Goal: Task Accomplishment & Management: Use online tool/utility

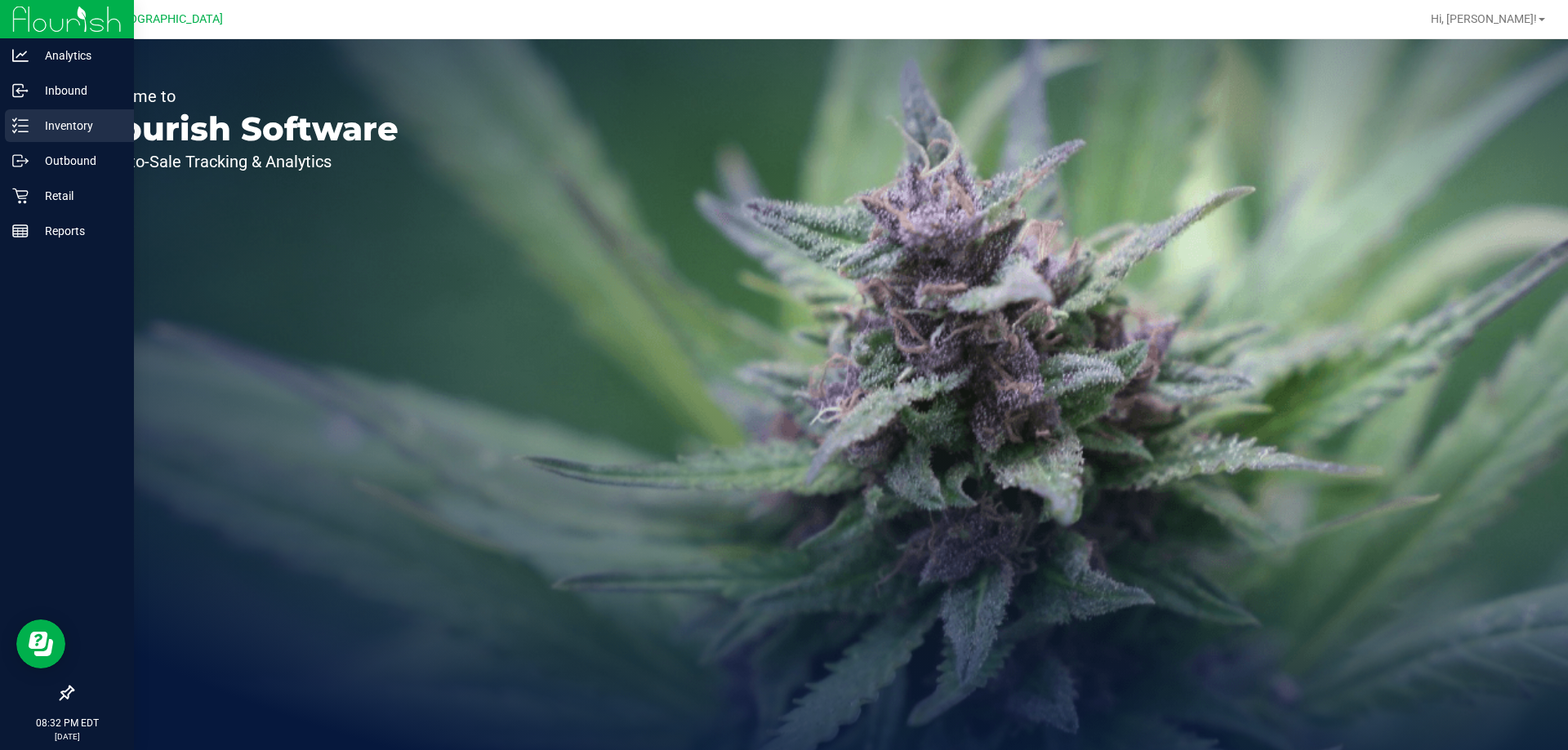
click at [34, 133] on p "Inventory" at bounding box center [77, 126] width 98 height 20
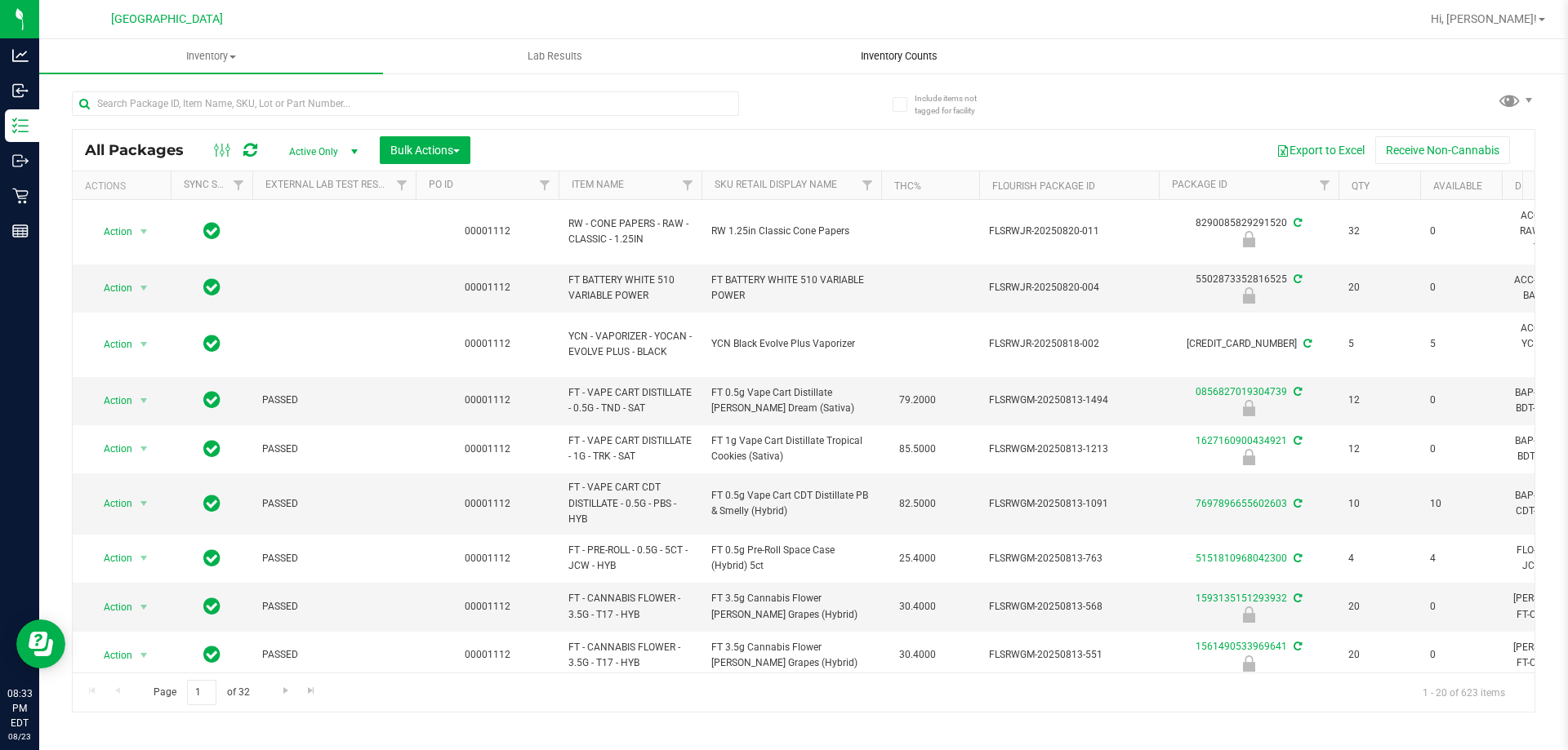
drag, startPoint x: 856, startPoint y: 35, endPoint x: 909, endPoint y: 57, distance: 57.4
click at [909, 57] on span "Inventory Counts" at bounding box center [899, 56] width 121 height 15
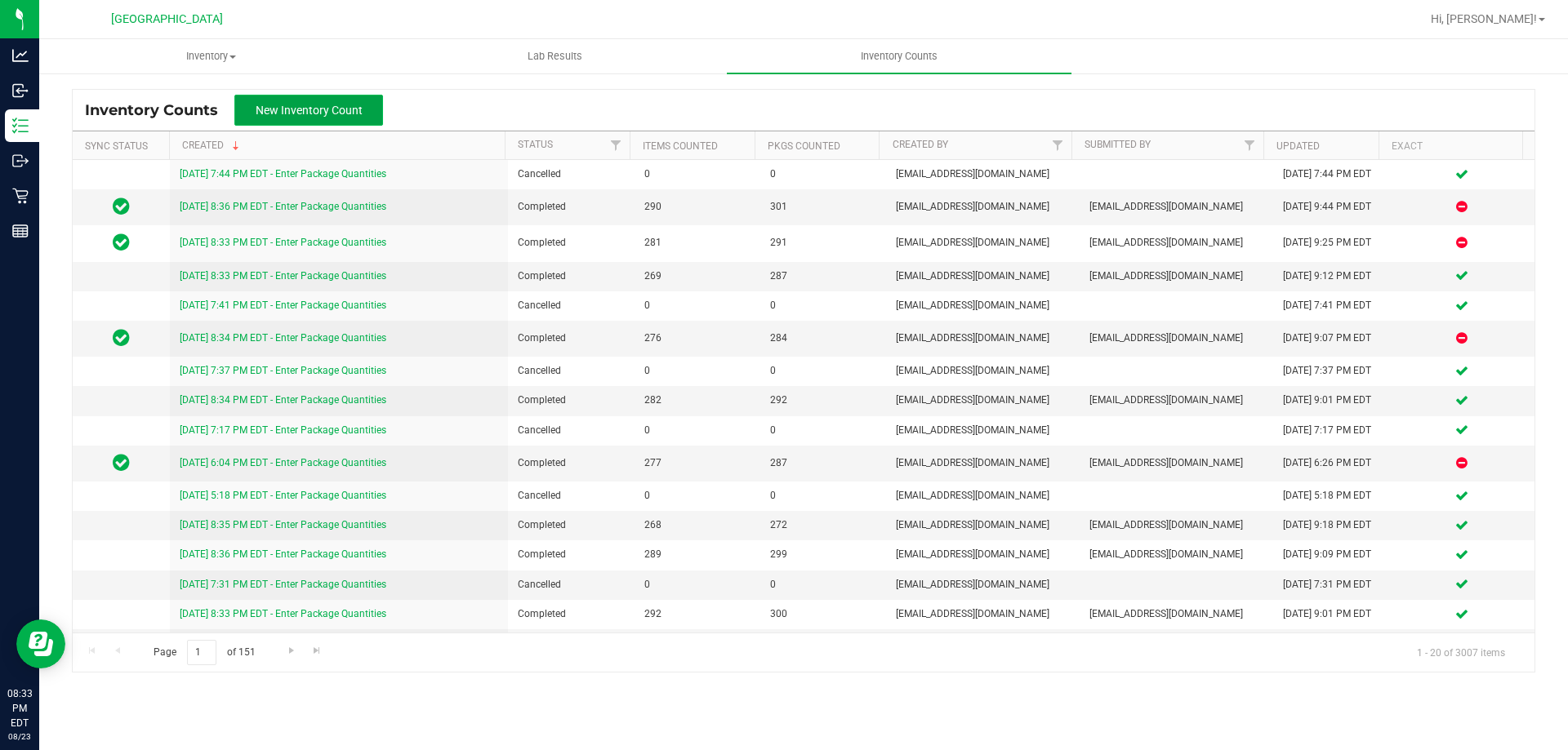
click at [306, 99] on button "New Inventory Count" at bounding box center [308, 109] width 149 height 31
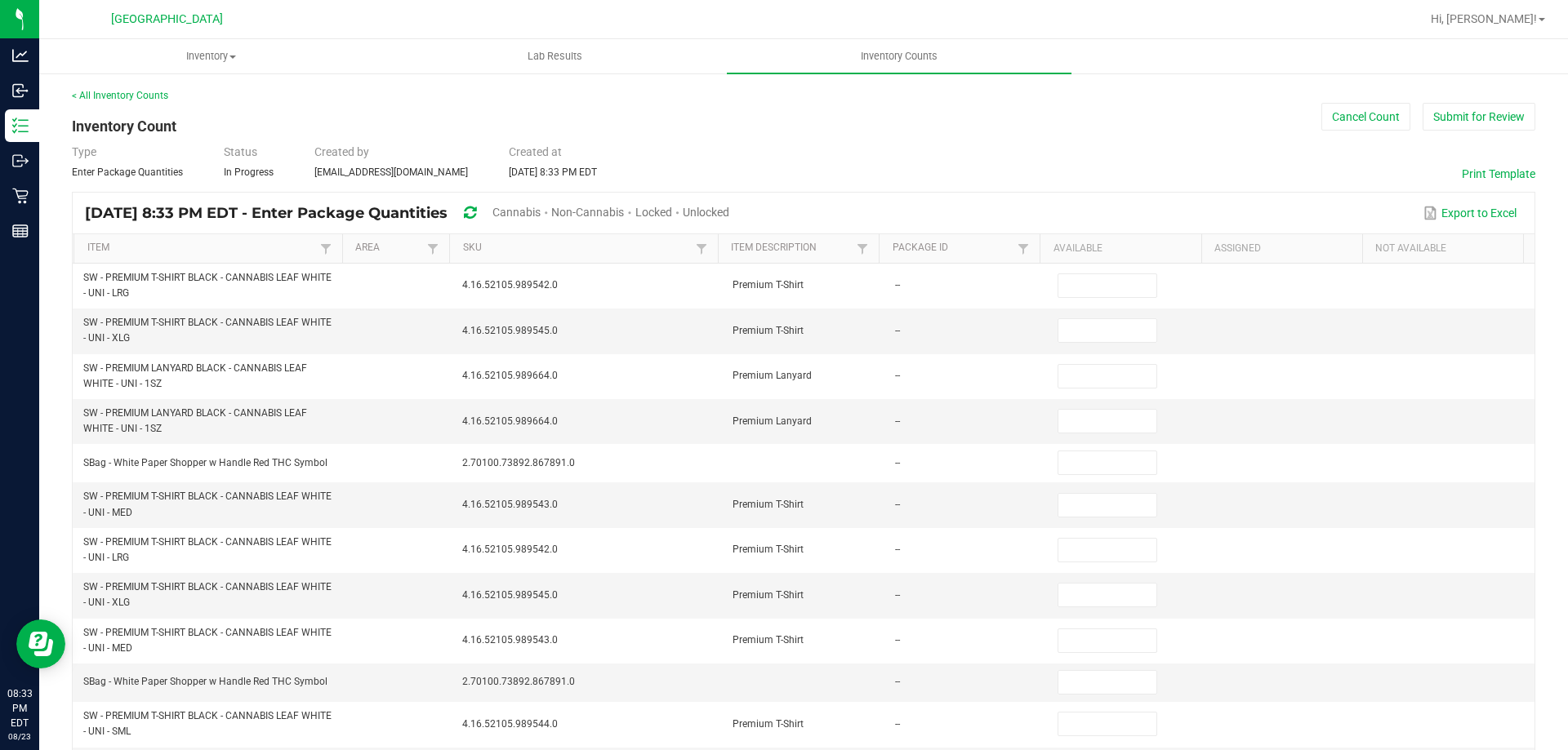
click at [729, 216] on span "Unlocked" at bounding box center [706, 212] width 46 height 13
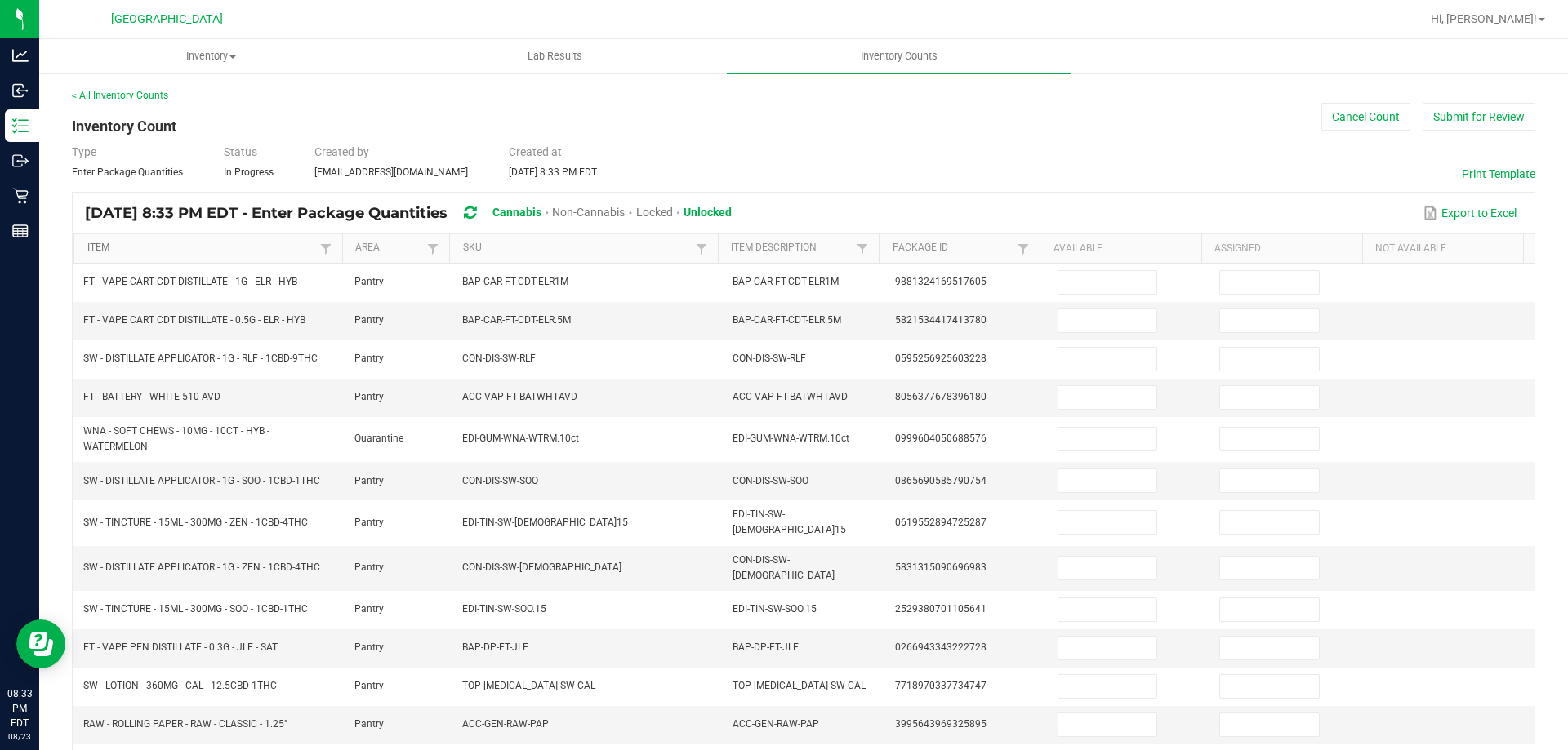
click at [274, 248] on link "Item" at bounding box center [202, 247] width 229 height 13
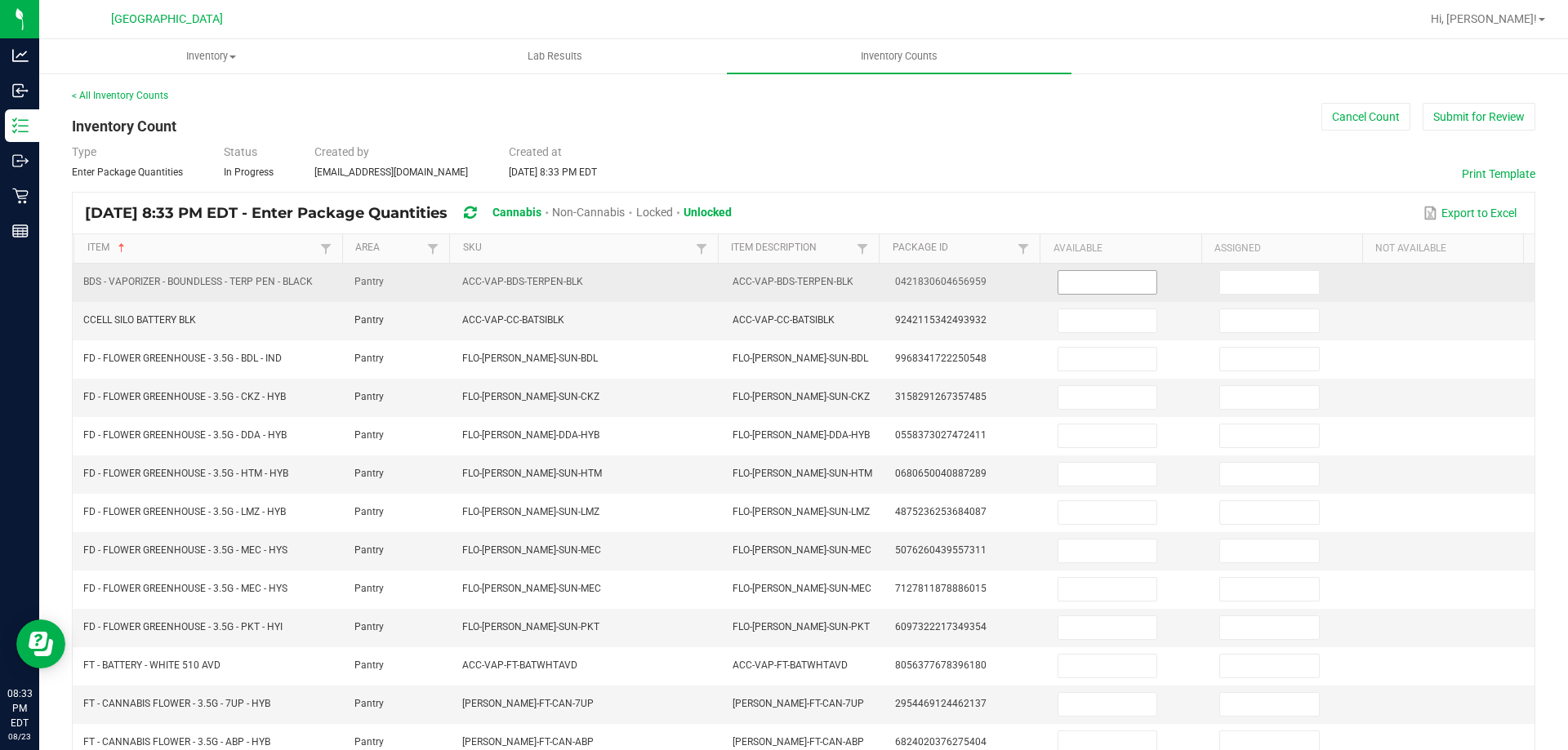
click at [1076, 286] on input at bounding box center [1107, 282] width 98 height 23
type input "2"
type input "0"
type input "2"
type input "17"
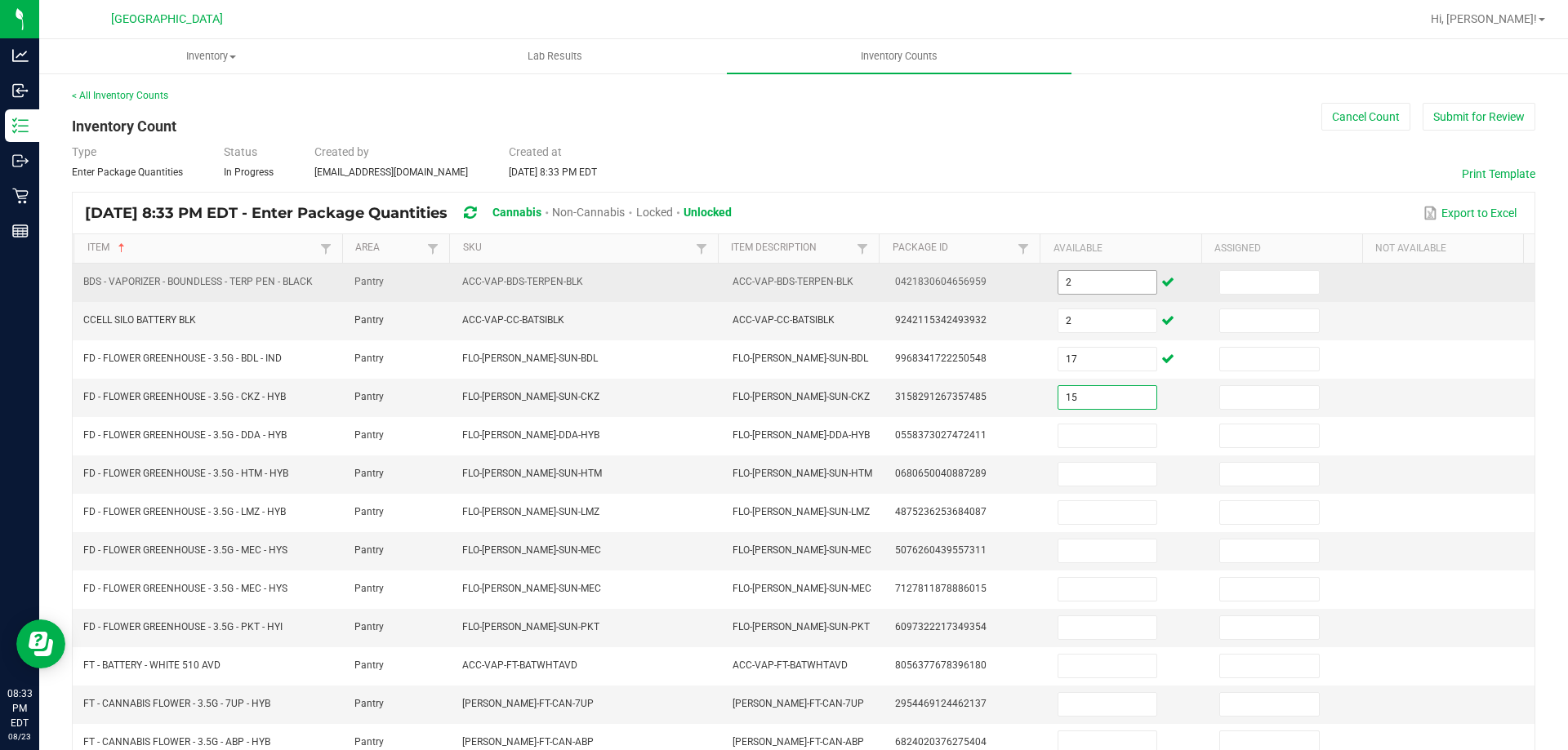
type input "15"
type input "8"
type input "18"
type input "2"
type input "1"
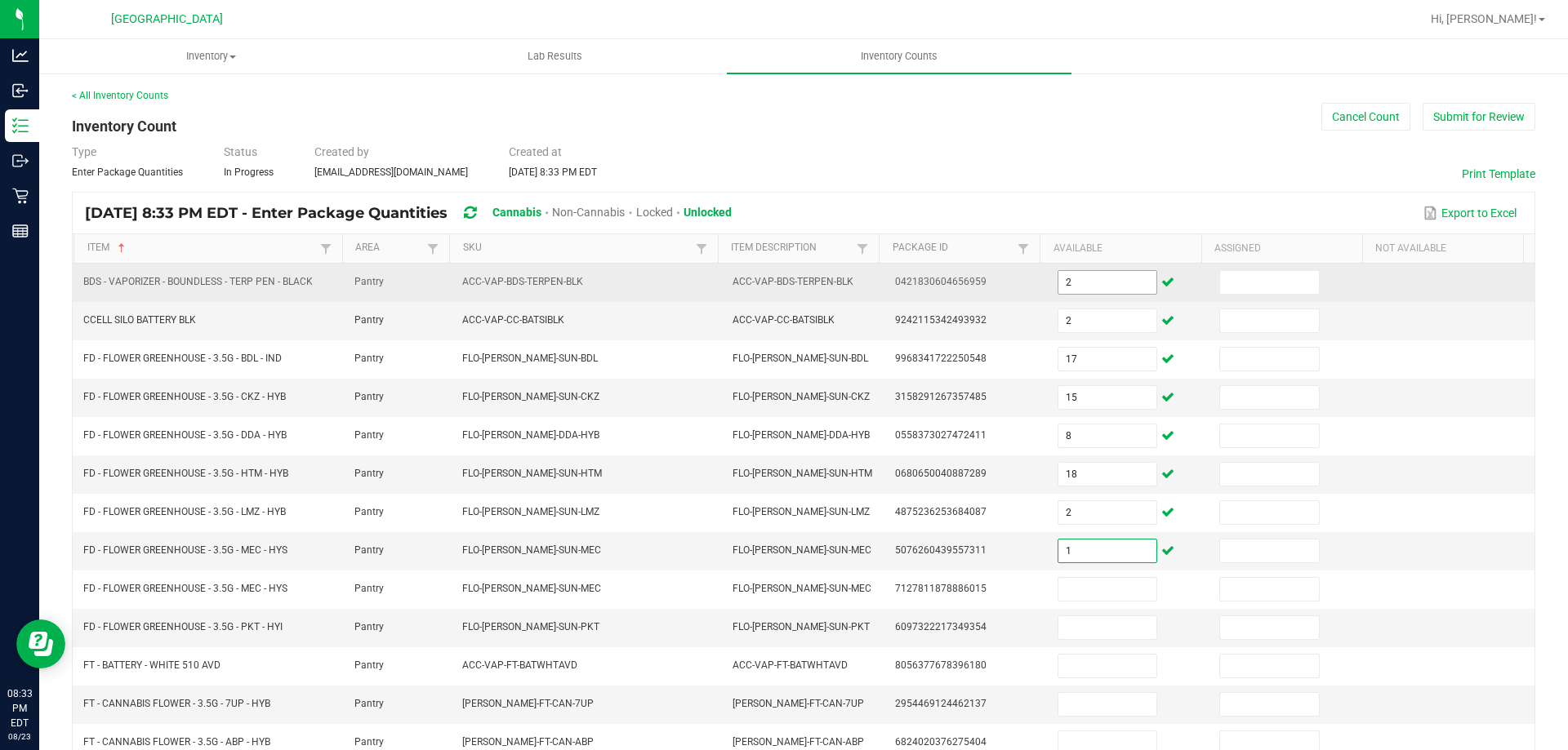
type input "1"
type input "16"
type input "6"
type input "12"
type input "9"
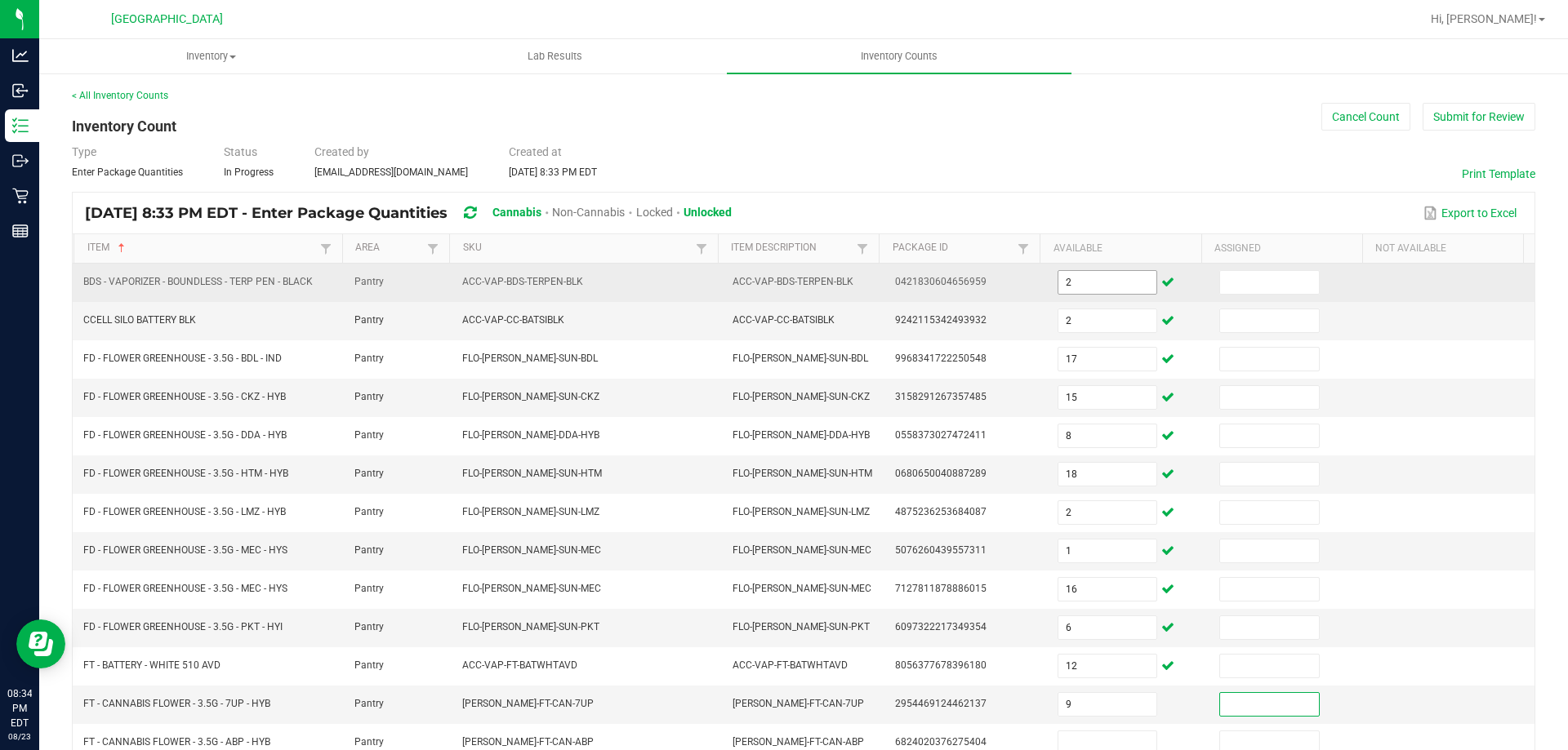
scroll to position [4, 0]
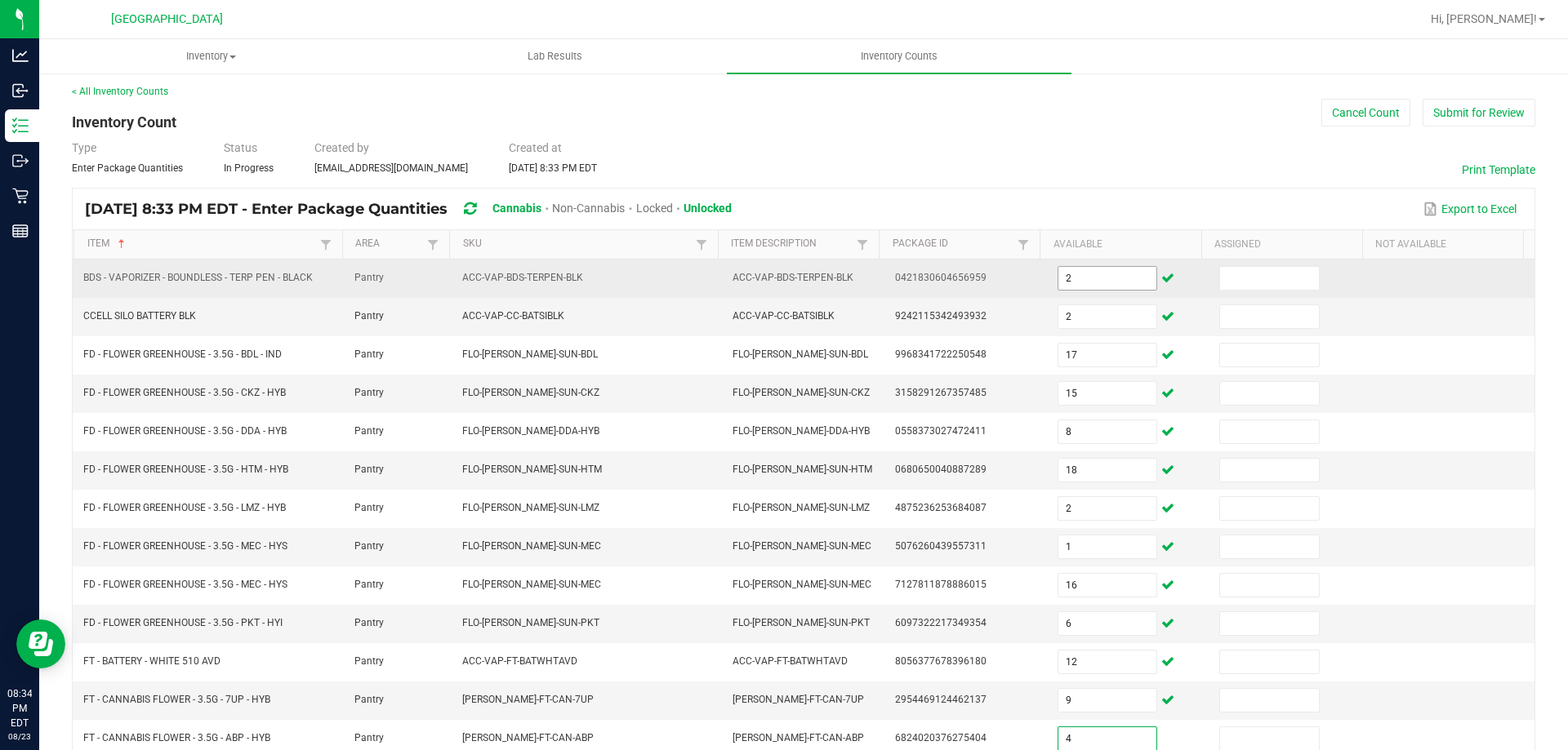
type input "4"
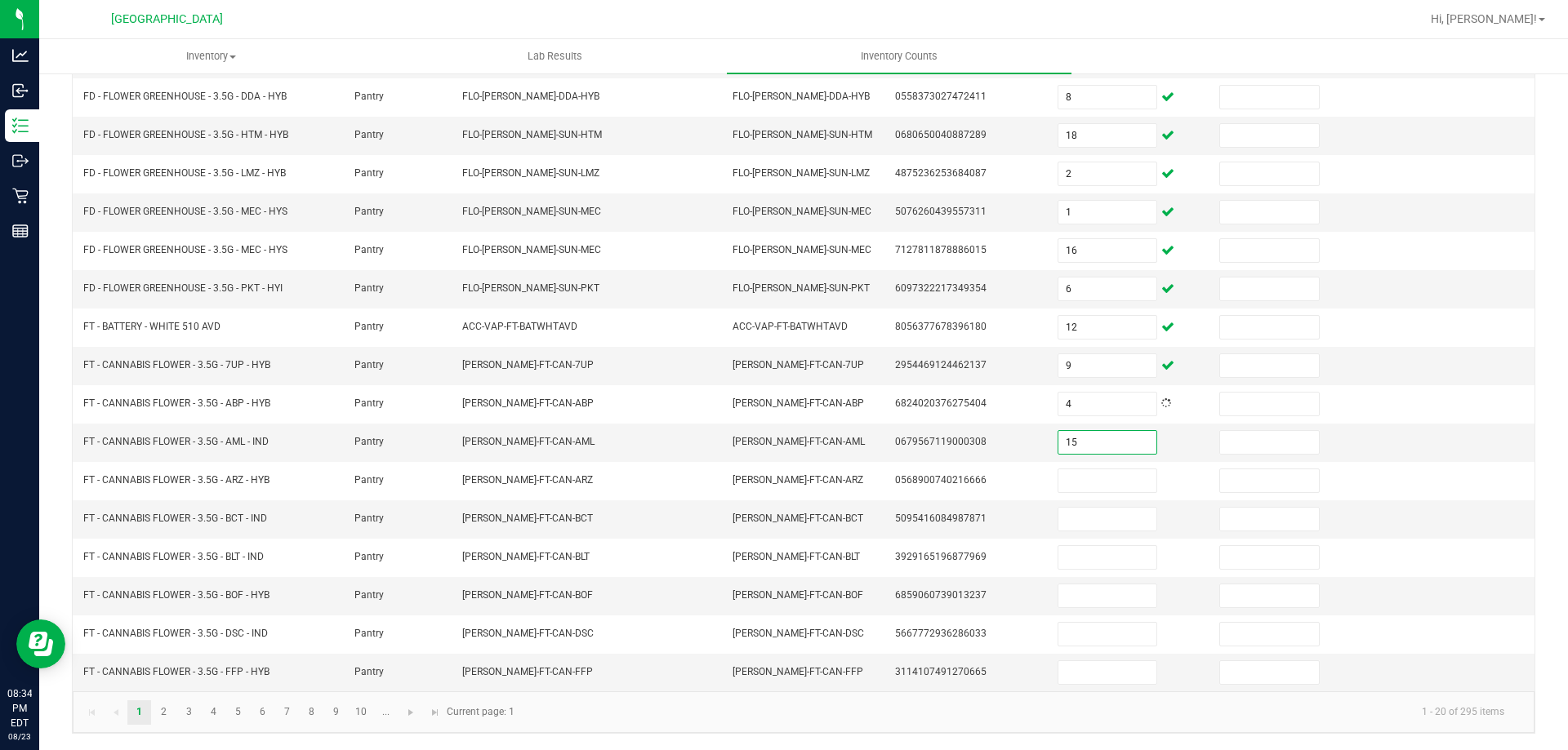
type input "15"
type input "14"
type input "15"
type input "7"
type input "13"
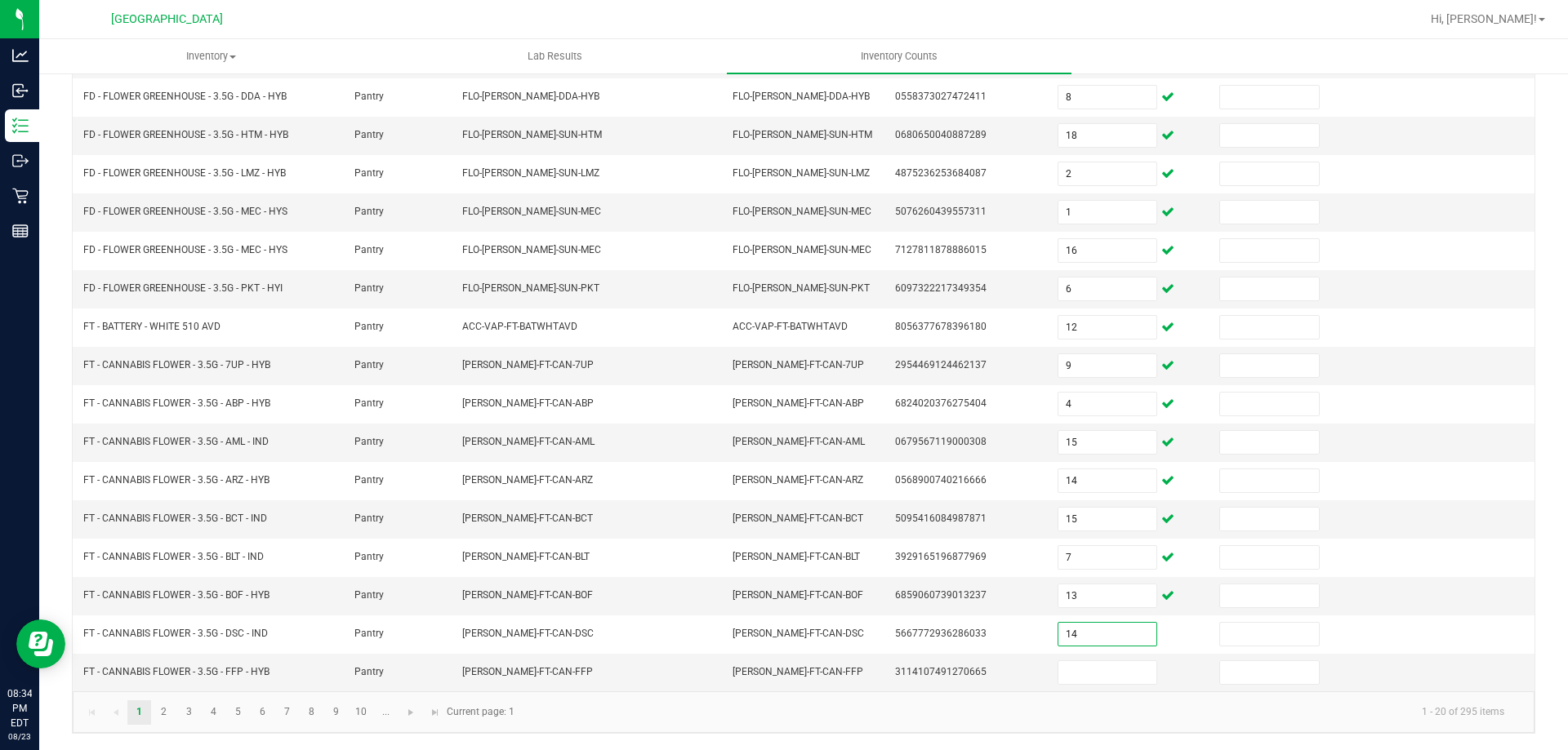
type input "14"
type input "18"
click at [170, 704] on link "2" at bounding box center [164, 713] width 24 height 25
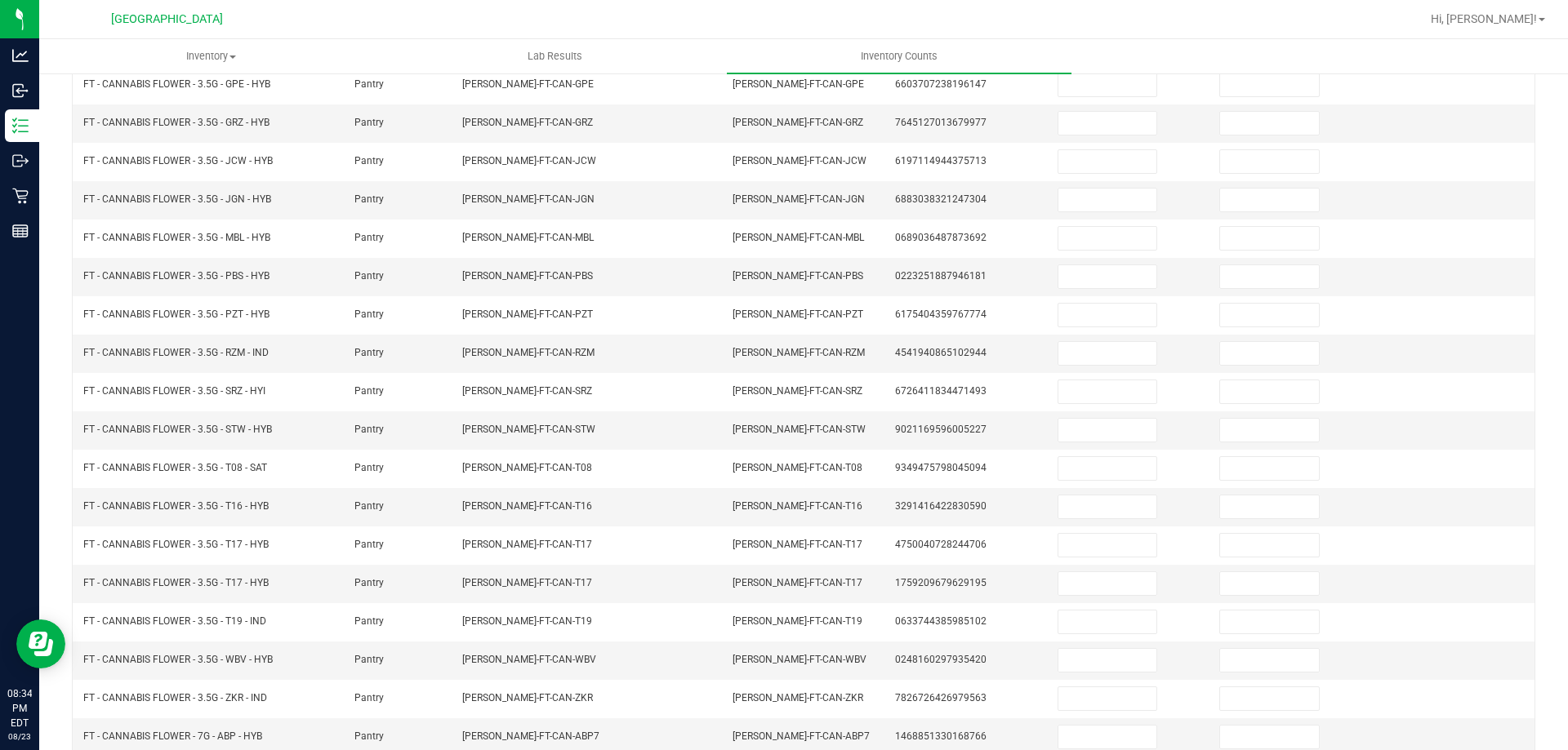
scroll to position [12, 0]
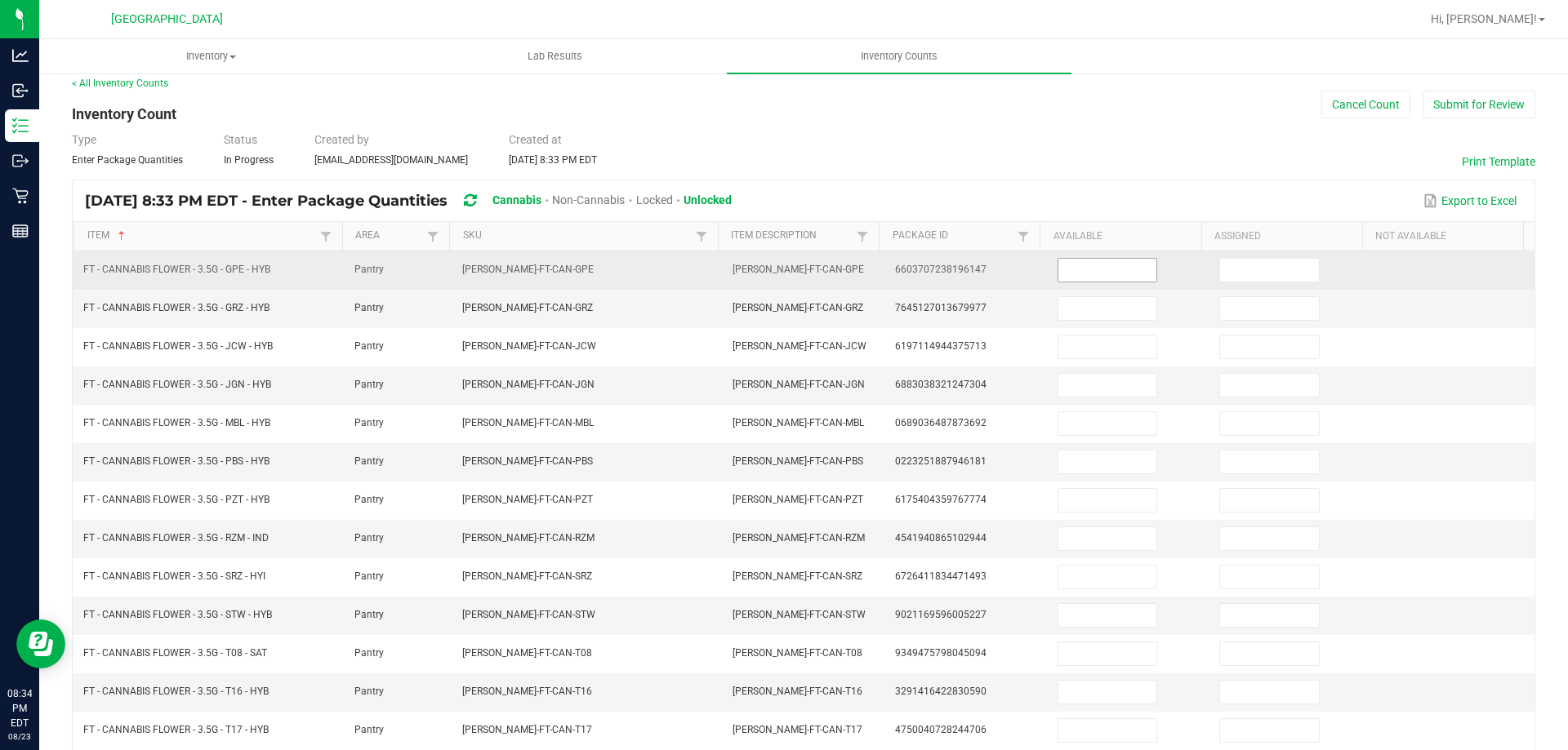
click at [1122, 264] on input at bounding box center [1107, 270] width 98 height 23
type input "17"
type input "3"
type input "4"
type input "3"
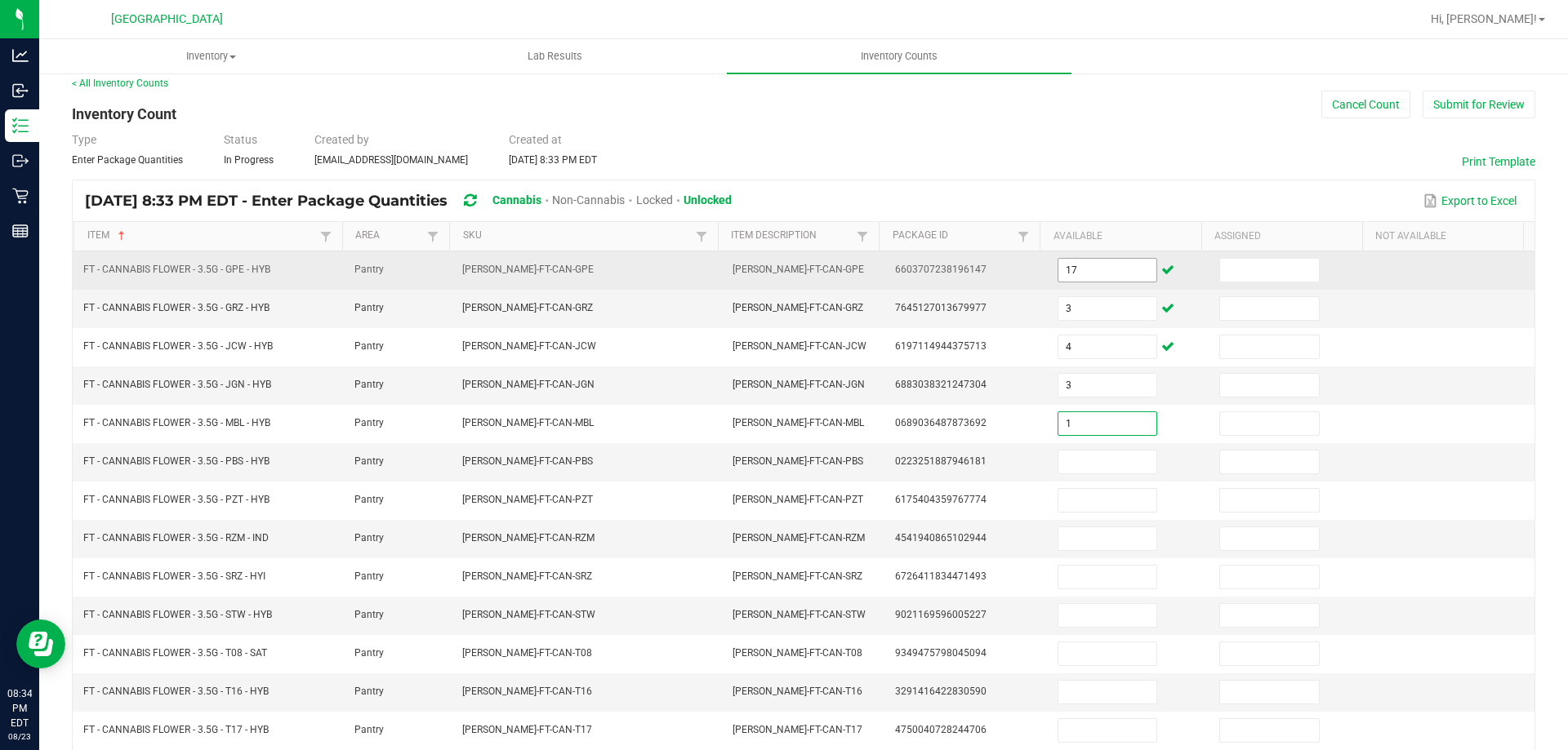
type input "1"
type input "12"
type input "7"
type input "5"
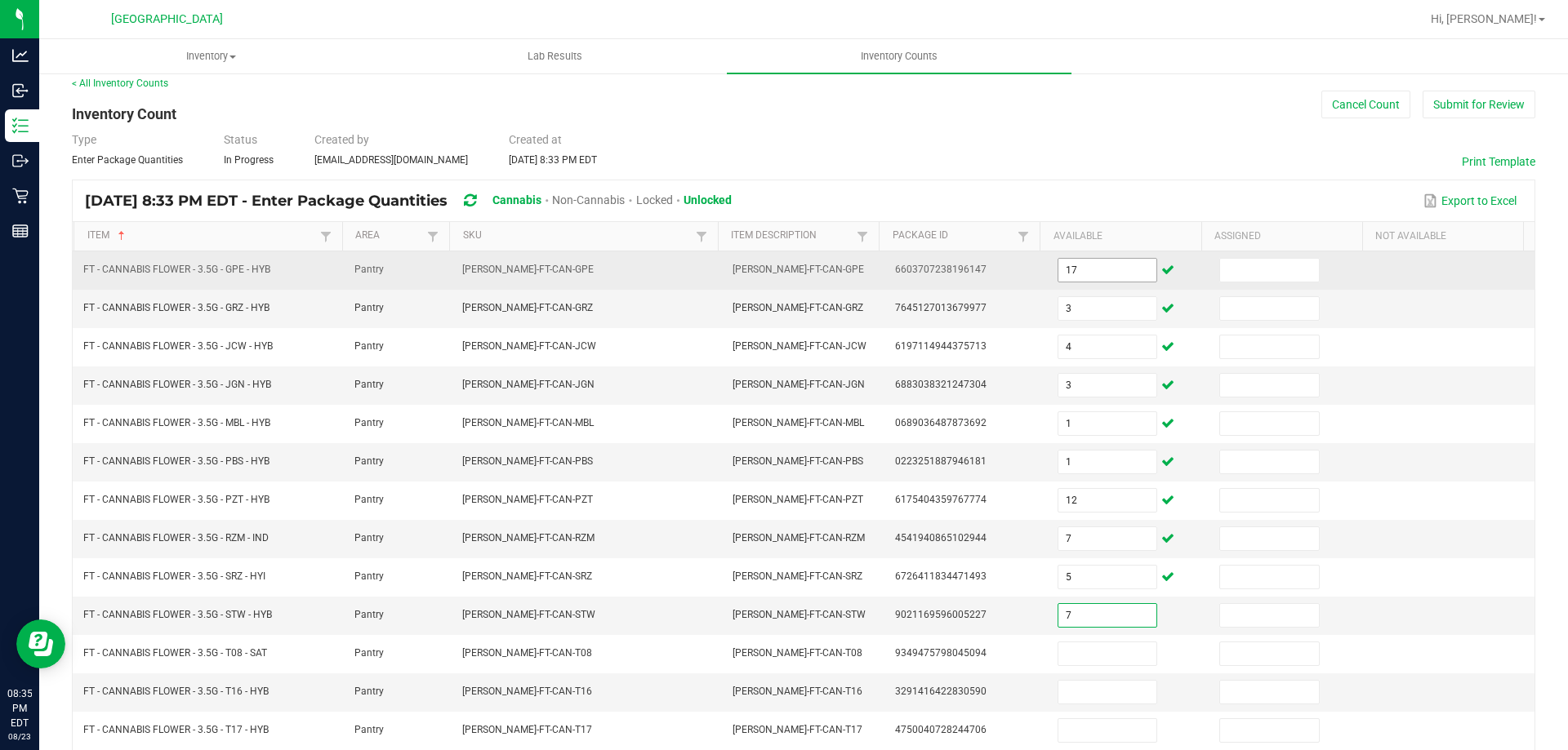
type input "7"
type input "17"
type input "20"
type input "19"
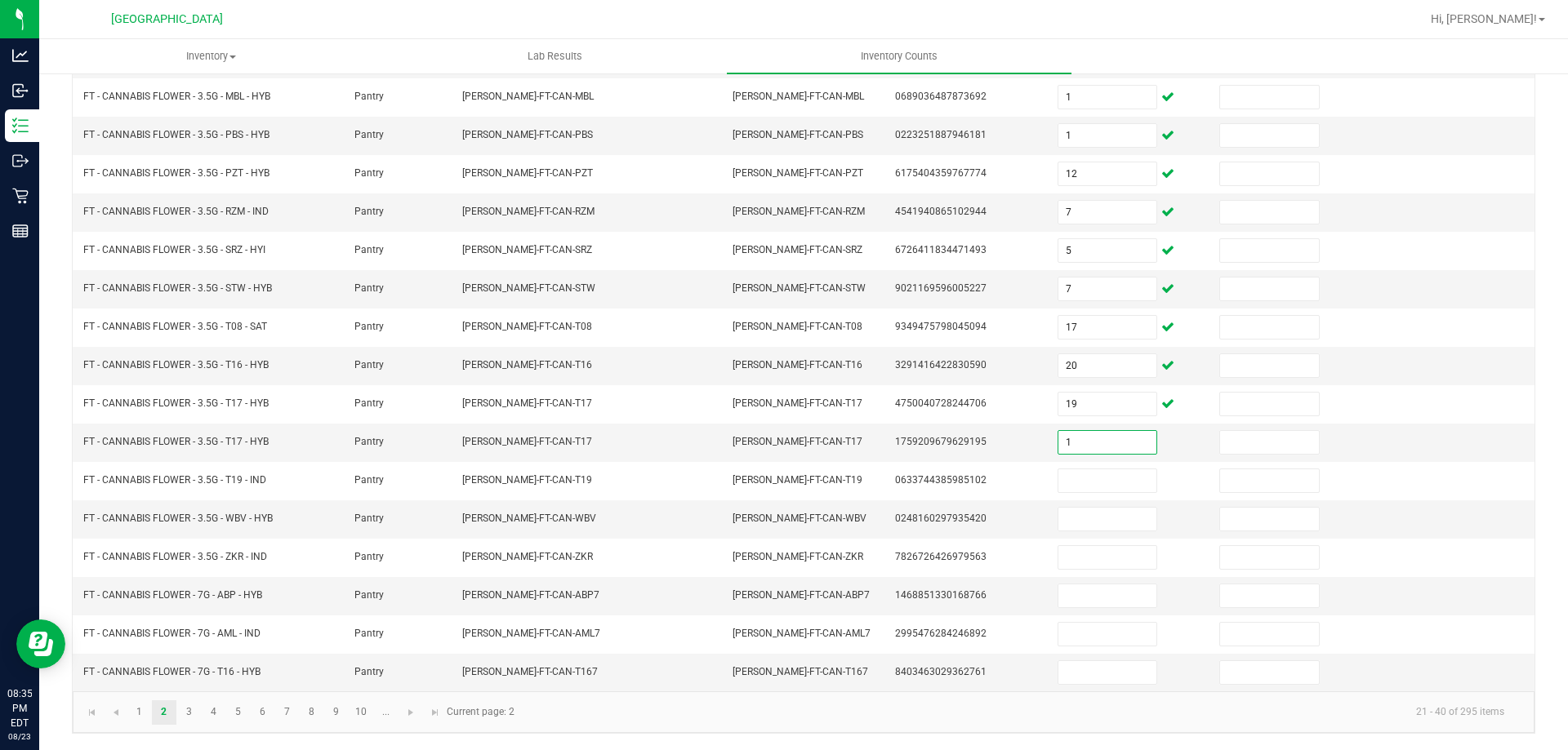
type input "1"
type input "9"
type input "18"
type input "20"
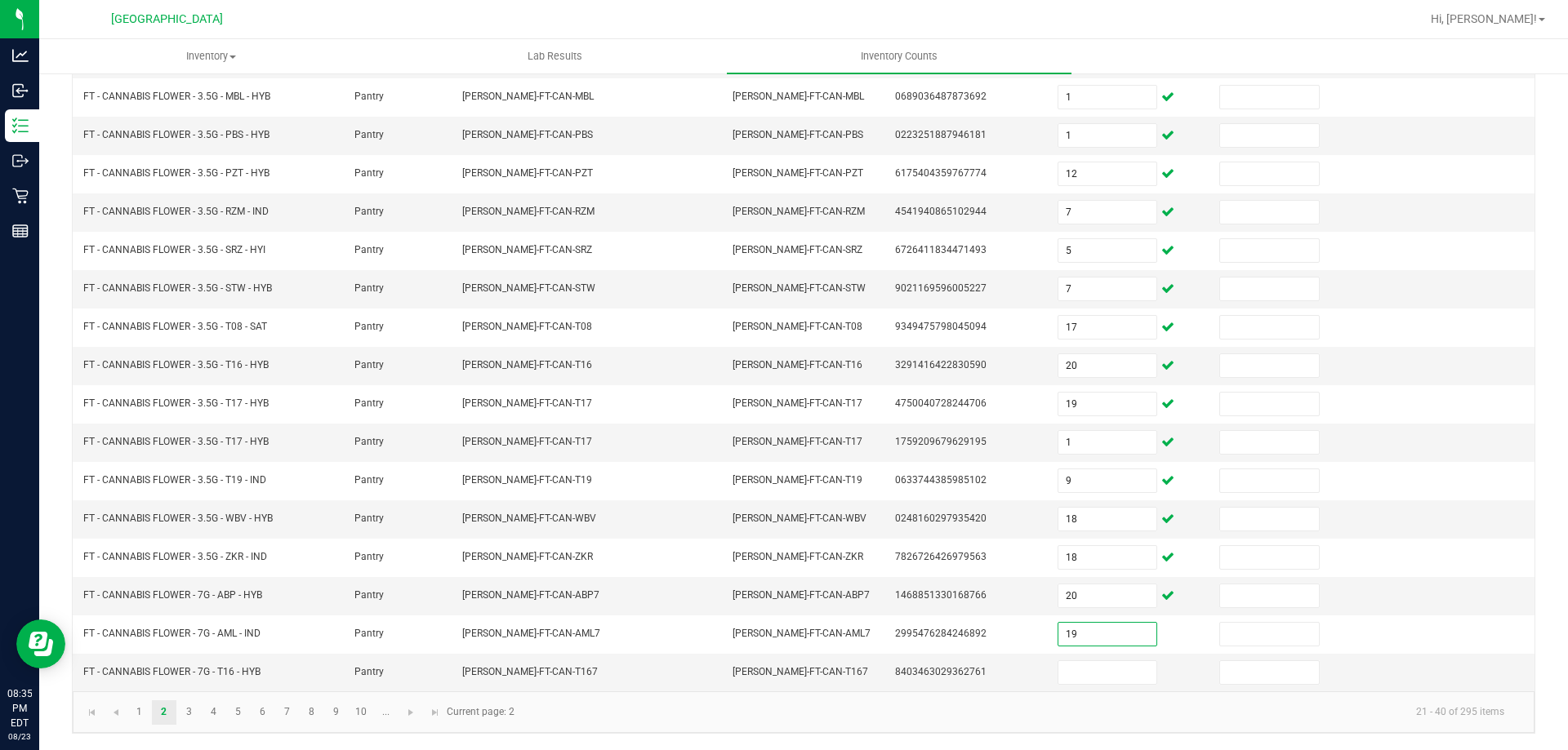
type input "19"
type input "17"
click at [185, 719] on link "3" at bounding box center [189, 713] width 24 height 25
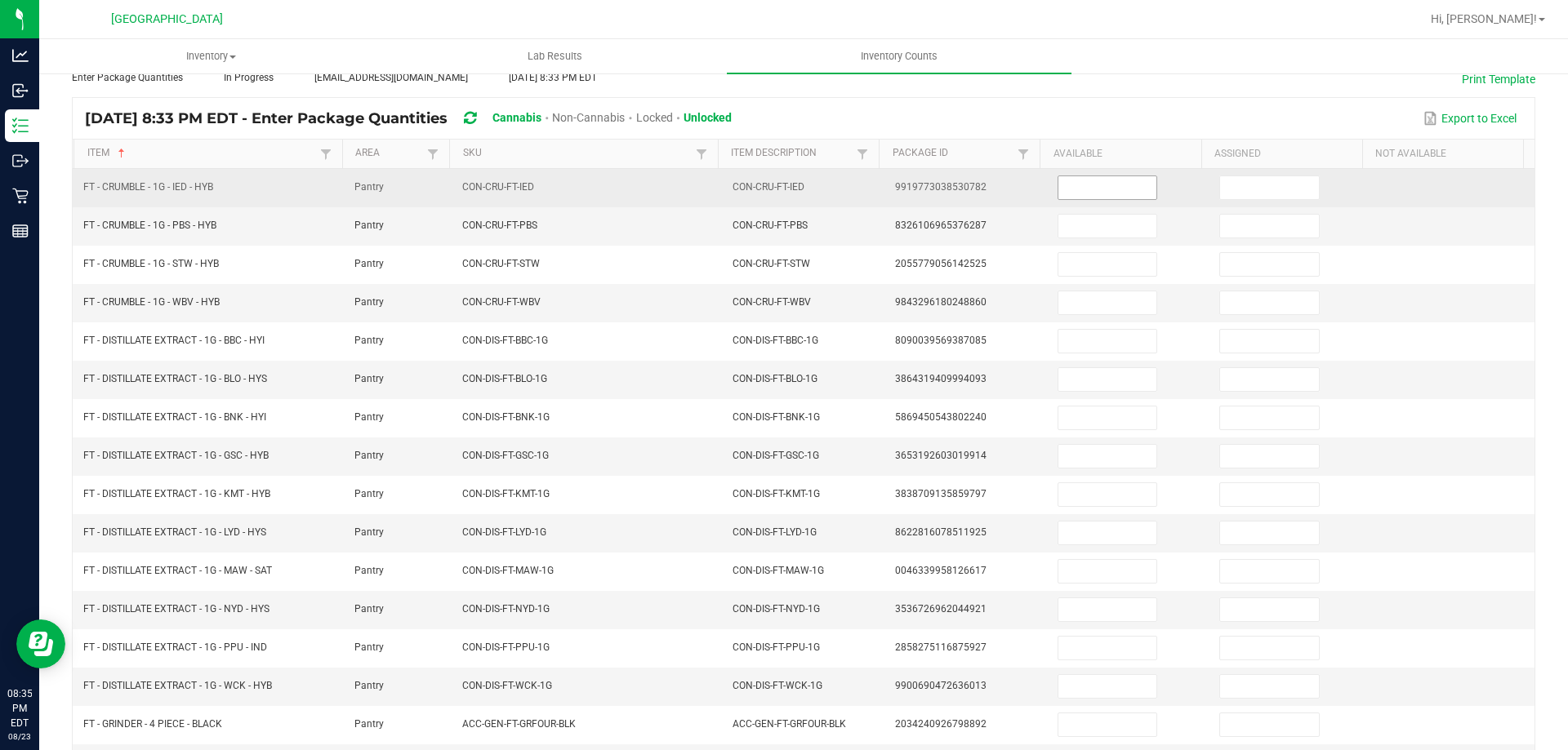
scroll to position [94, 0]
click at [1109, 177] on input at bounding box center [1107, 188] width 98 height 23
type input "7"
type input "2"
type input "3"
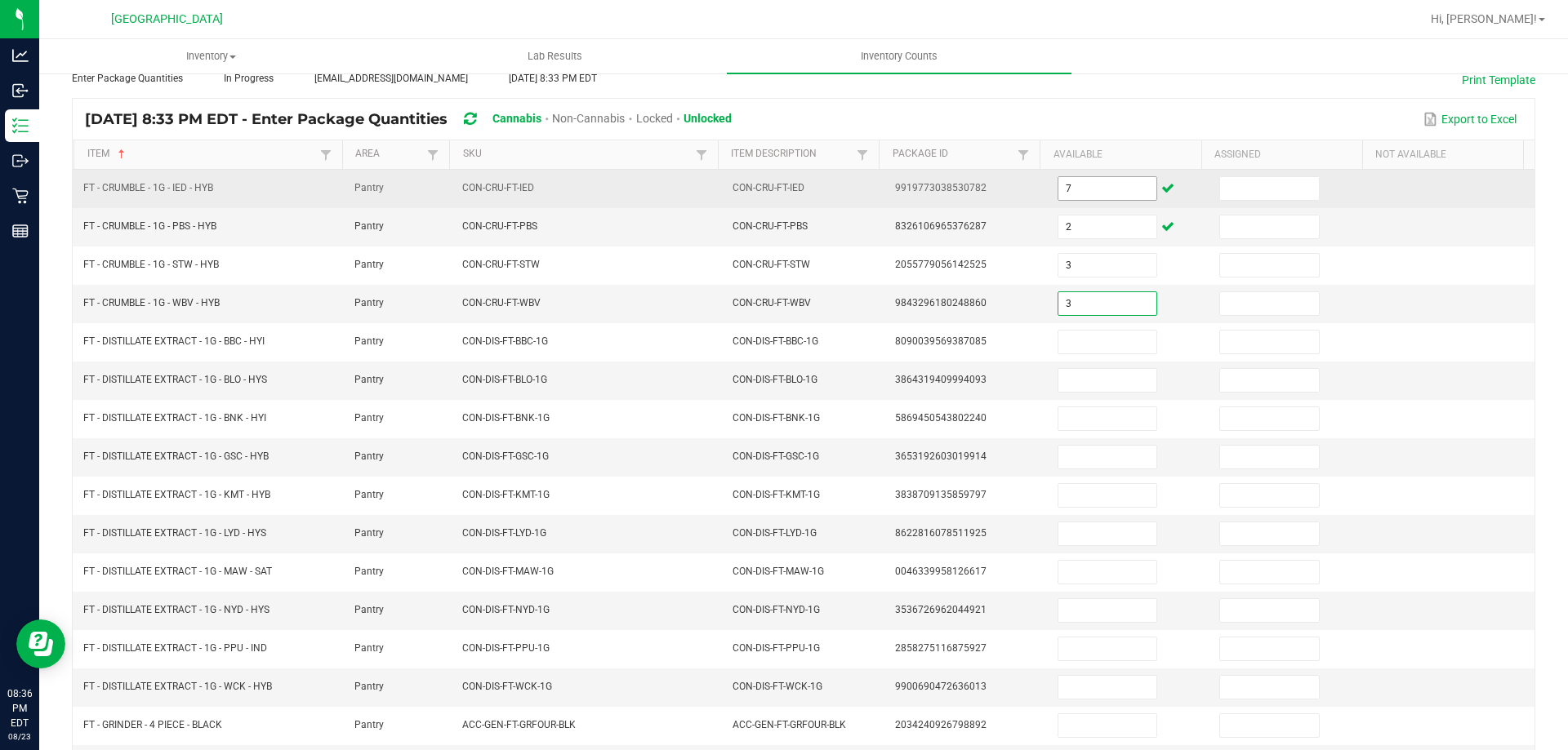
type input "3"
type input "9"
type input "10"
type input "8"
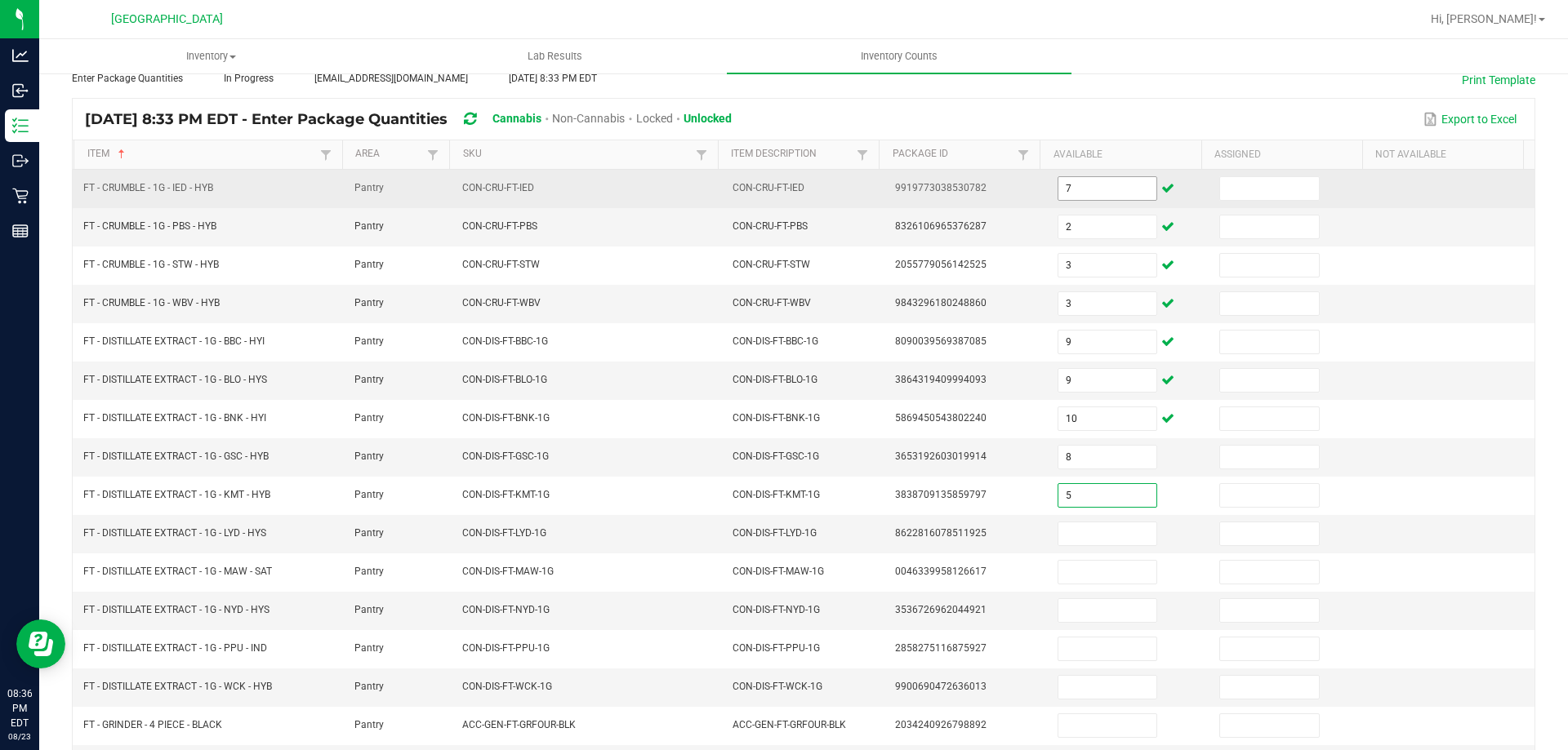
type input "5"
type input "4"
type input "10"
type input "1"
type input "3"
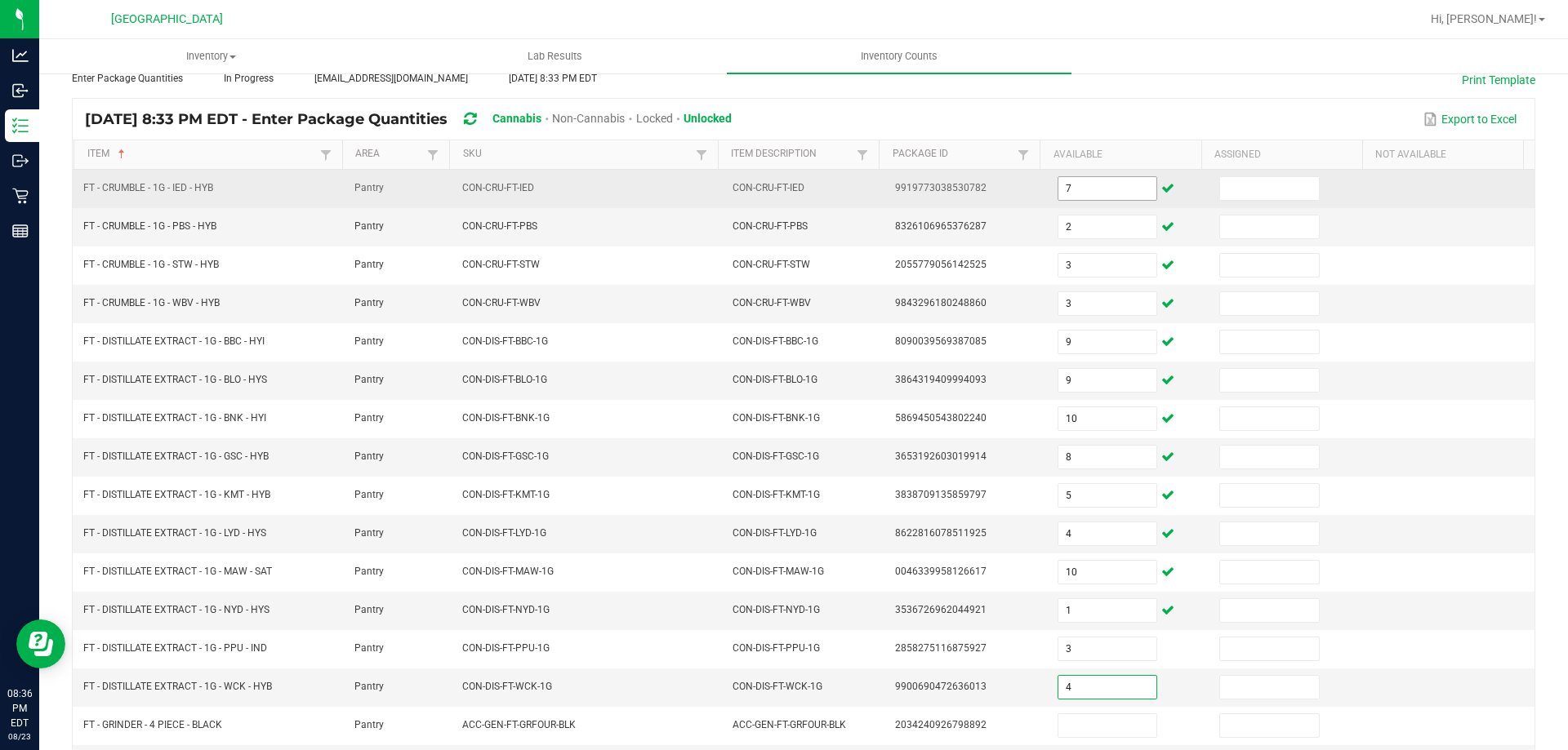
type input "4"
type input "5"
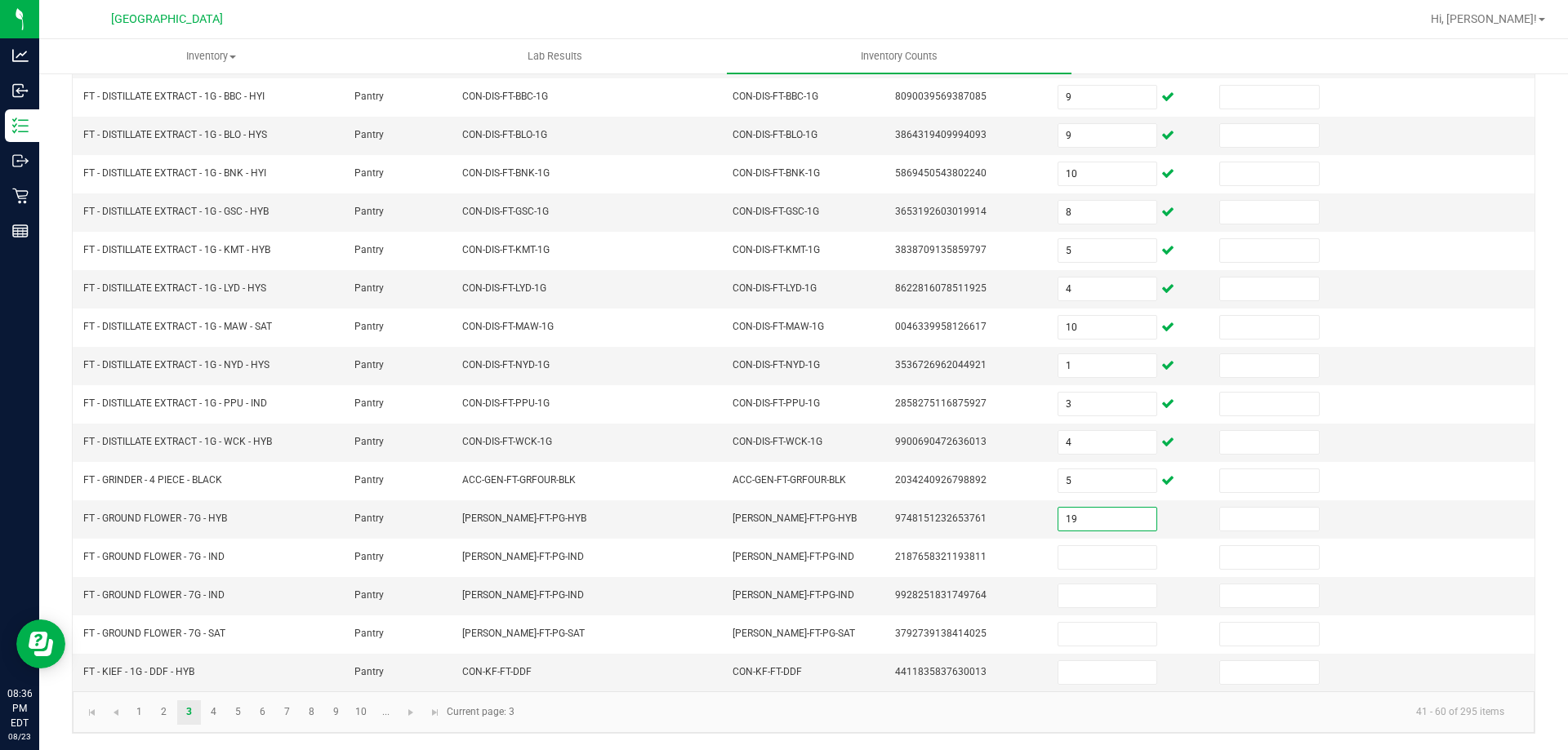
type input "19"
type input "2"
type input "10"
type input "2"
type input "3"
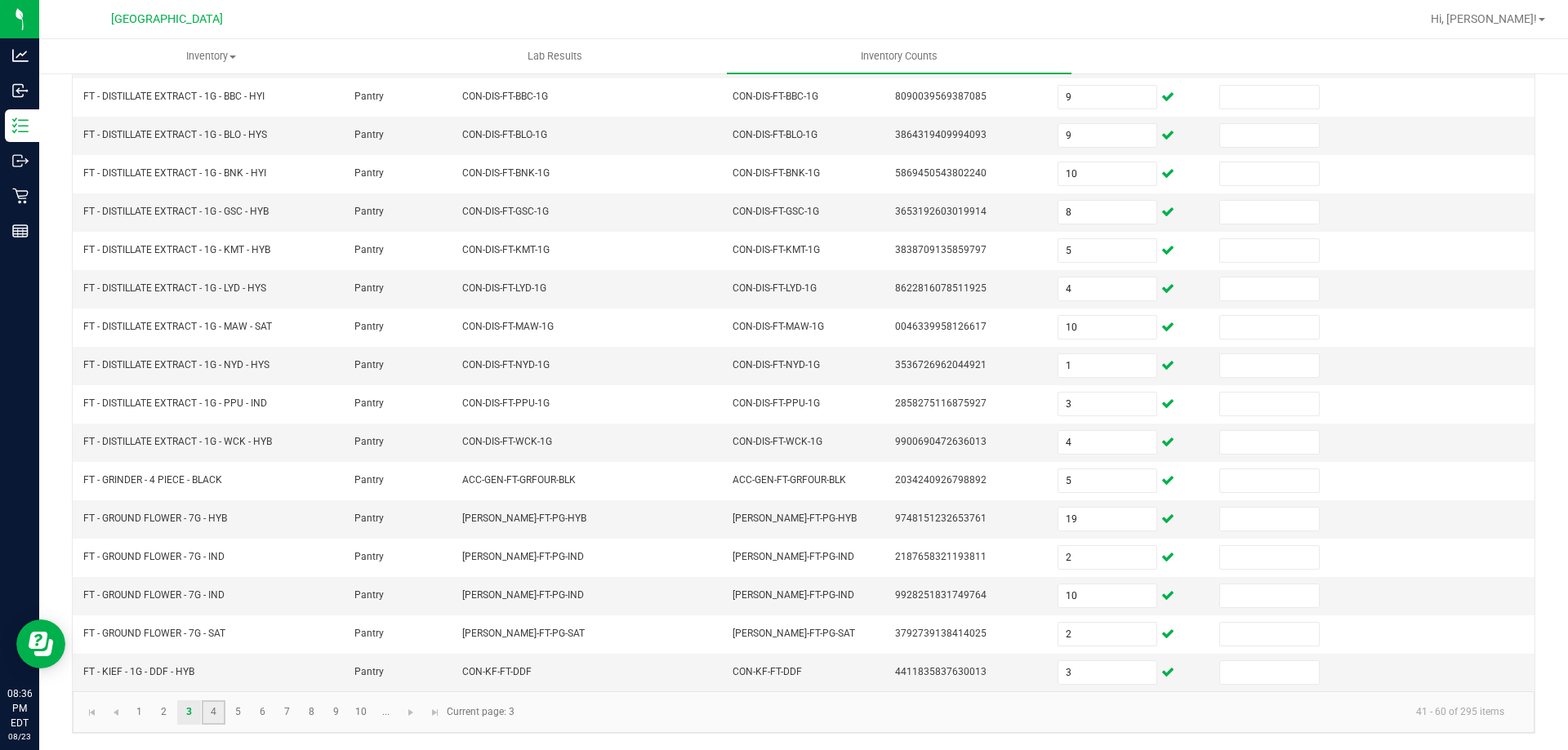
click at [216, 707] on link "4" at bounding box center [214, 713] width 24 height 25
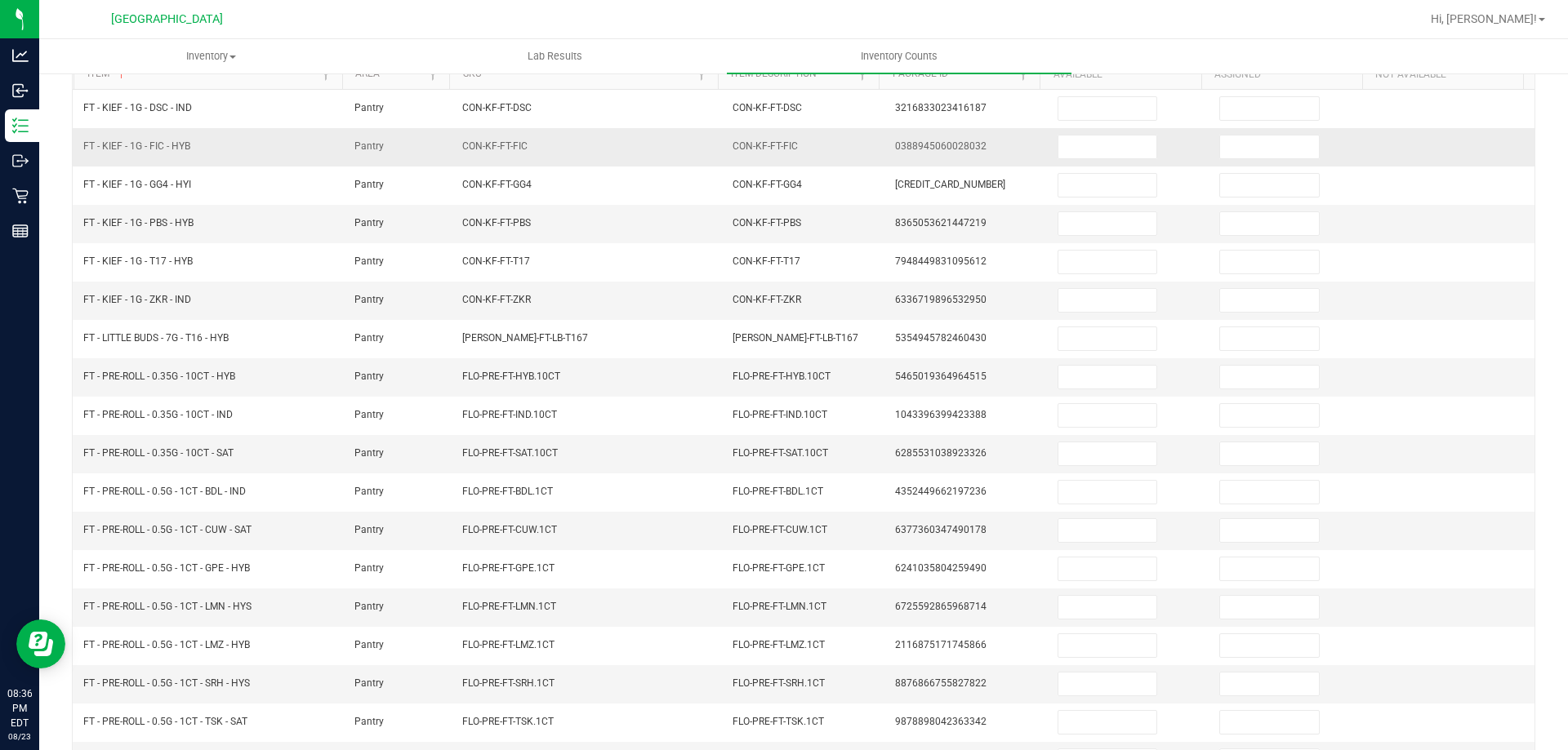
scroll to position [12, 0]
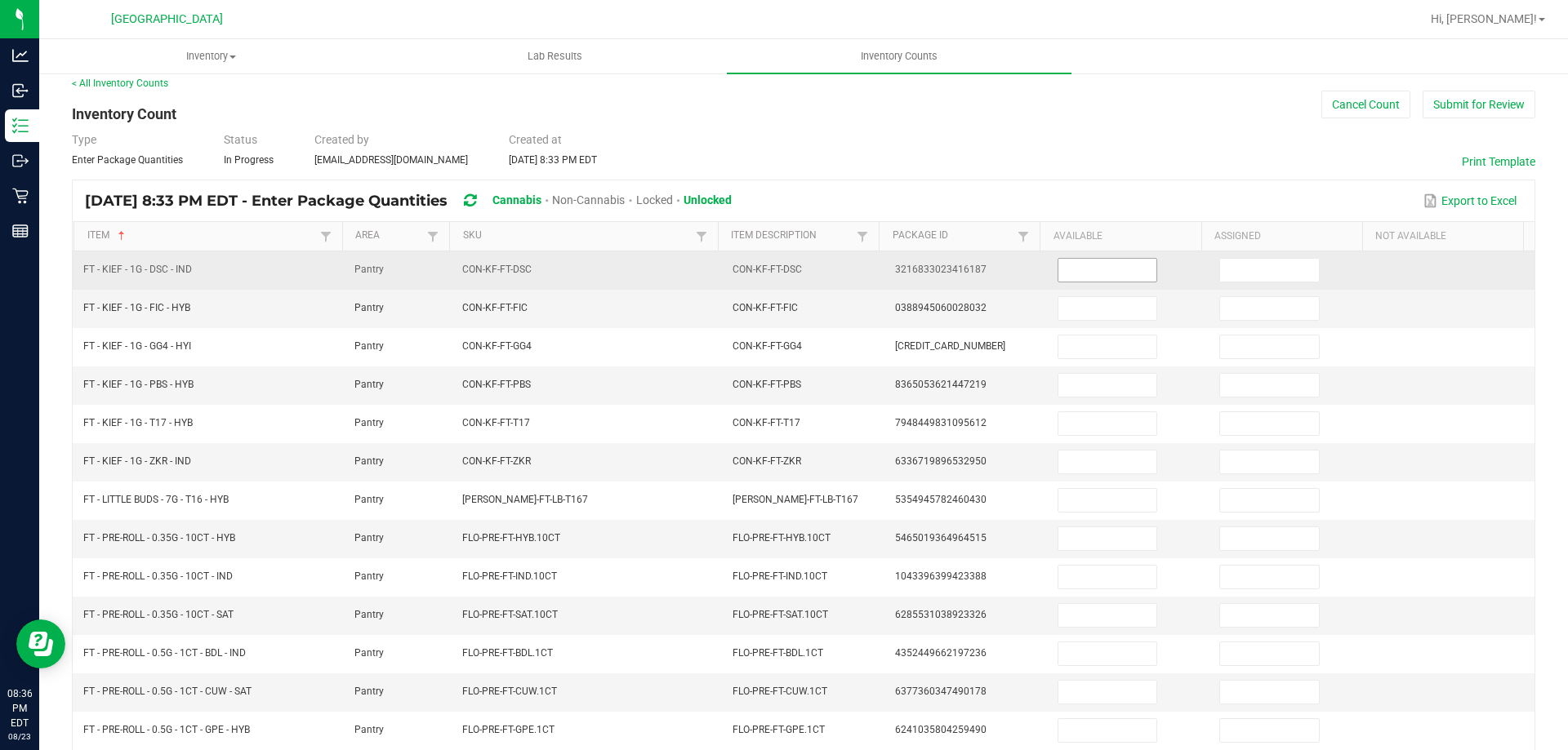
click at [1079, 273] on input at bounding box center [1107, 270] width 98 height 23
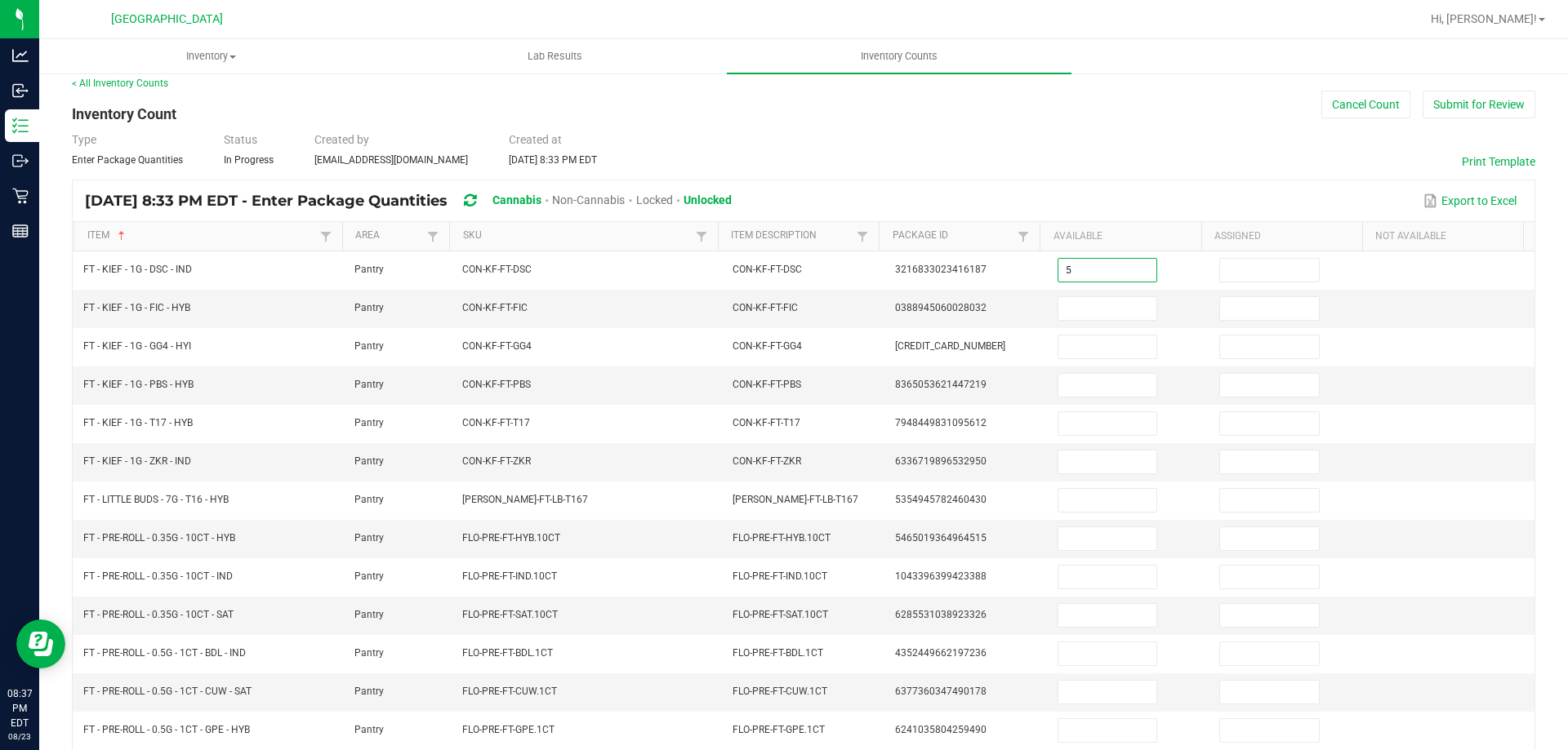
type input "5"
type input "7"
type input "5"
type input "2"
type input "6"
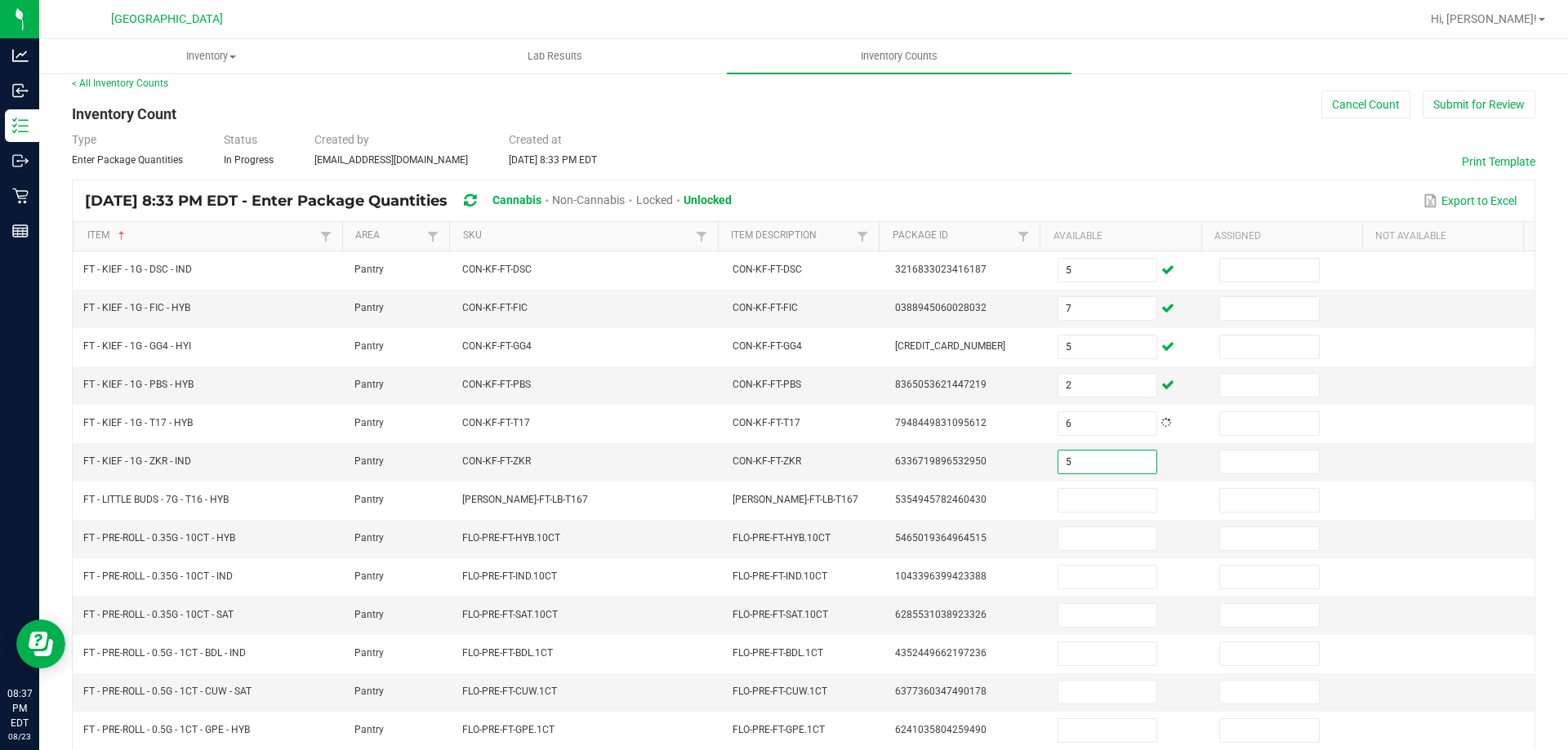
type input "5"
type input "15"
type input "20"
type input "11"
type input "5"
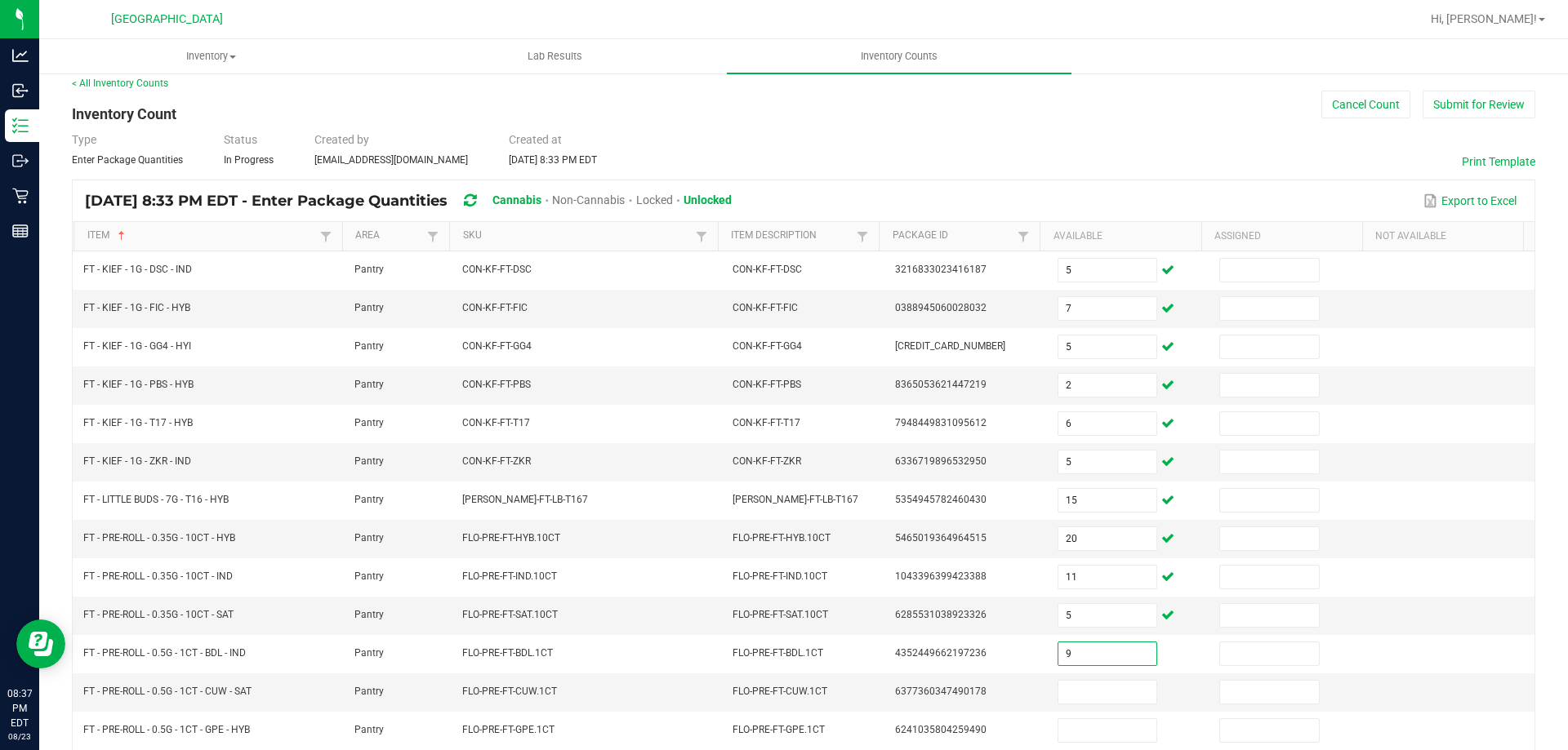
type input "9"
type input "10"
type input "24"
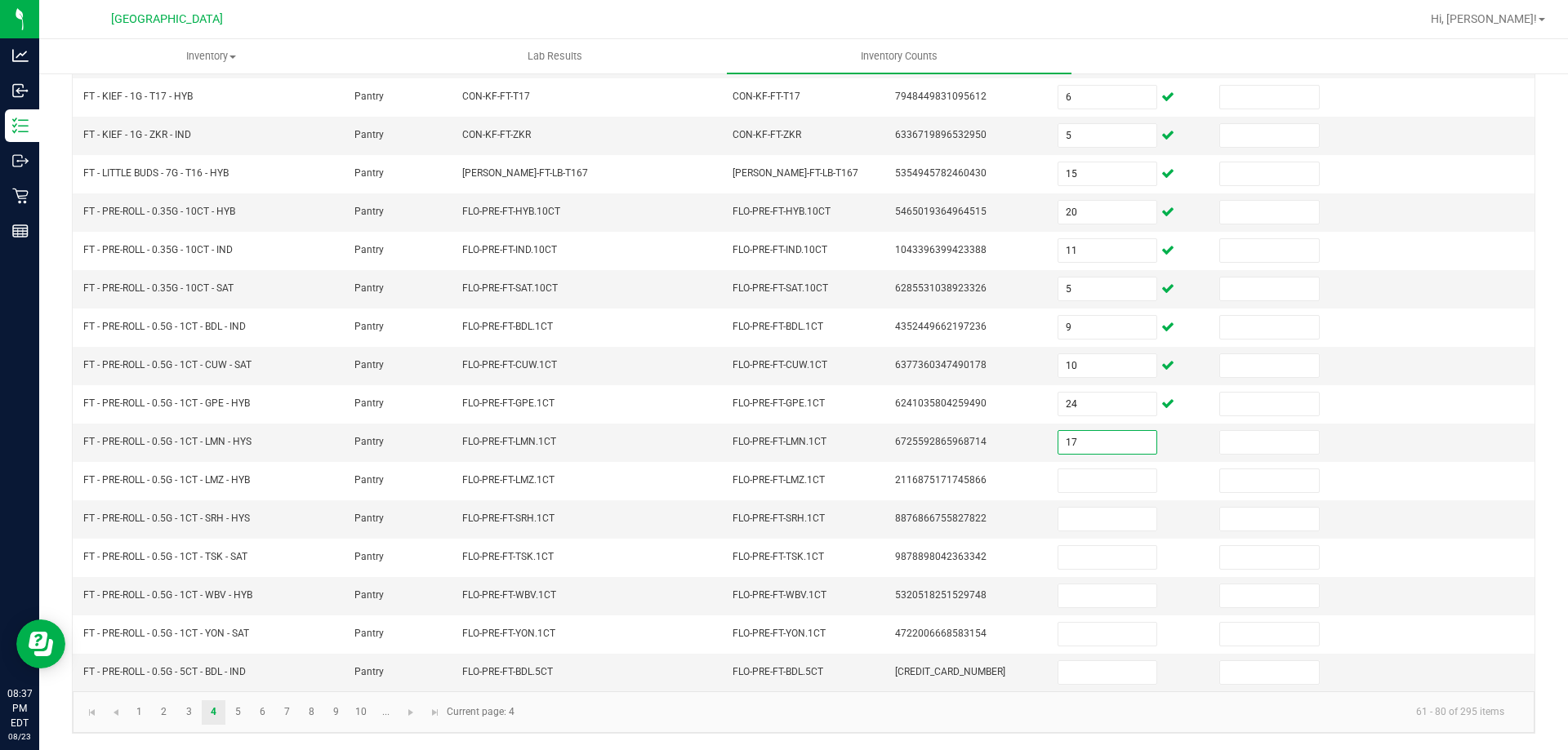
type input "17"
type input "1"
type input "25"
type input "24"
type input "21"
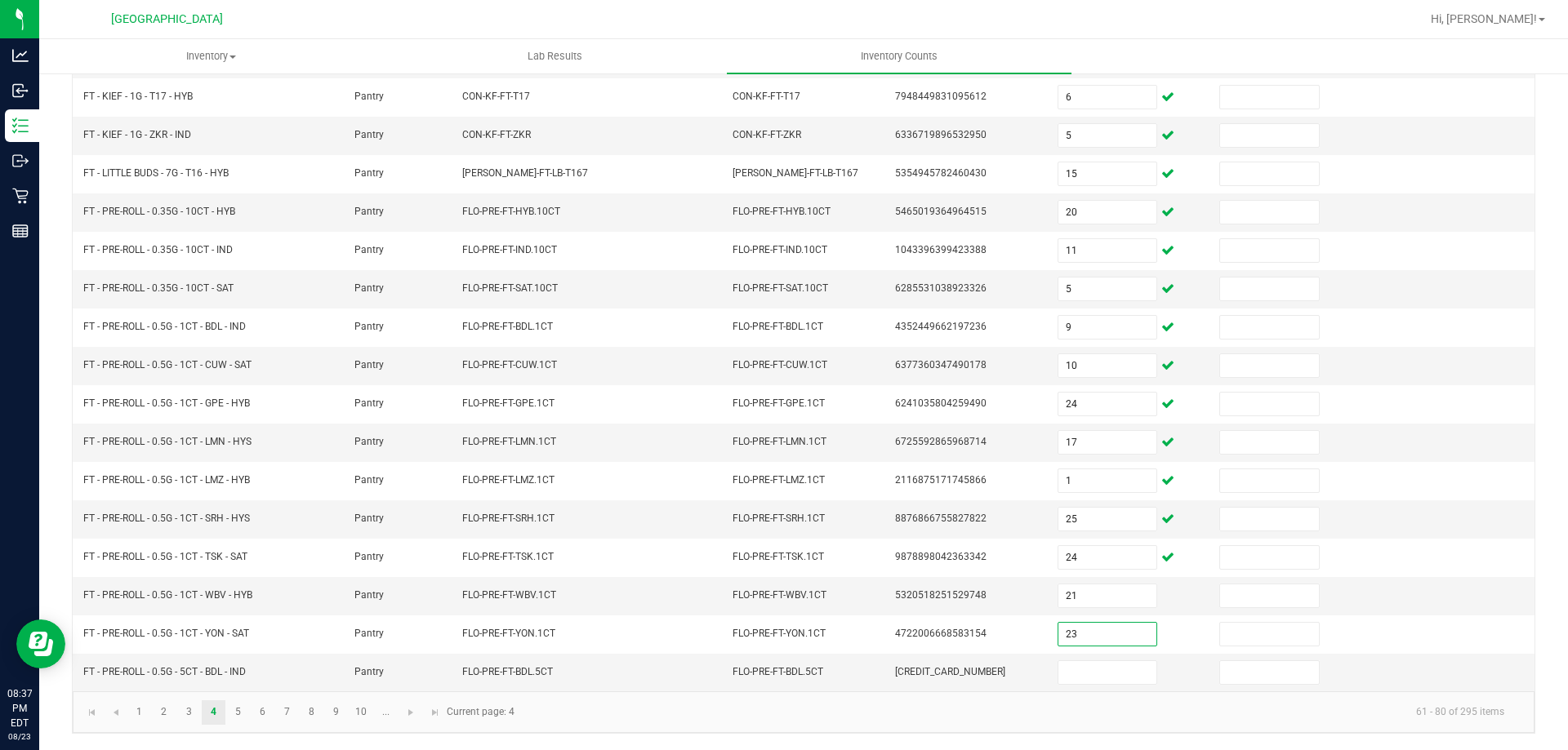
type input "23"
type input "8"
click at [231, 705] on link "5" at bounding box center [238, 713] width 24 height 25
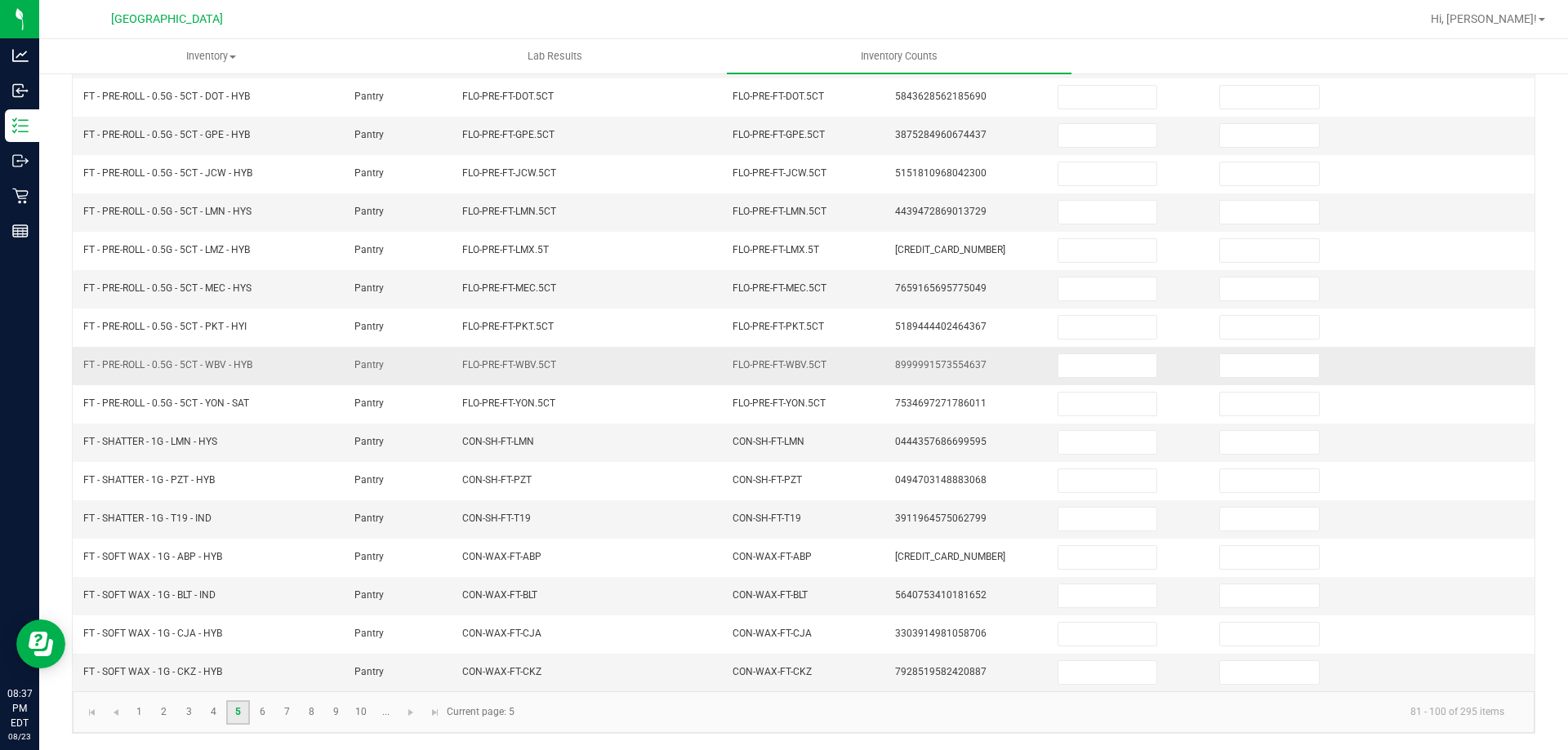
scroll to position [12, 0]
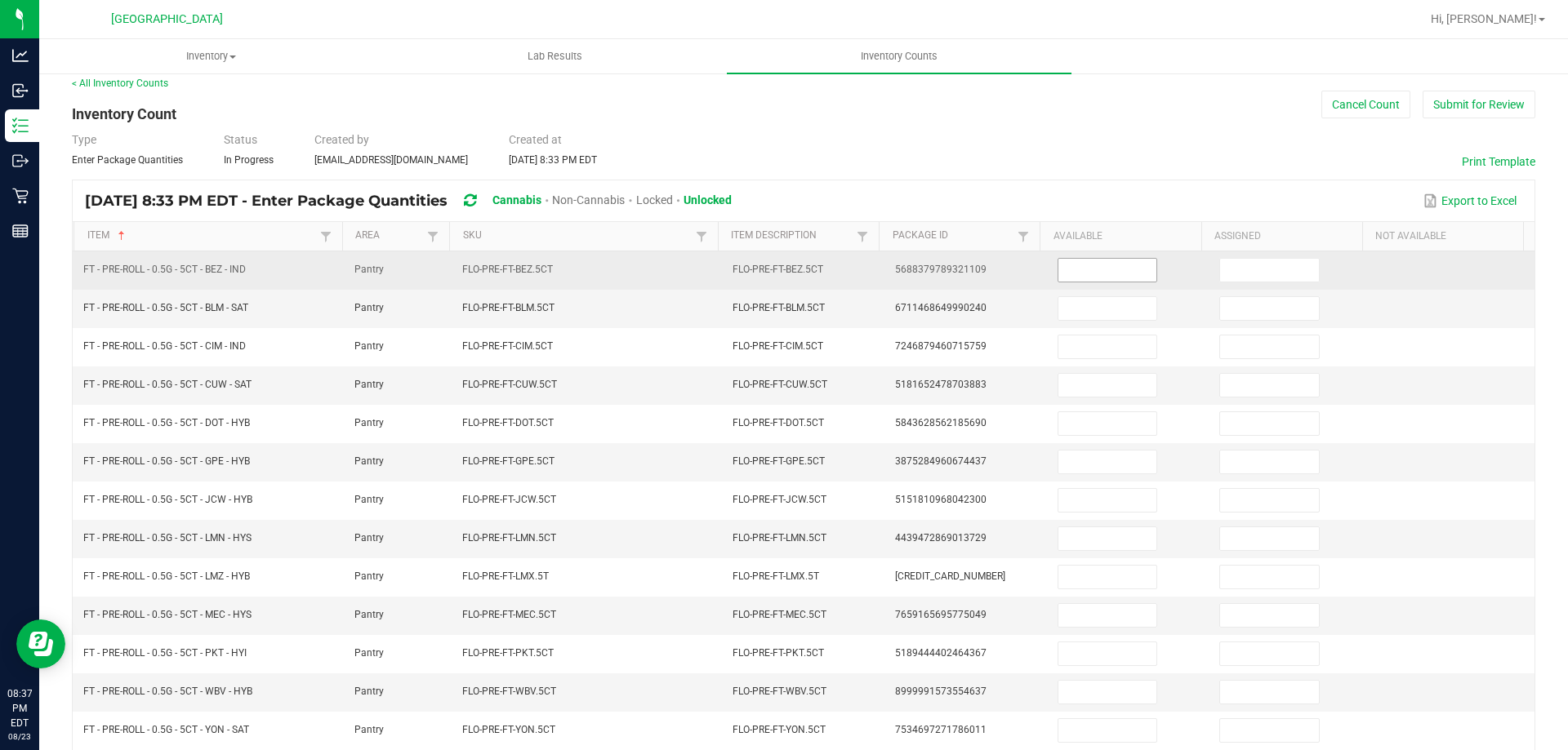
click at [1078, 272] on input at bounding box center [1107, 270] width 98 height 23
type input "3"
type input "11"
type input "6"
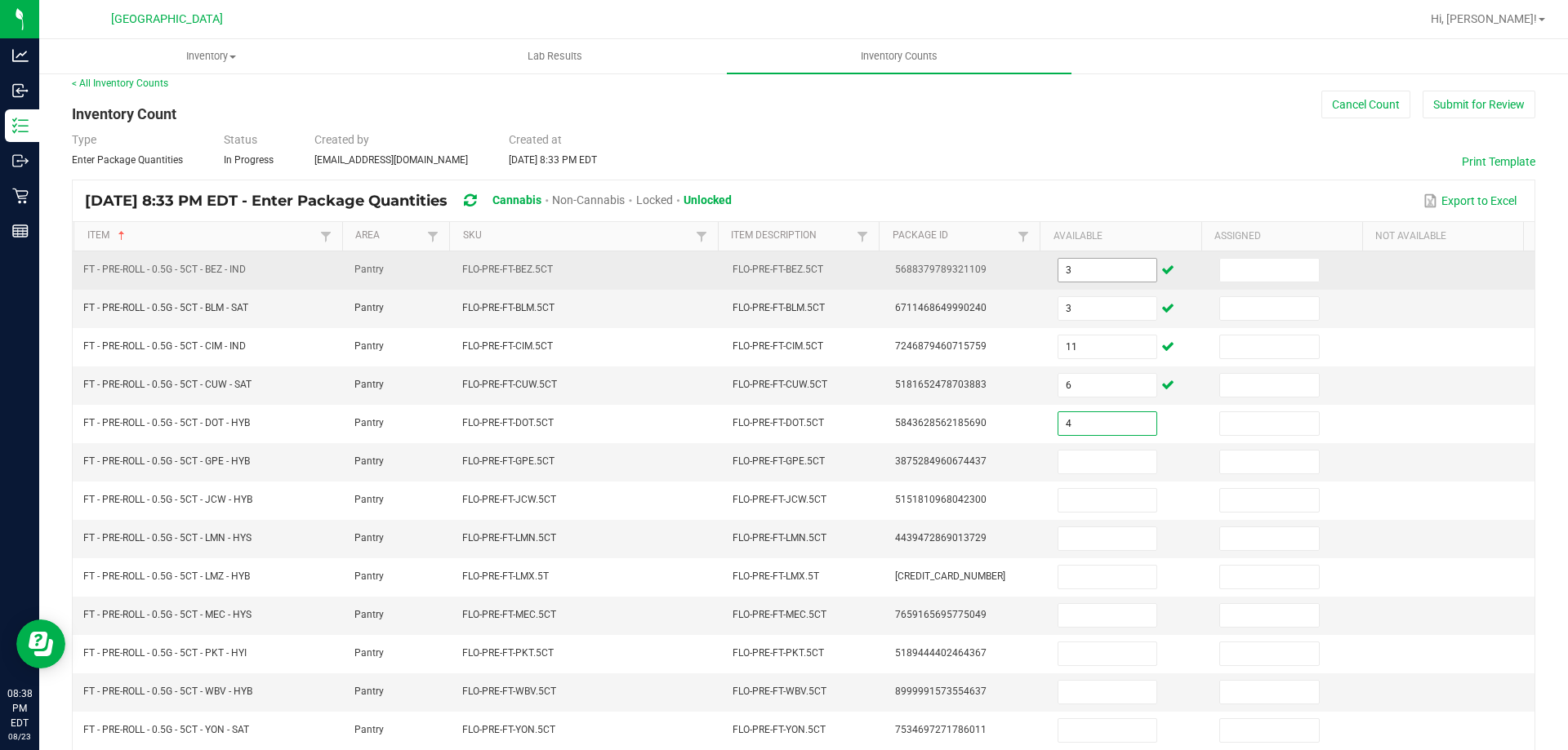
type input "4"
type input "10"
type input "4"
type input "11"
type input "4"
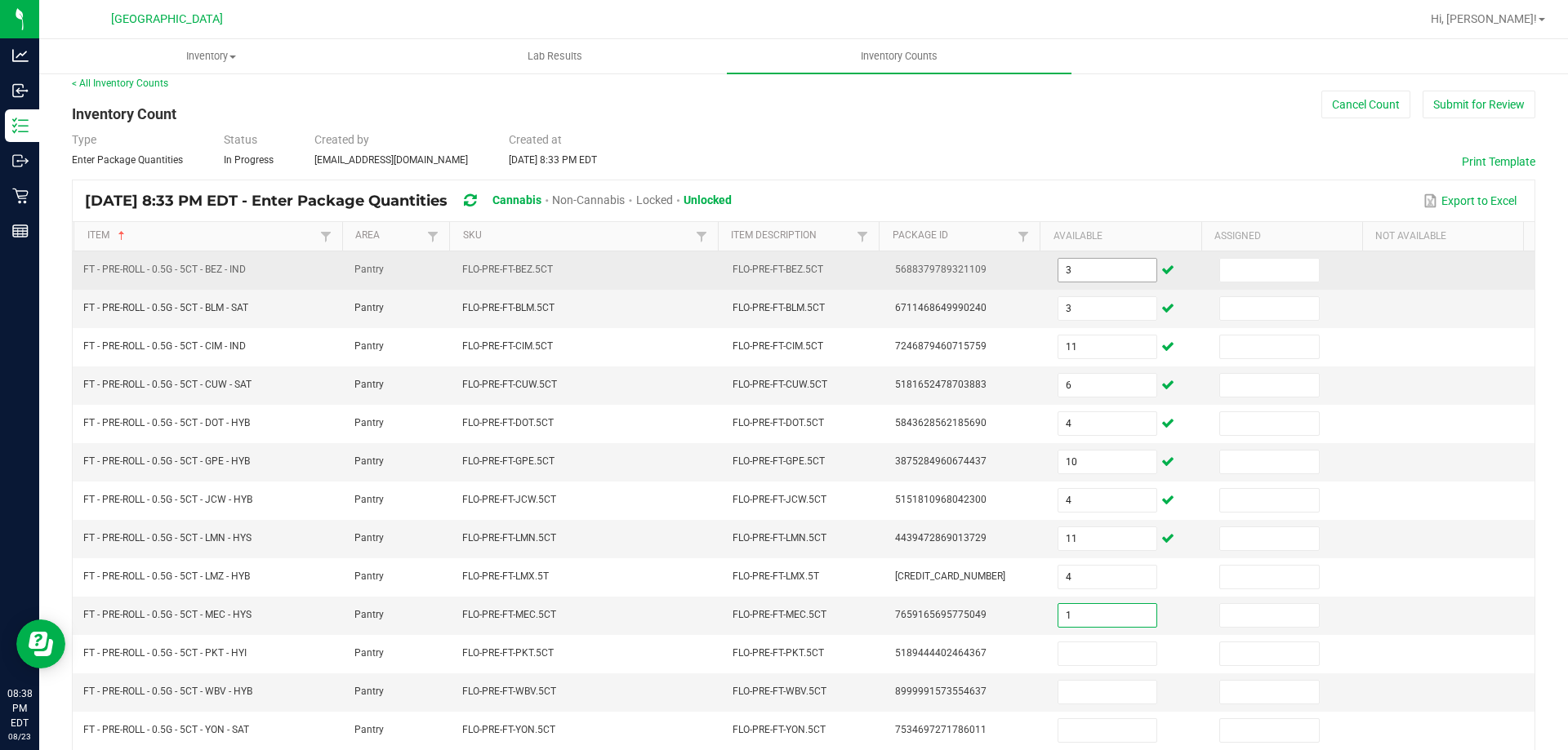
type input "1"
type input "6"
type input "2"
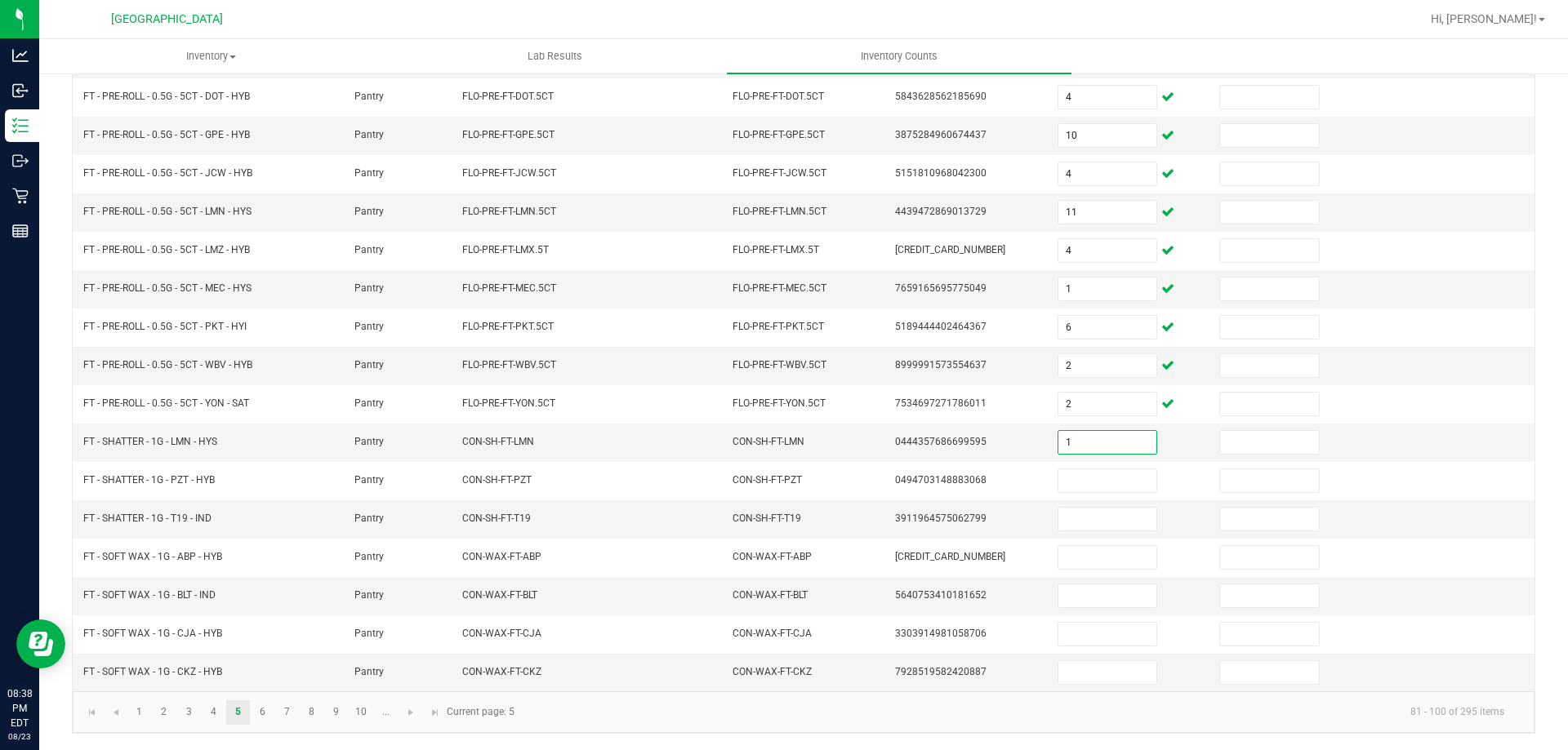
type input "1"
type input "3"
type input "5"
type input "3"
type input "2"
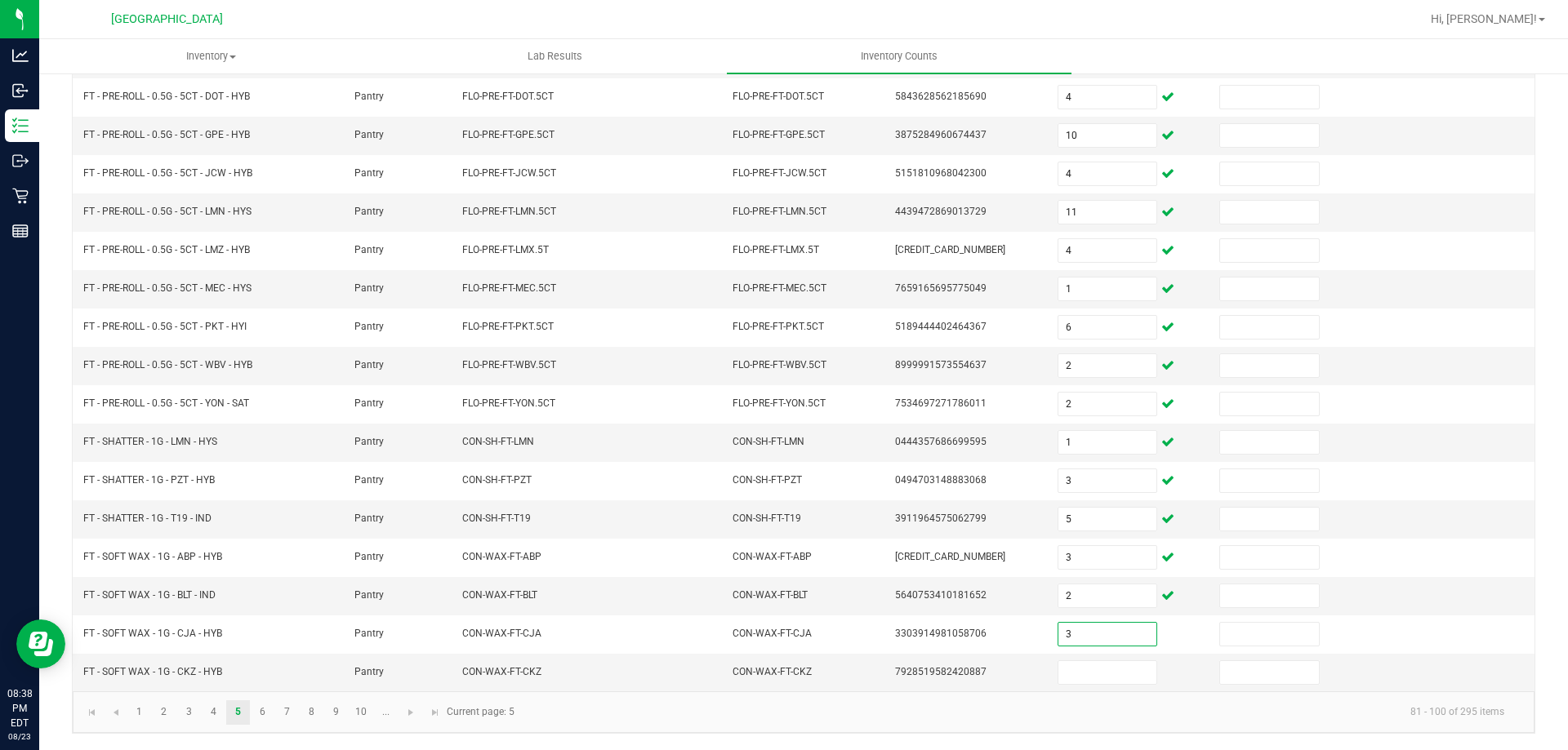
type input "3"
type input "2"
click at [266, 713] on link "6" at bounding box center [262, 713] width 24 height 25
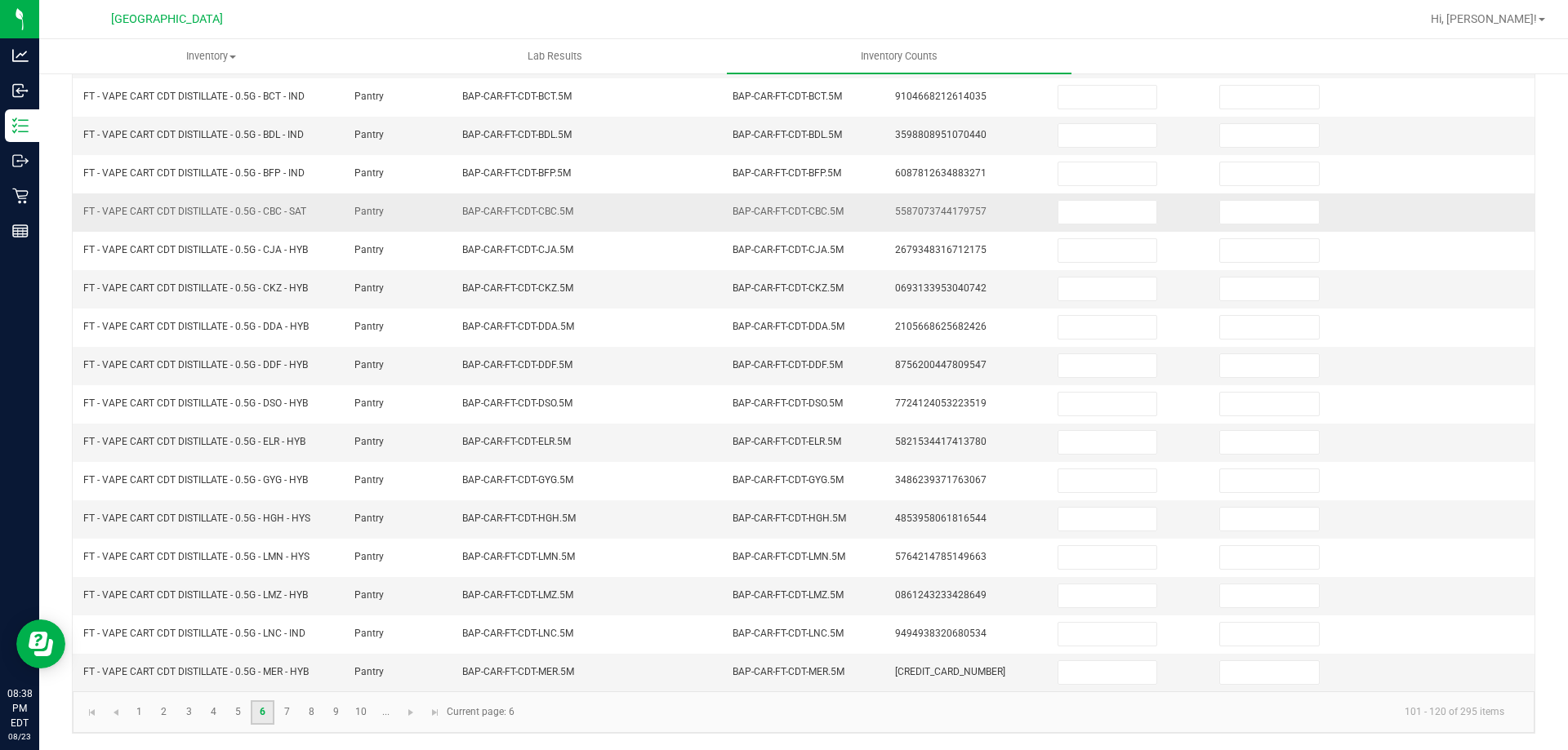
scroll to position [12, 0]
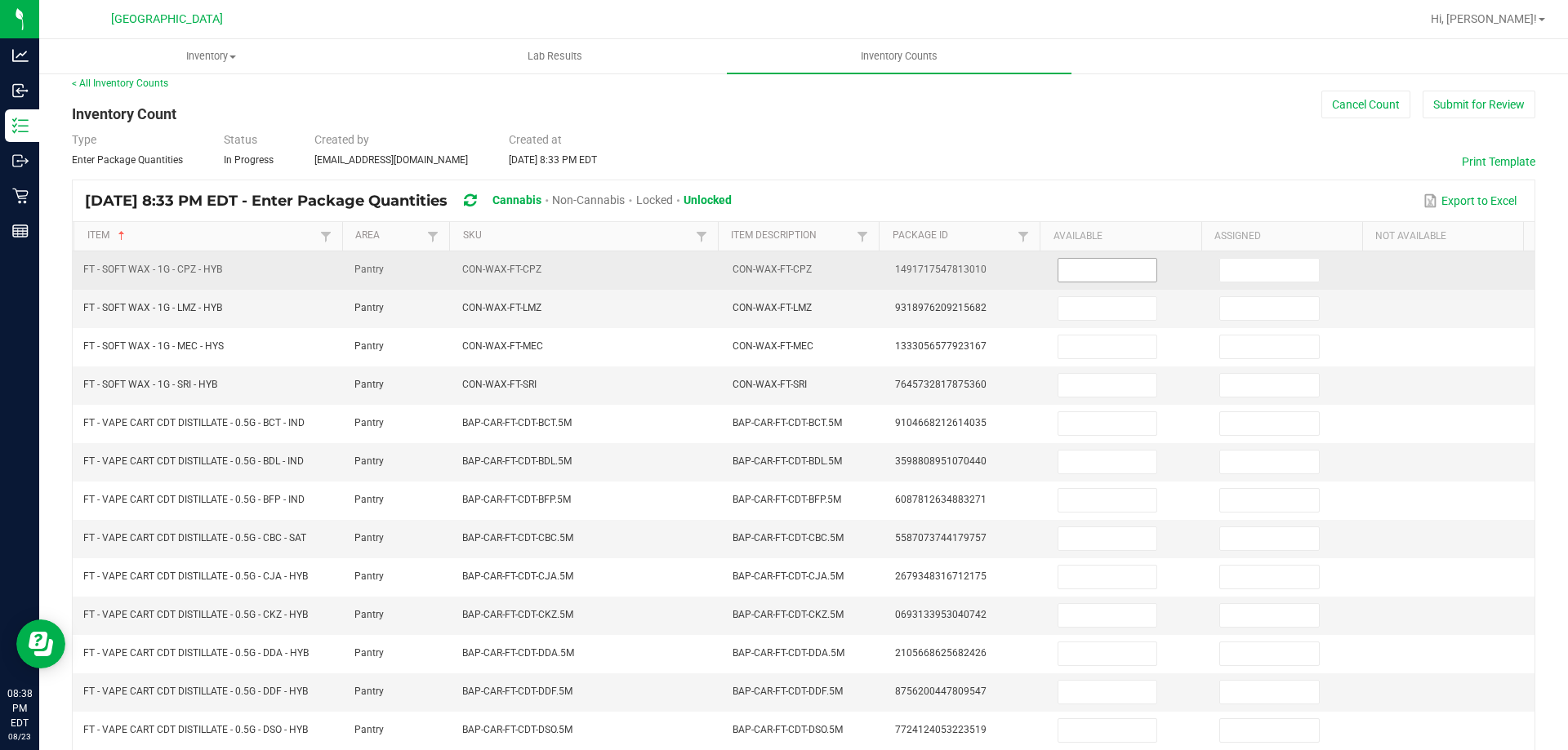
click at [1059, 267] on input at bounding box center [1107, 270] width 98 height 23
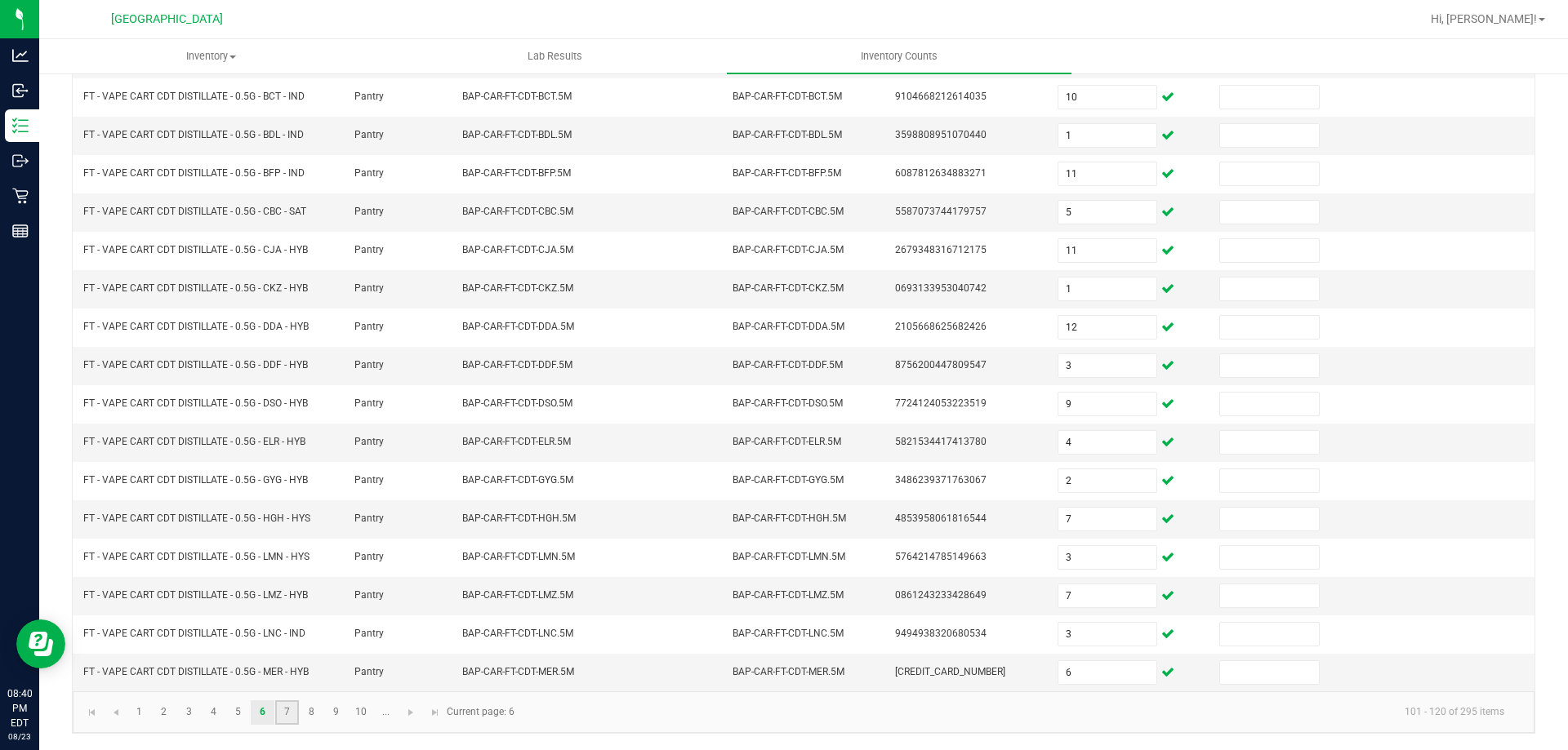
click at [283, 716] on link "7" at bounding box center [287, 713] width 24 height 25
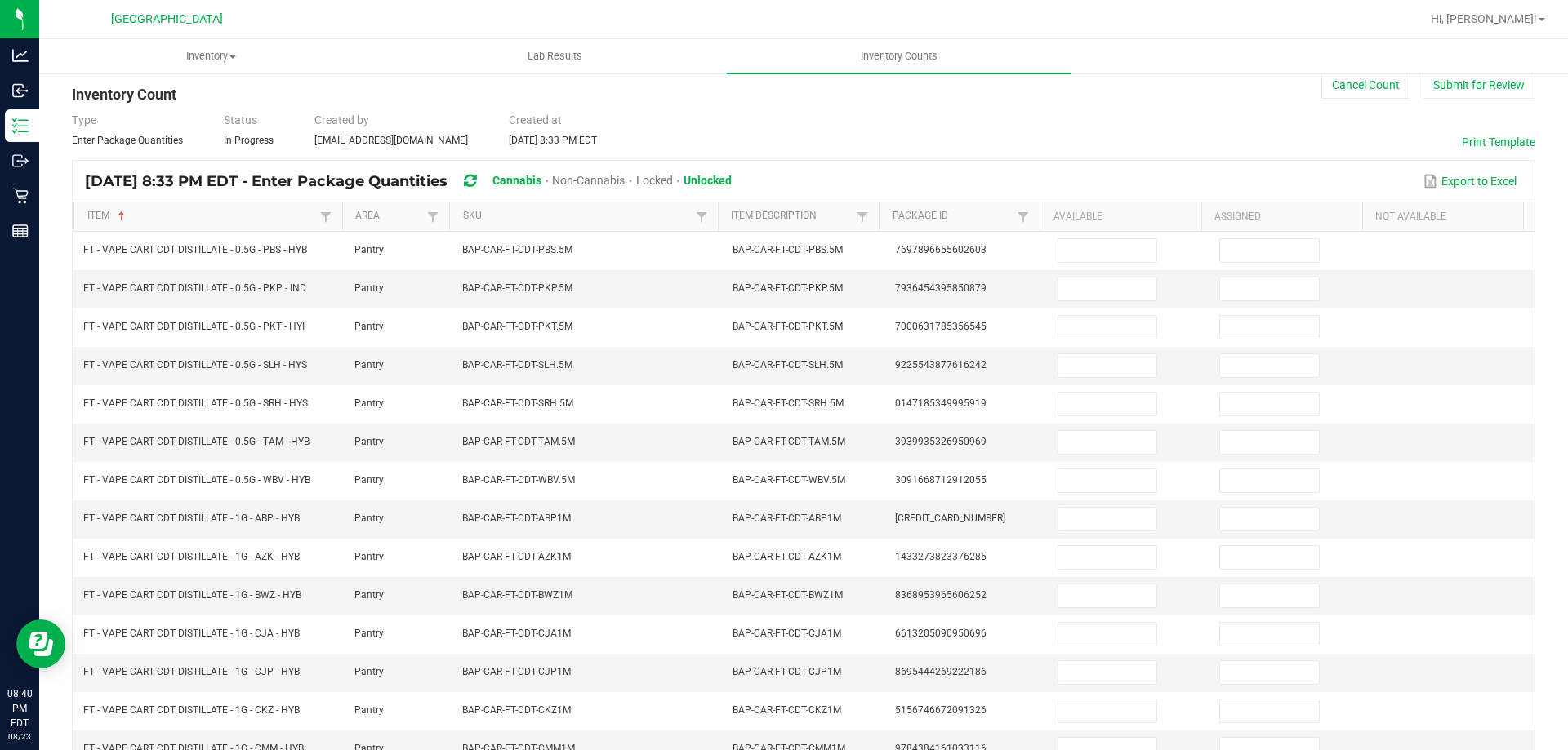
scroll to position [12, 0]
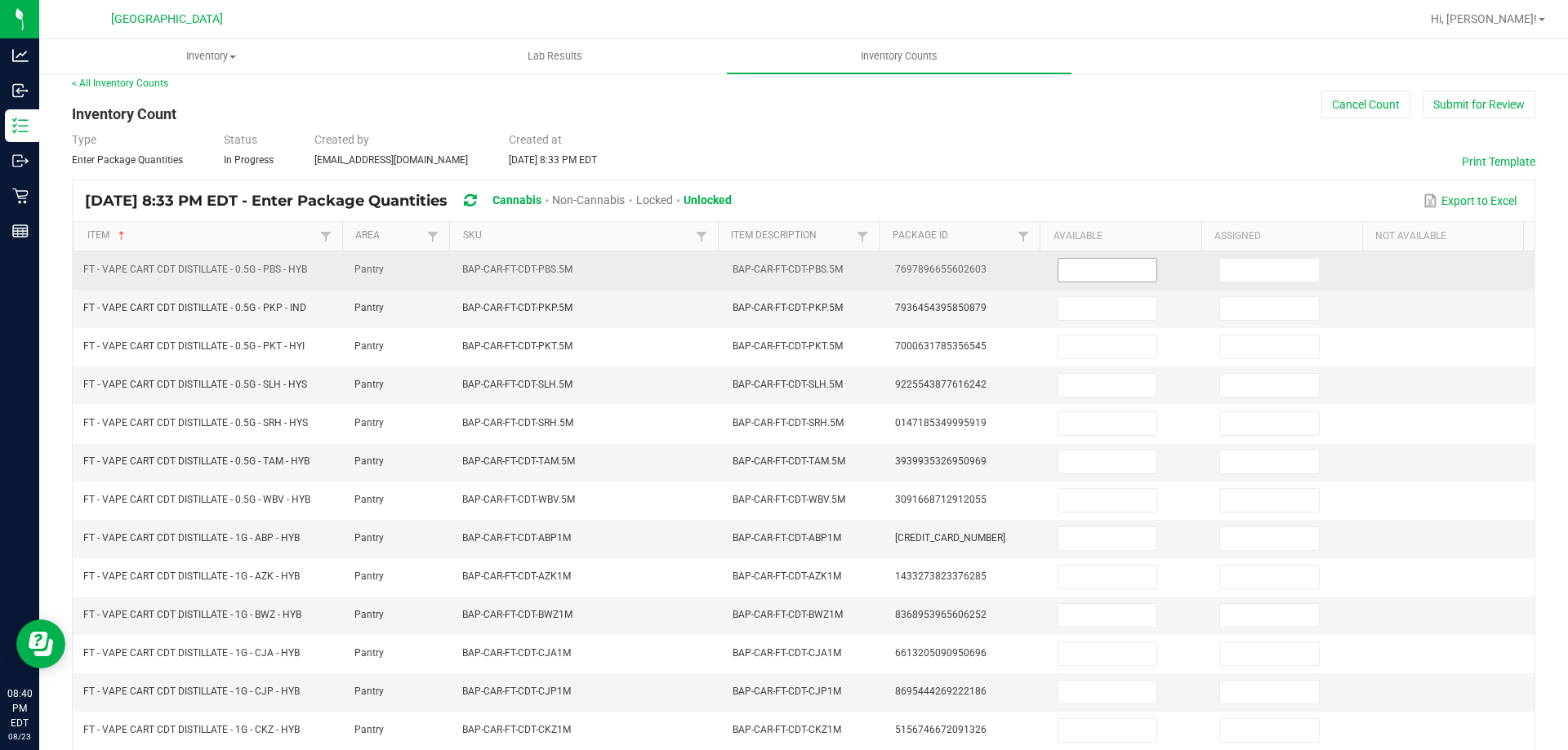
click at [1114, 272] on input at bounding box center [1107, 270] width 98 height 23
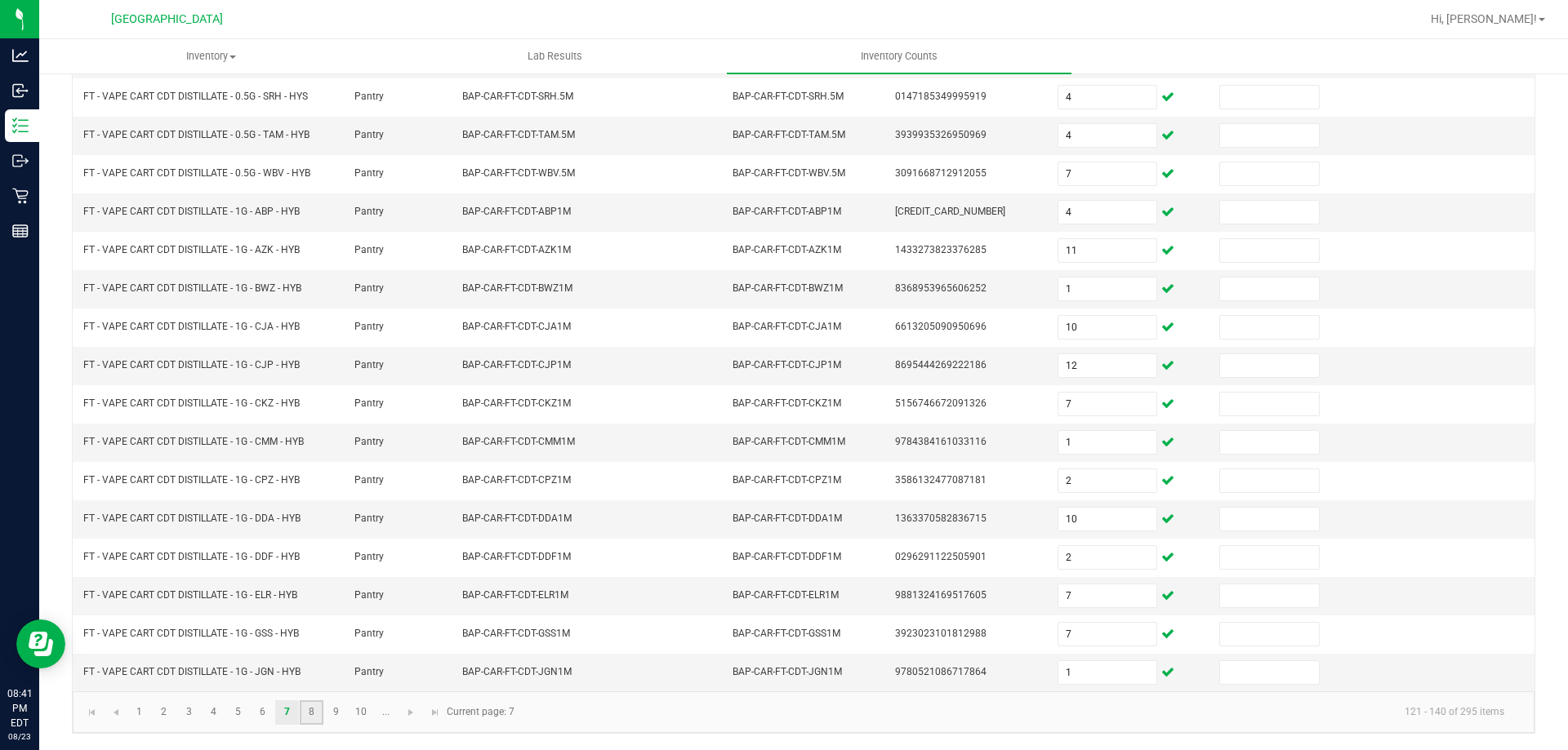
click at [321, 716] on link "8" at bounding box center [311, 713] width 24 height 25
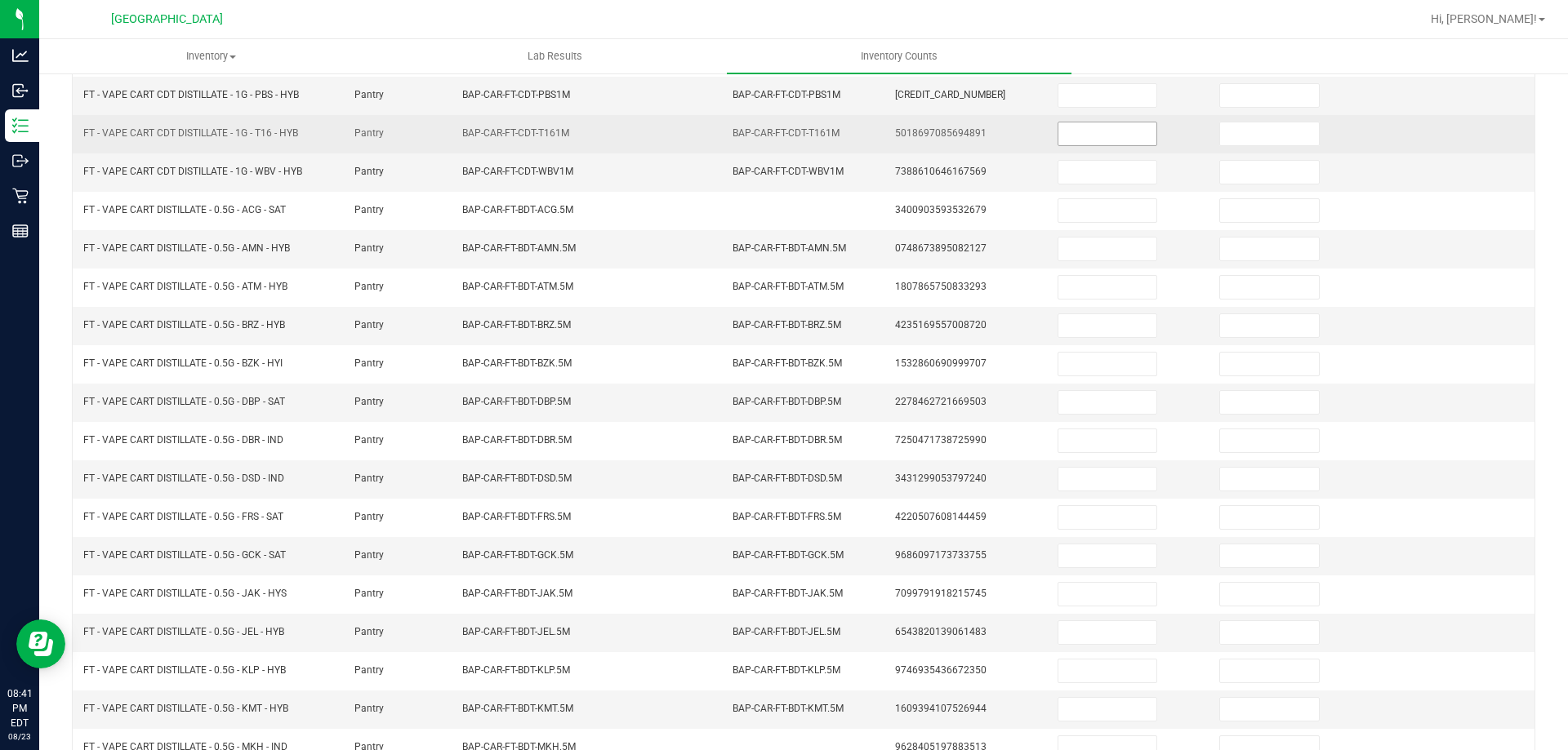
scroll to position [94, 0]
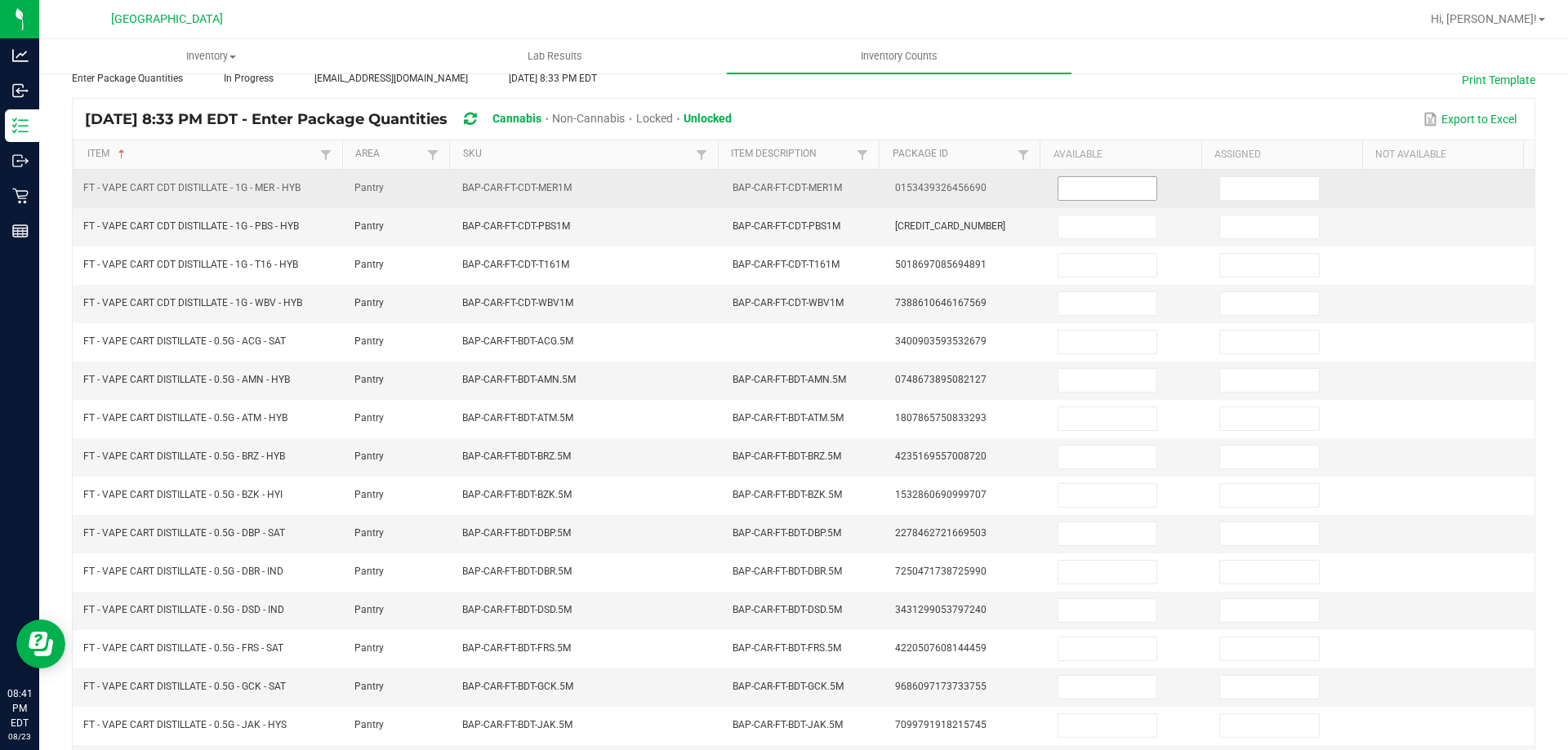
click at [1078, 190] on input at bounding box center [1107, 188] width 98 height 23
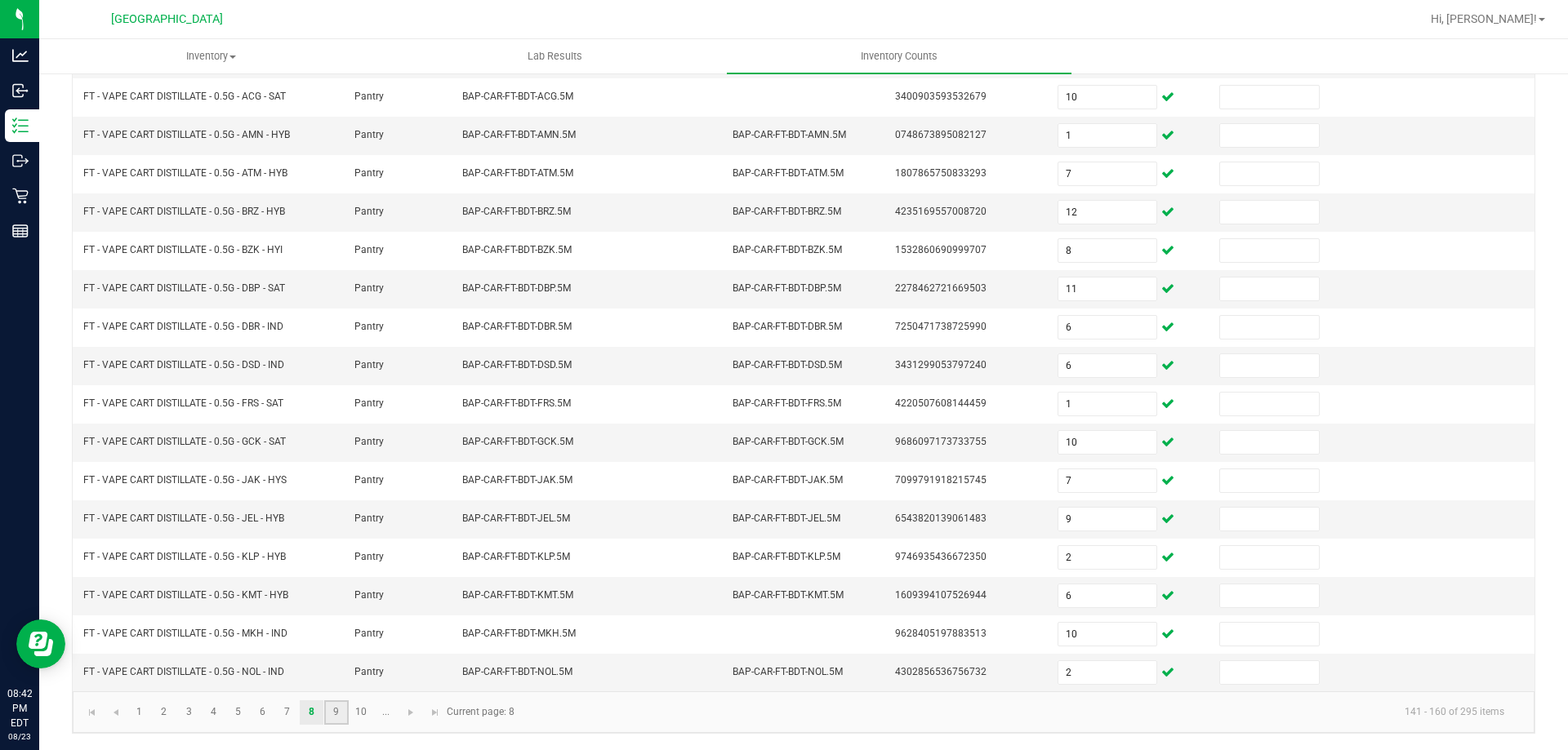
click at [338, 708] on link "9" at bounding box center [336, 713] width 24 height 25
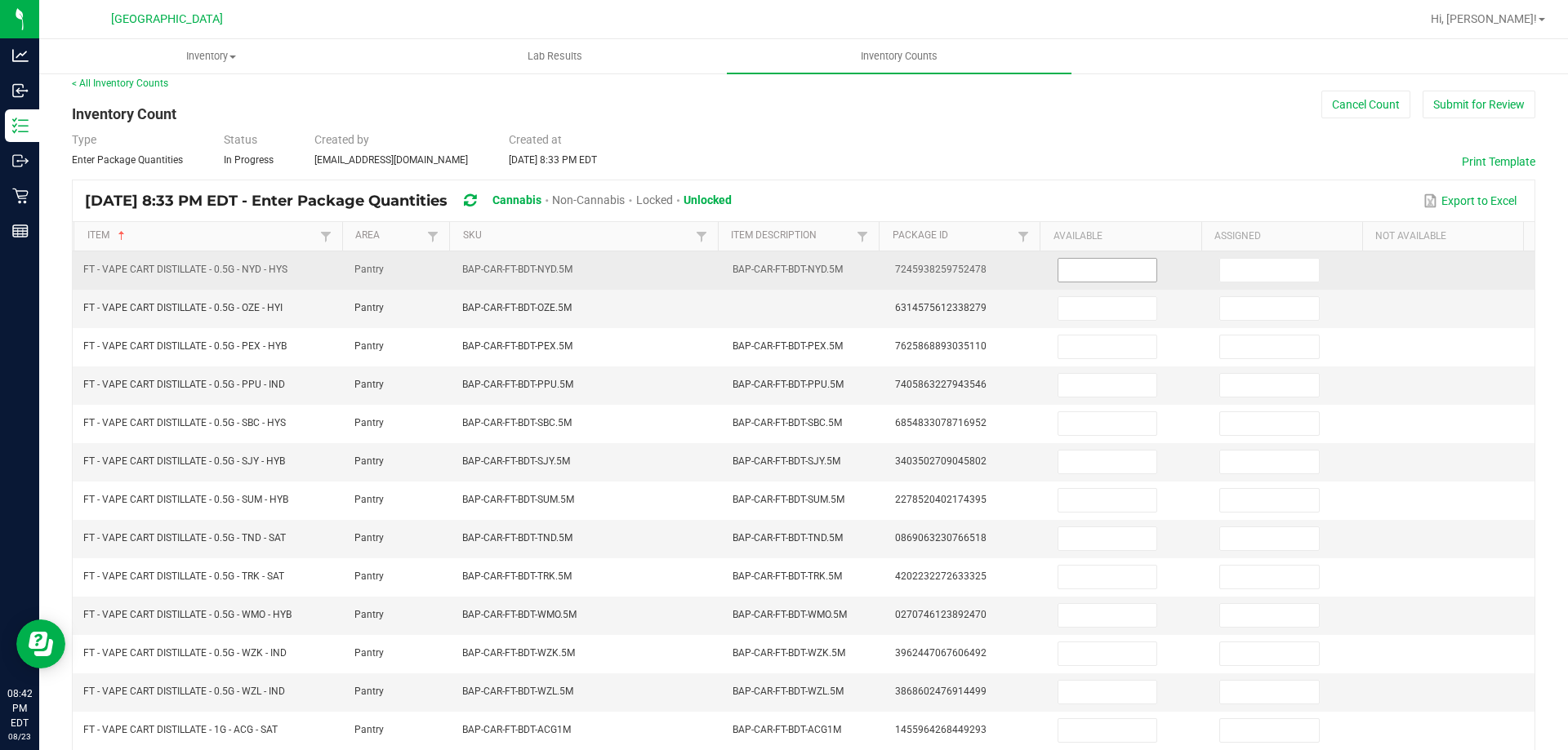
click at [1124, 272] on input at bounding box center [1107, 270] width 98 height 23
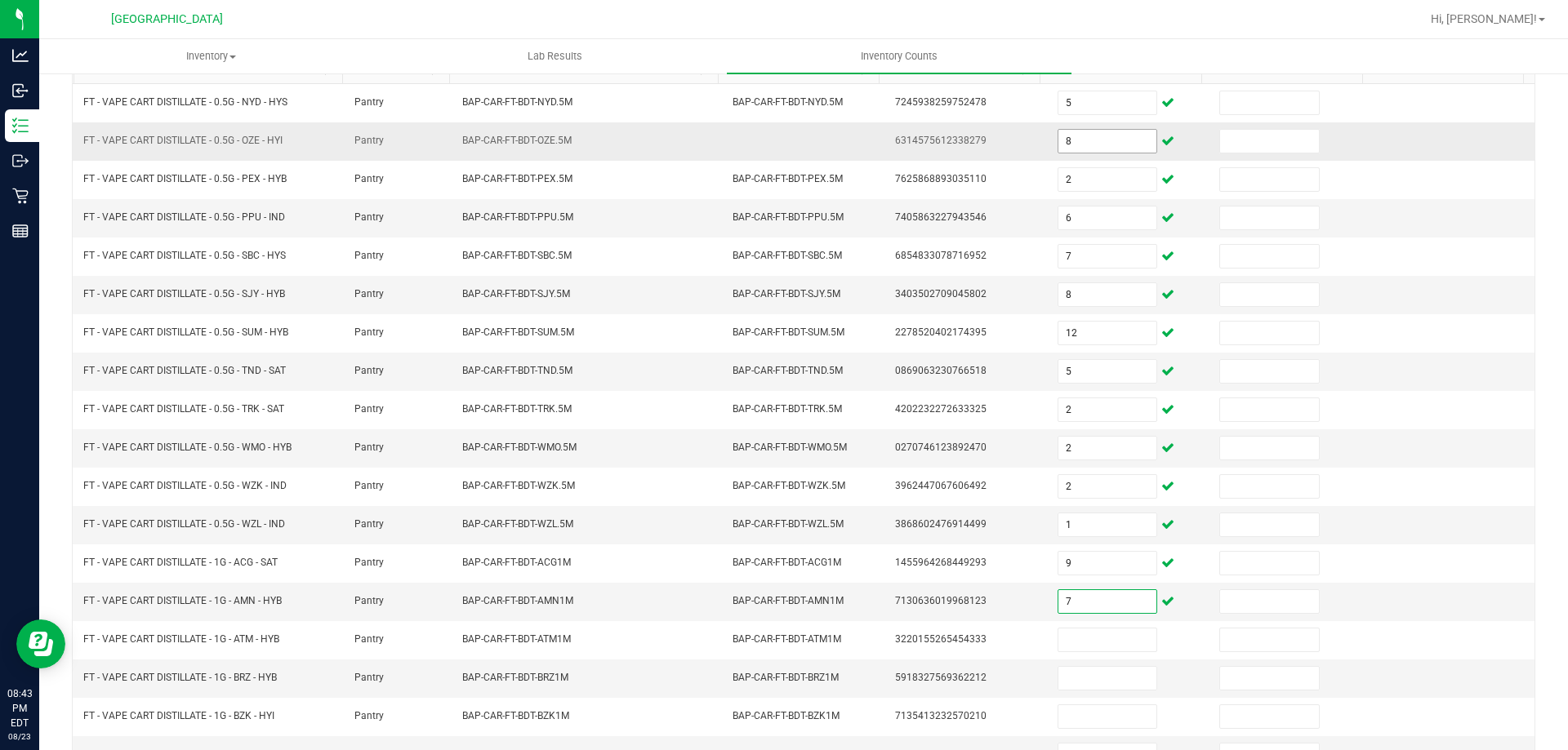
scroll to position [175, 0]
click at [1061, 527] on input "1" at bounding box center [1107, 528] width 98 height 23
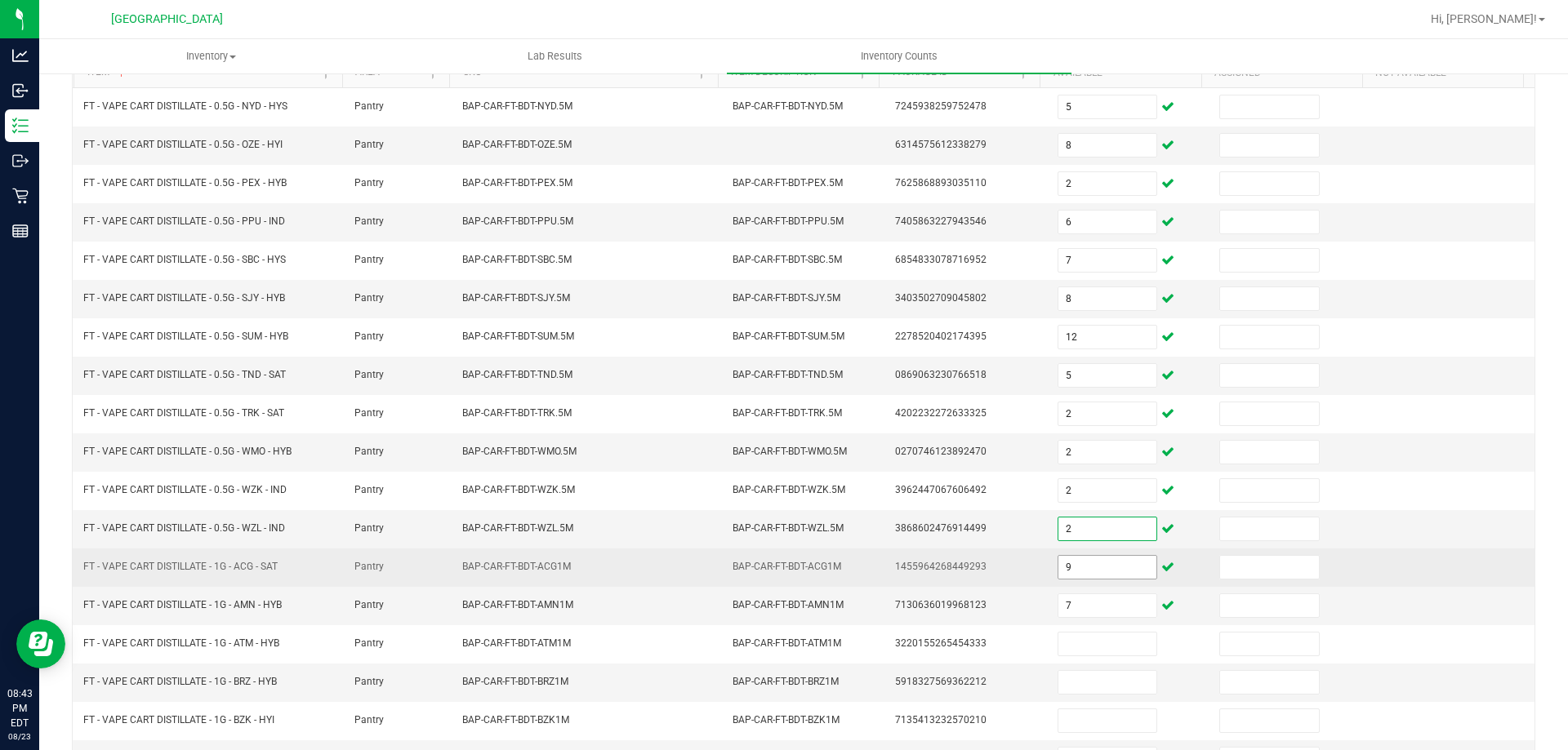
click at [1062, 575] on input "9" at bounding box center [1107, 567] width 98 height 23
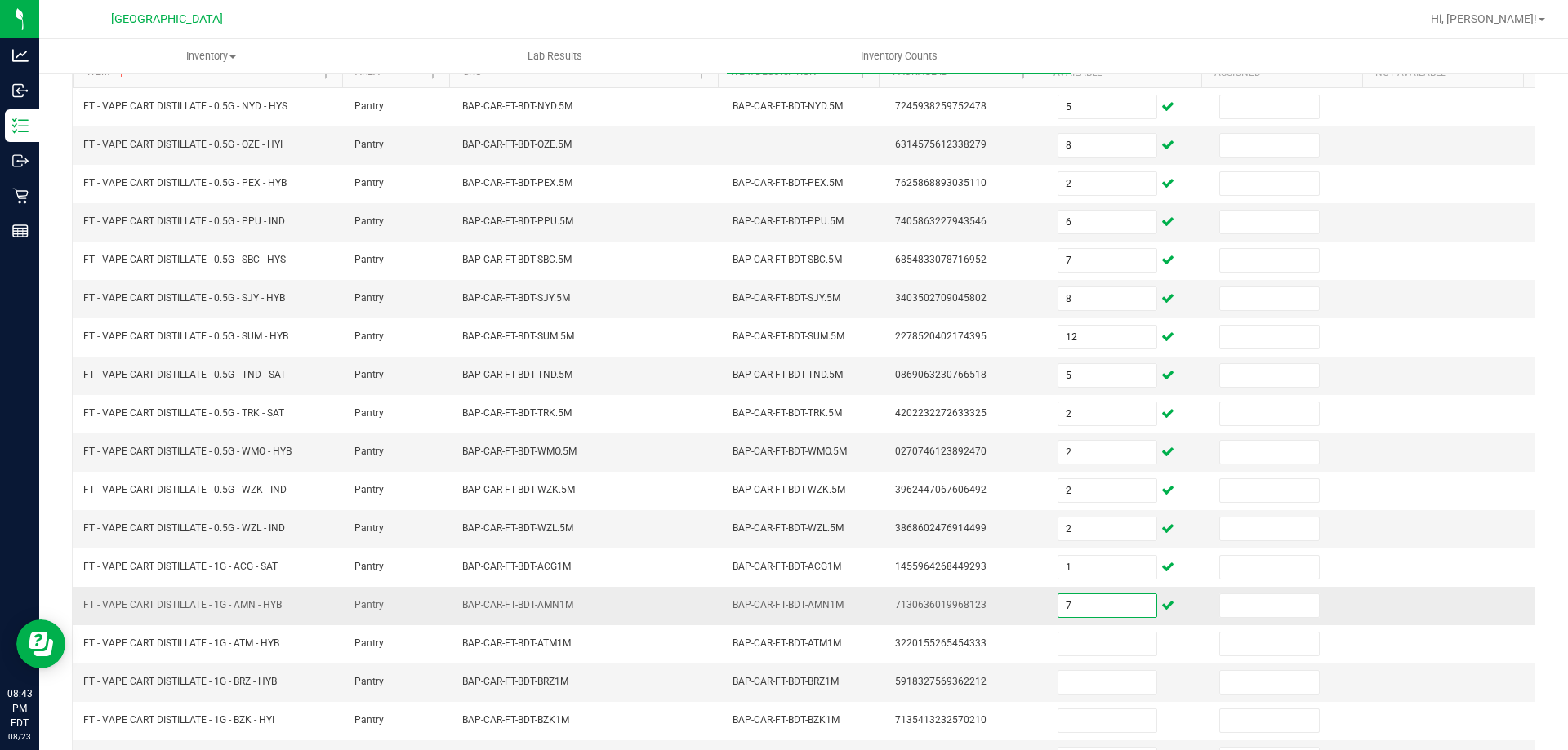
click at [1066, 611] on input "7" at bounding box center [1107, 605] width 98 height 23
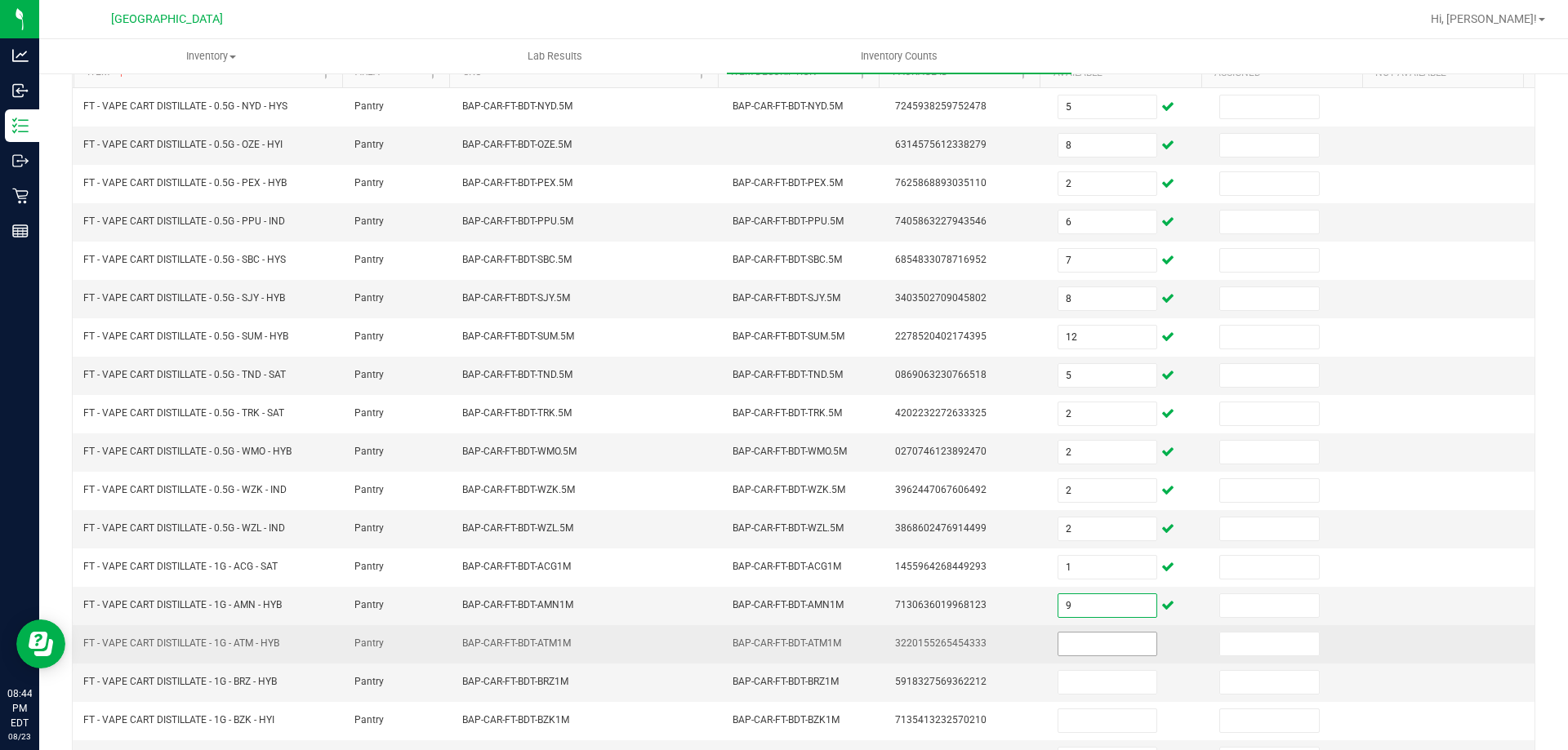
click at [1058, 652] on input at bounding box center [1107, 644] width 98 height 23
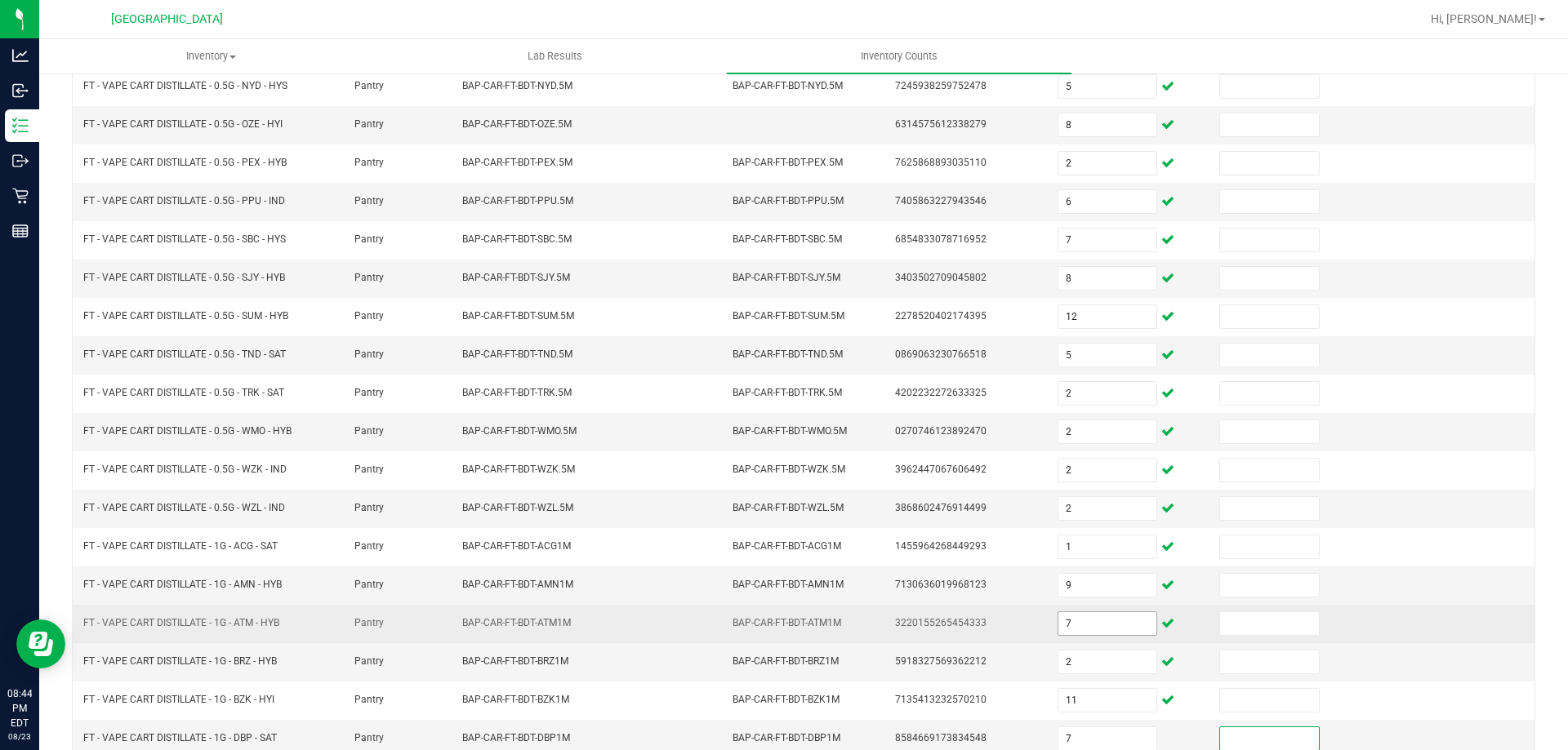
scroll to position [339, 0]
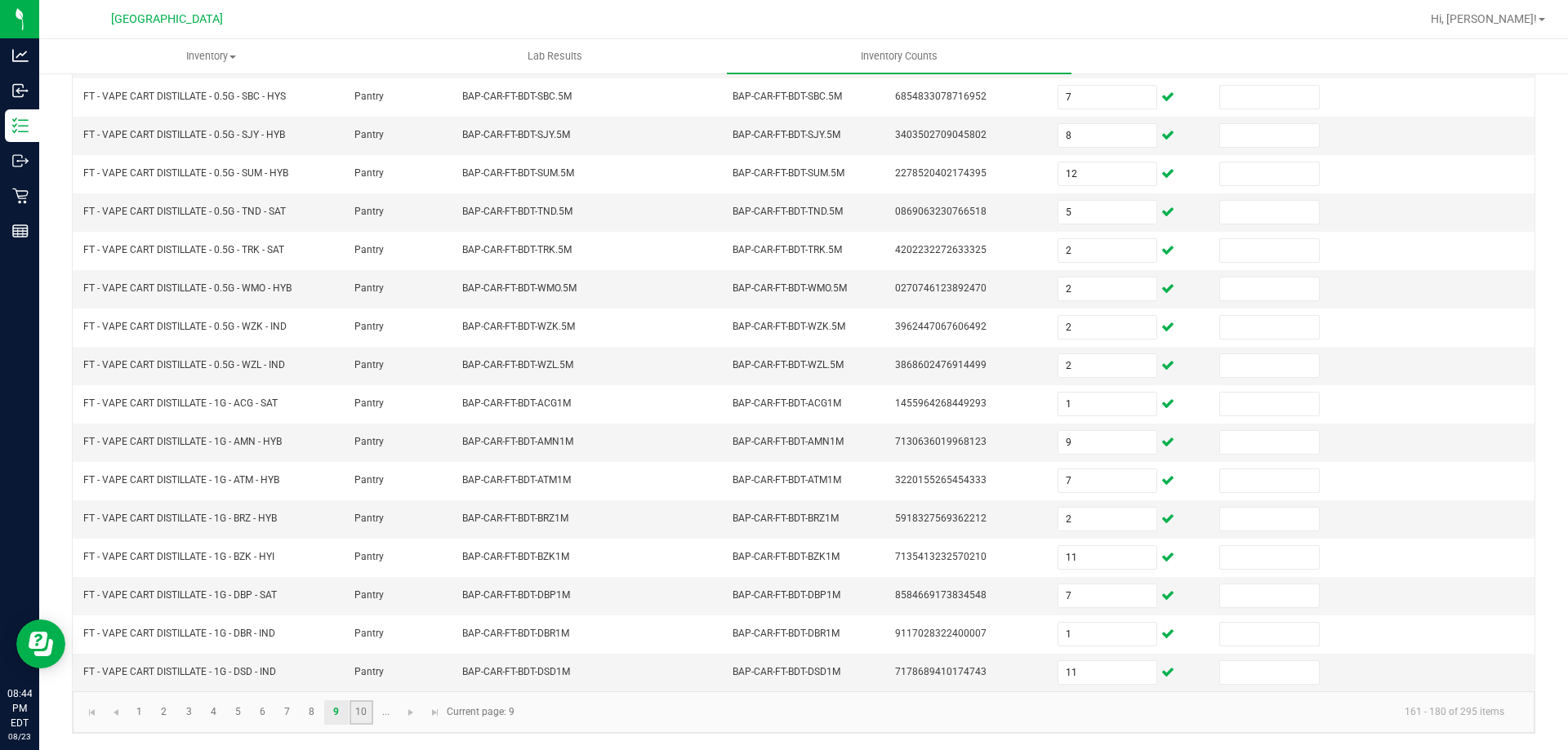
click at [358, 709] on link "10" at bounding box center [362, 713] width 24 height 25
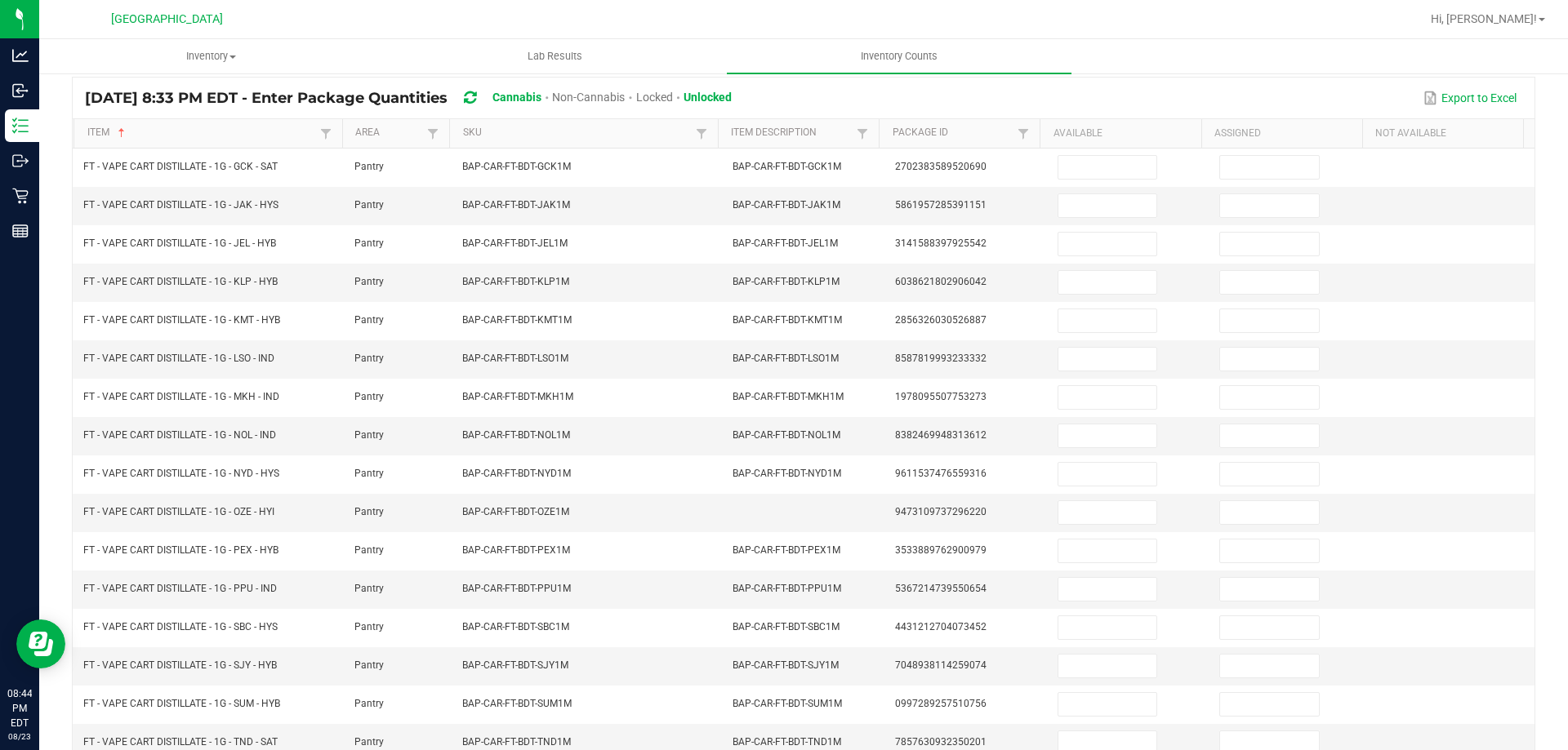
scroll to position [0, 0]
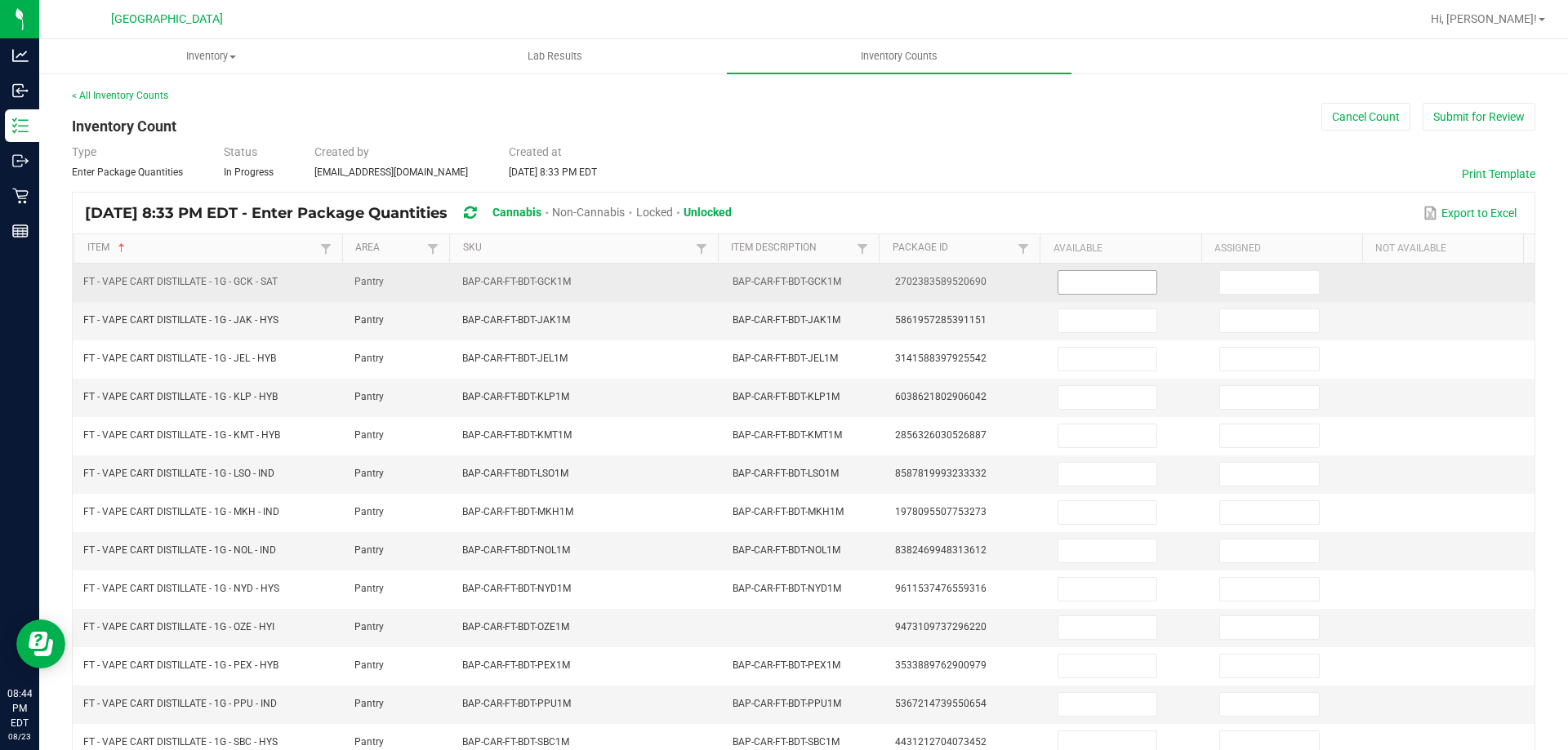
click at [1125, 285] on input at bounding box center [1107, 282] width 98 height 23
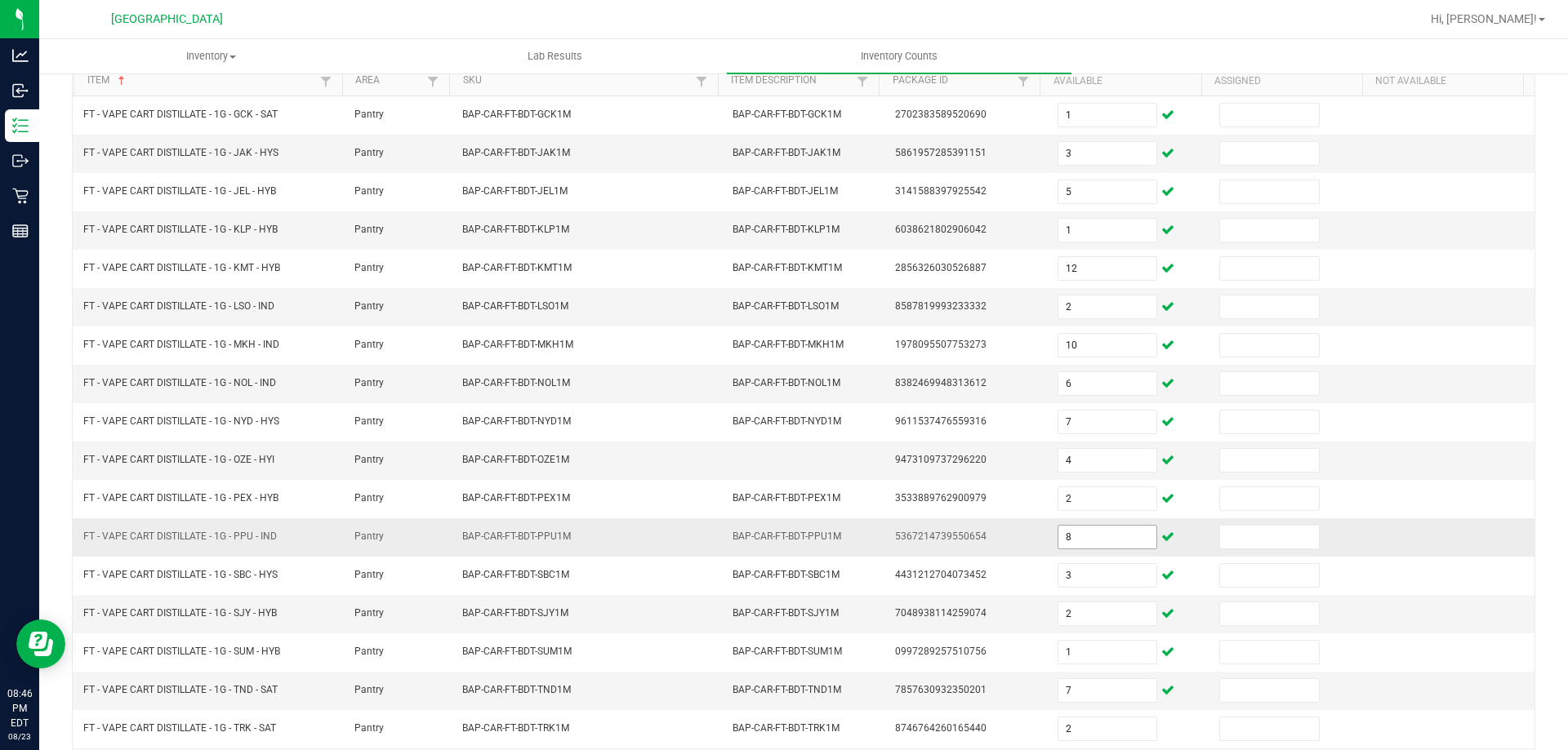
scroll to position [339, 0]
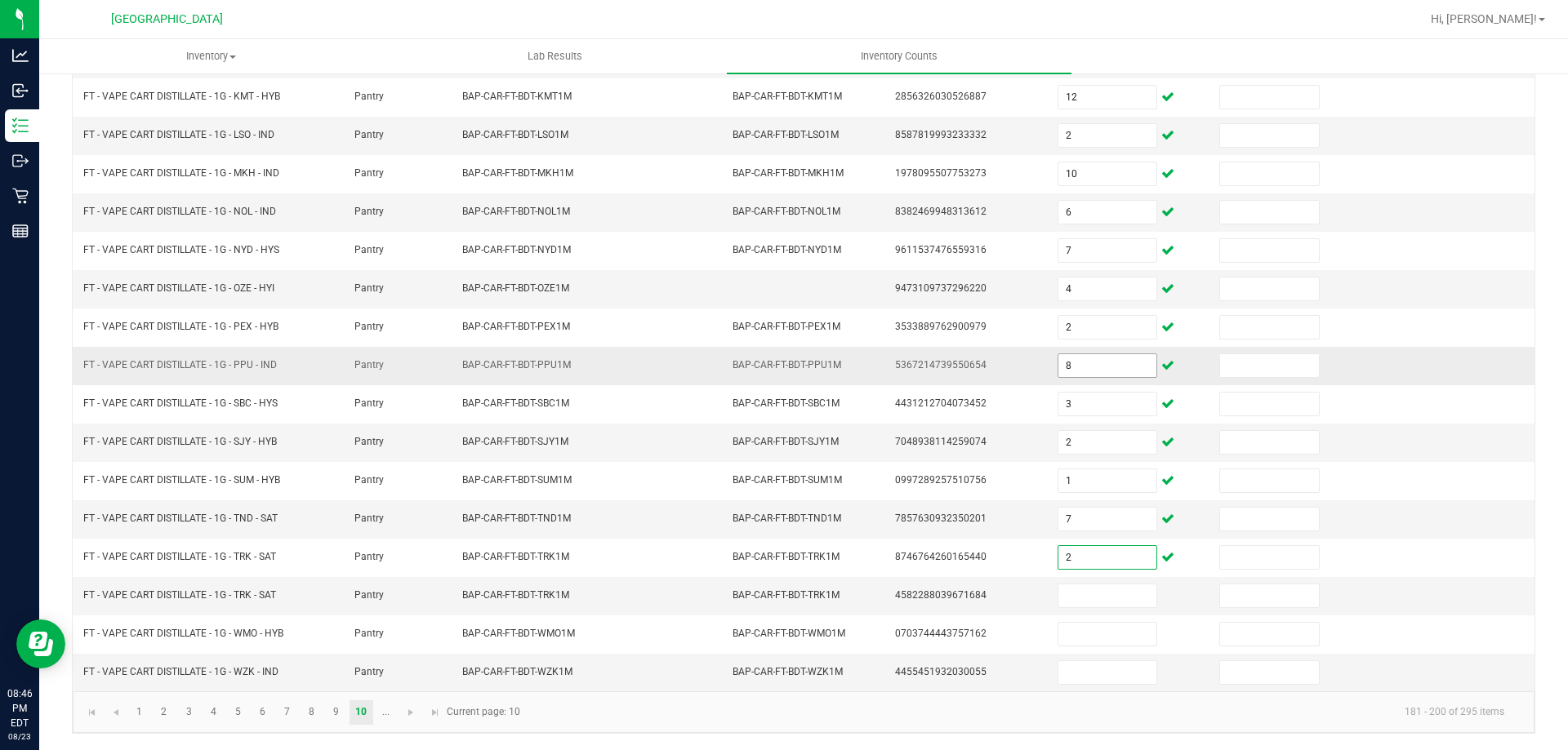
click at [1102, 546] on input "2" at bounding box center [1107, 557] width 98 height 23
click at [415, 711] on span "Go to the next page" at bounding box center [410, 713] width 13 height 13
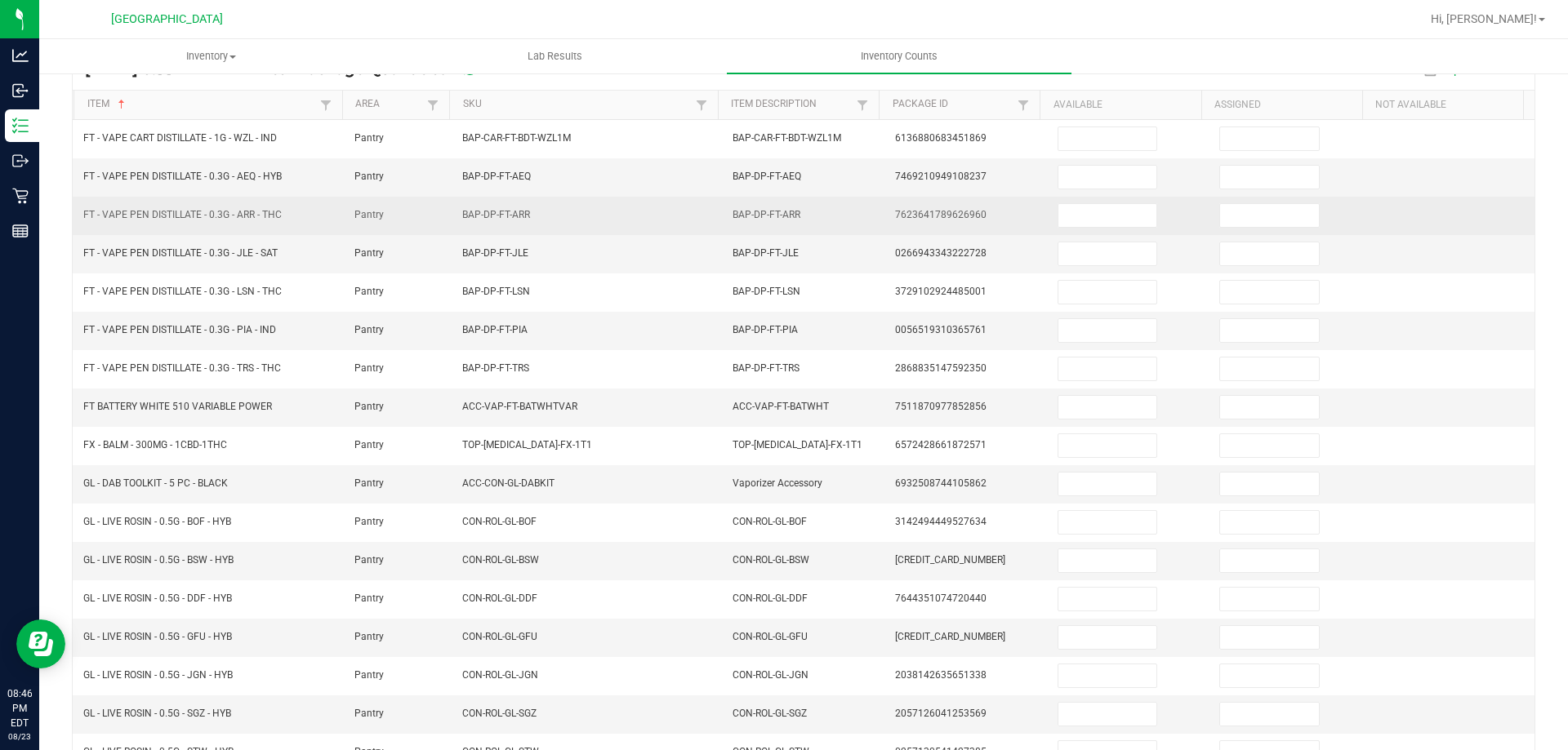
scroll to position [94, 0]
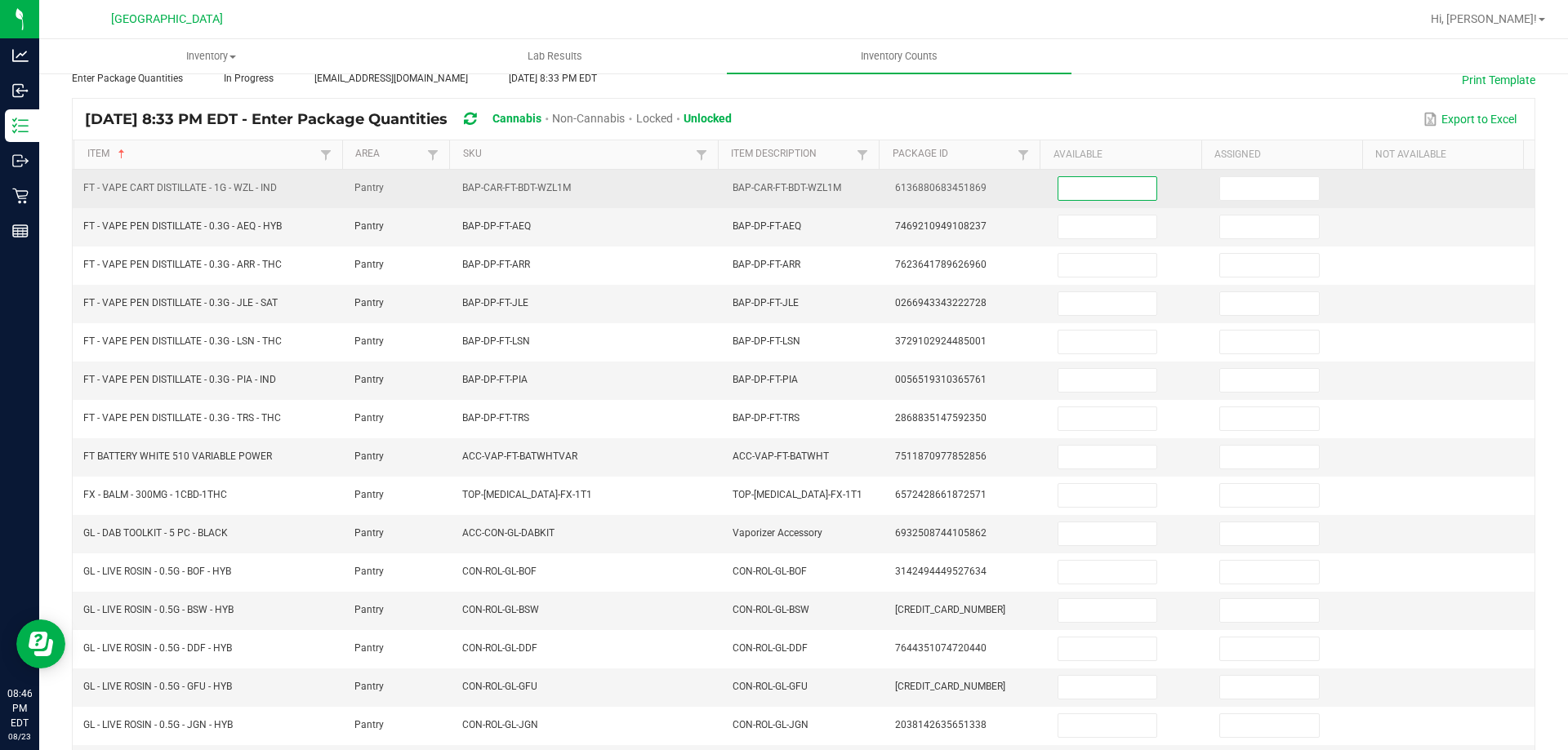
click at [1077, 193] on input at bounding box center [1107, 188] width 98 height 23
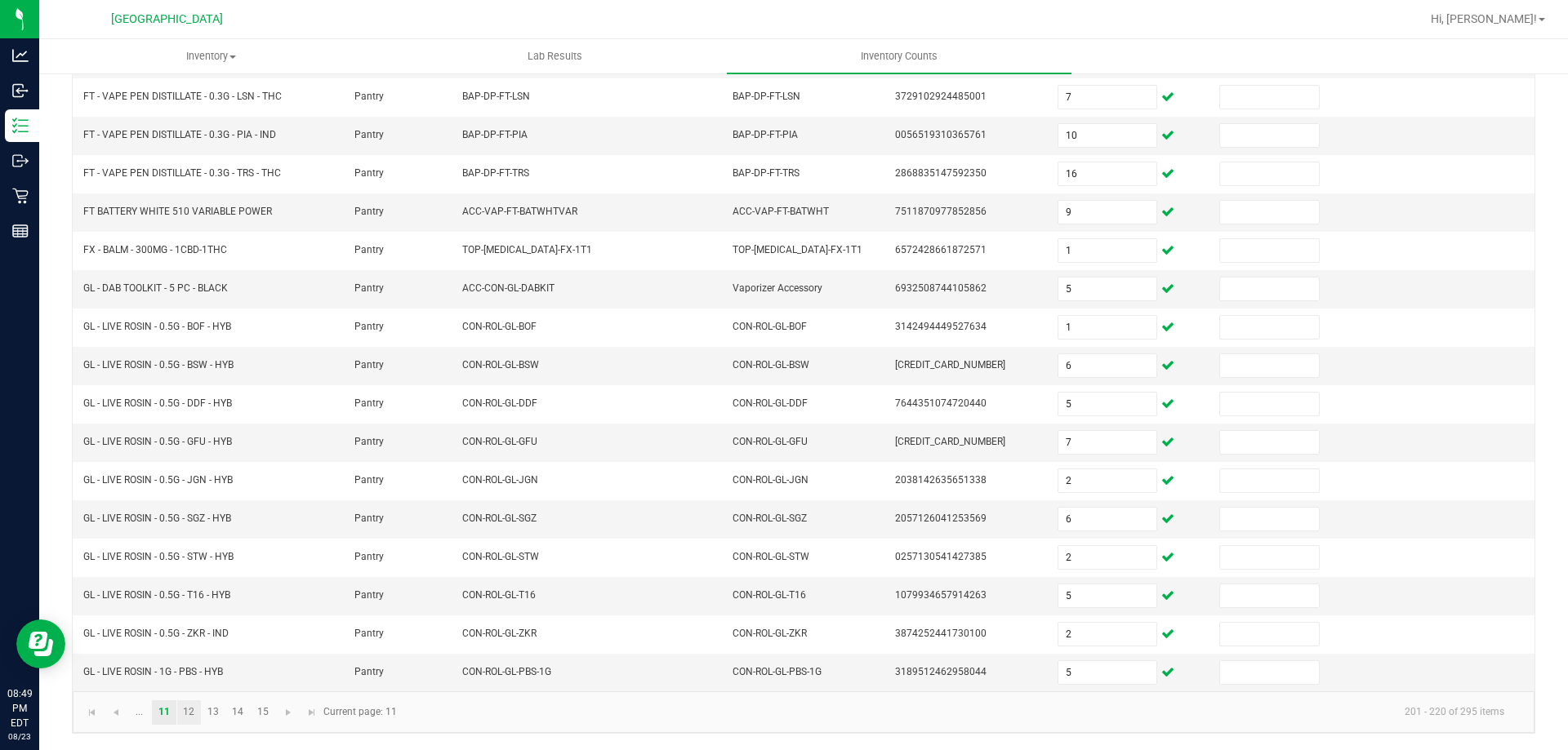
click at [191, 723] on link "12" at bounding box center [189, 713] width 24 height 25
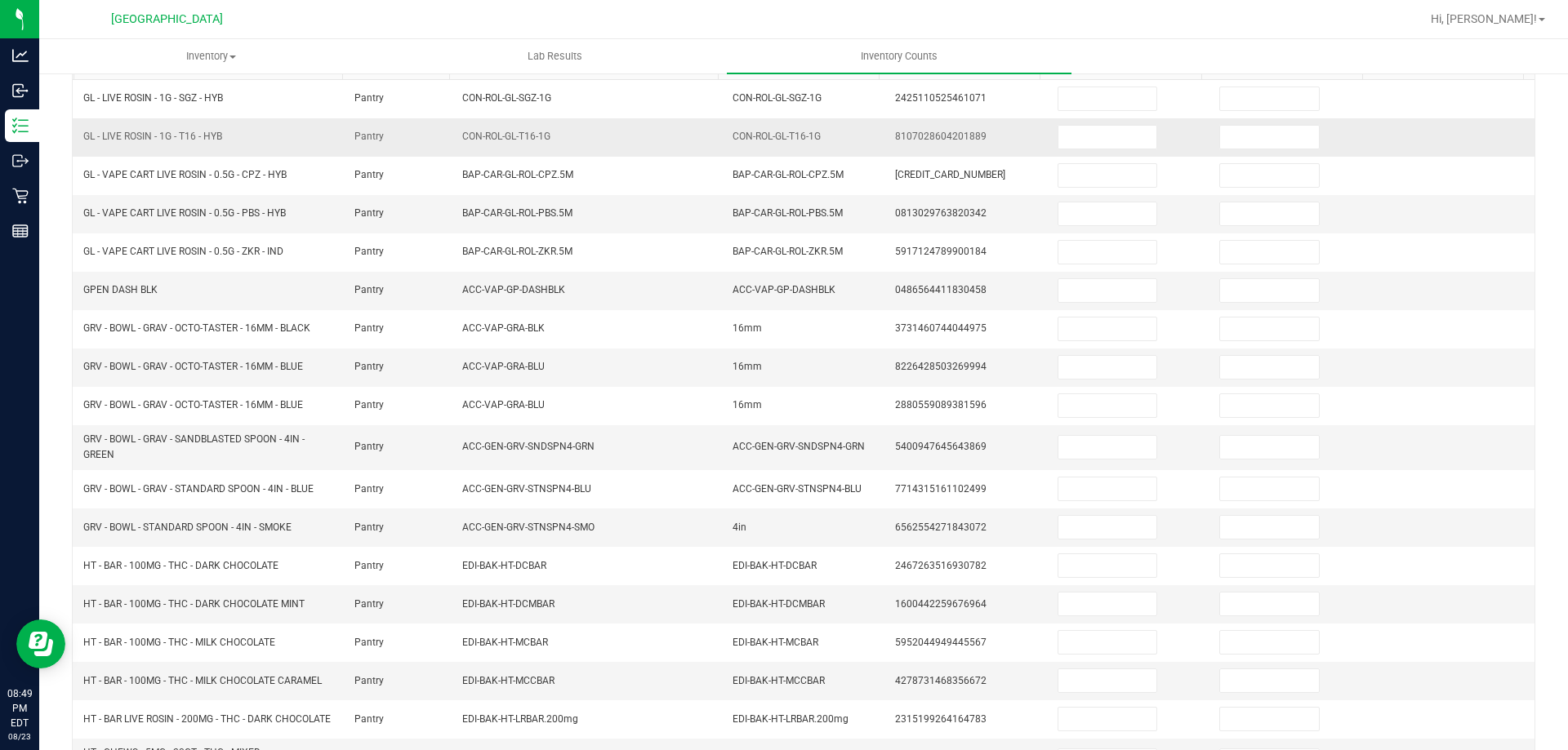
scroll to position [94, 0]
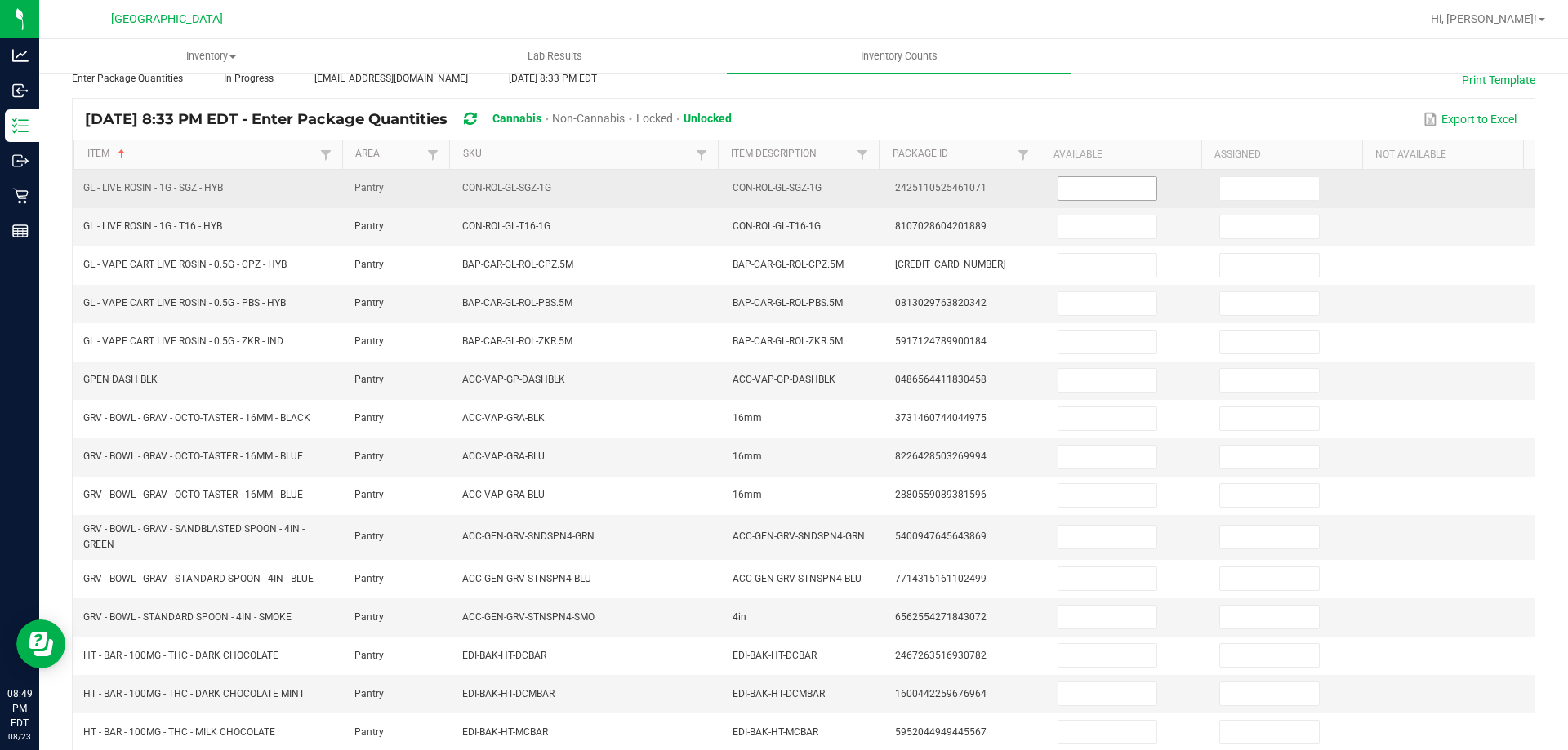
click at [1085, 185] on input at bounding box center [1107, 188] width 98 height 23
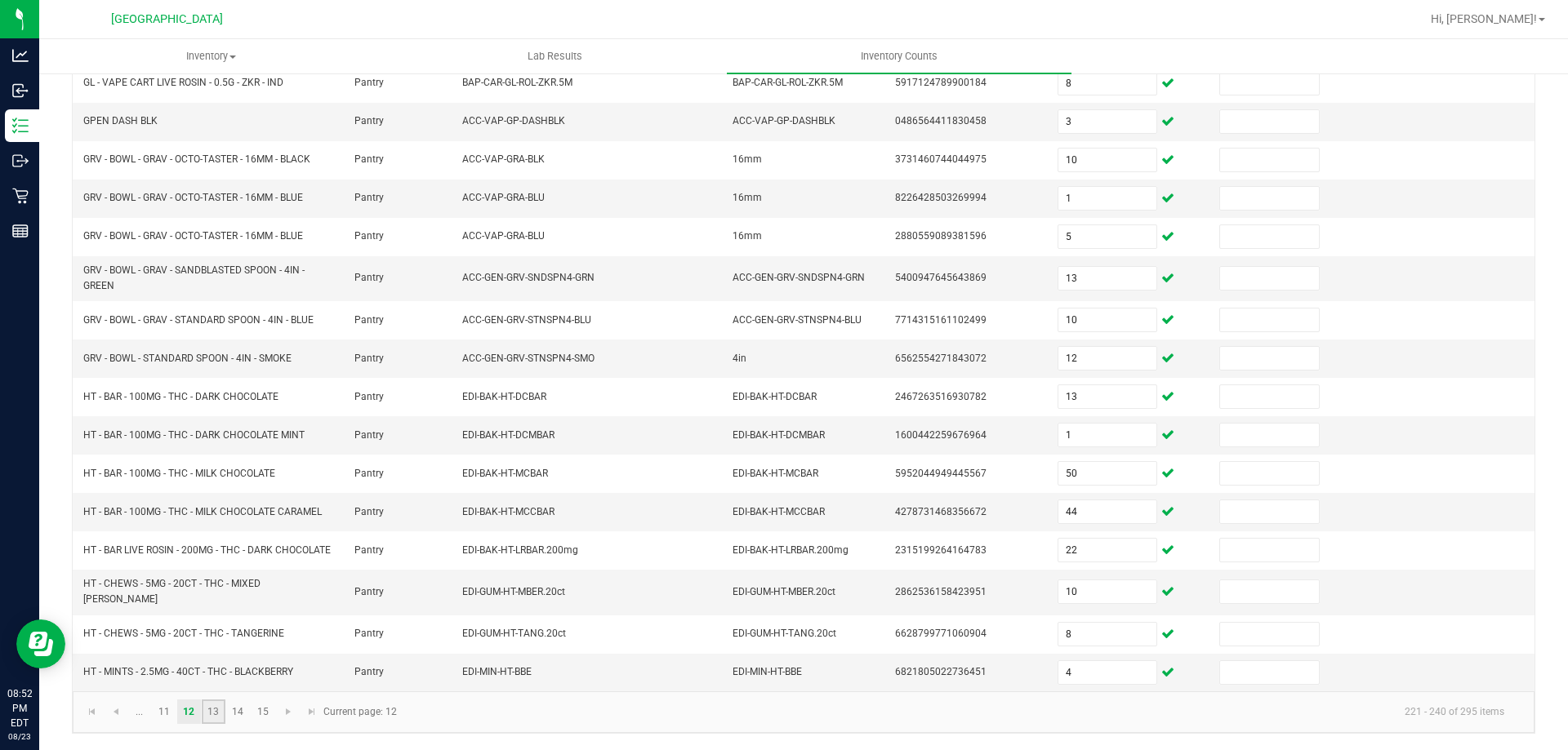
click at [219, 707] on link "13" at bounding box center [214, 712] width 24 height 25
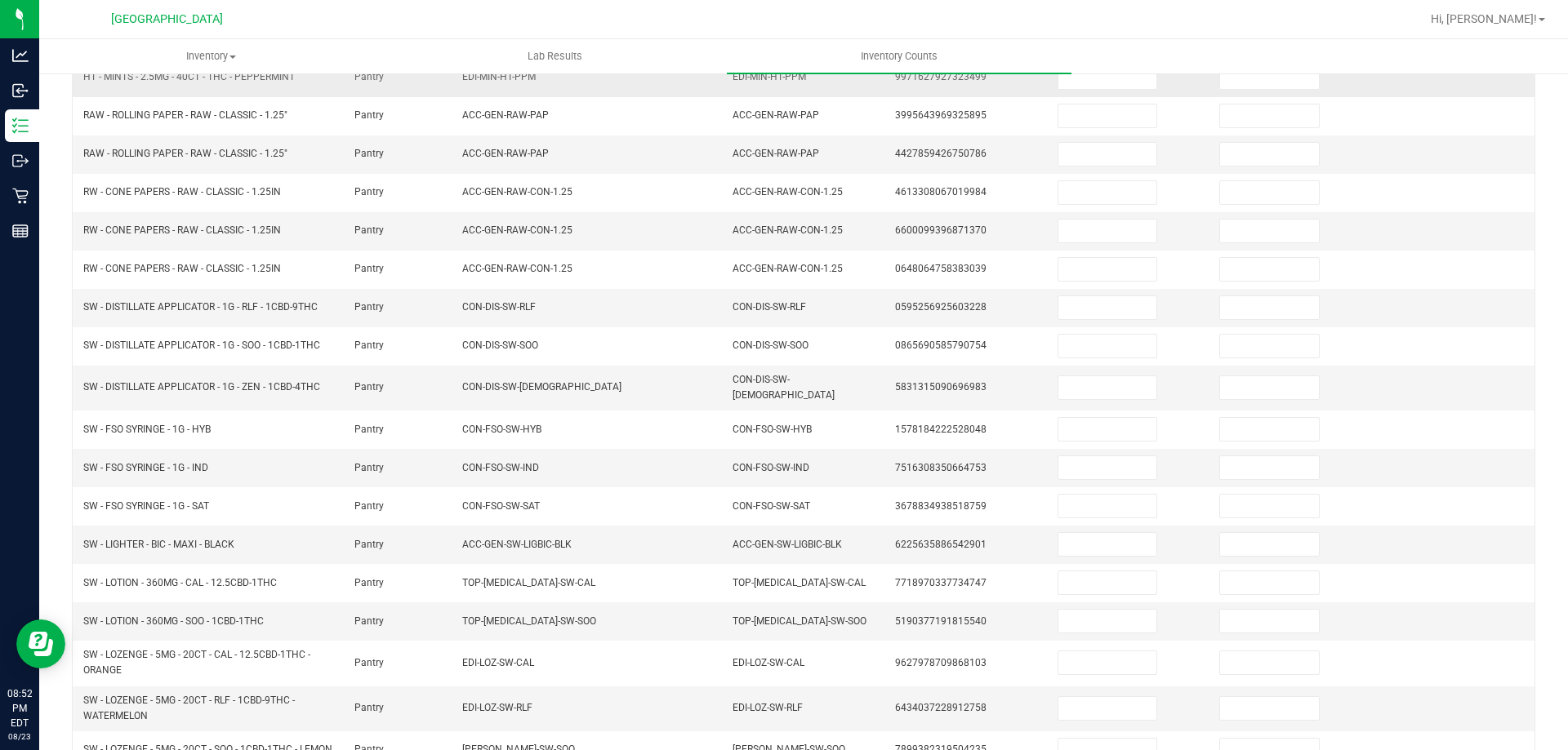
scroll to position [107, 0]
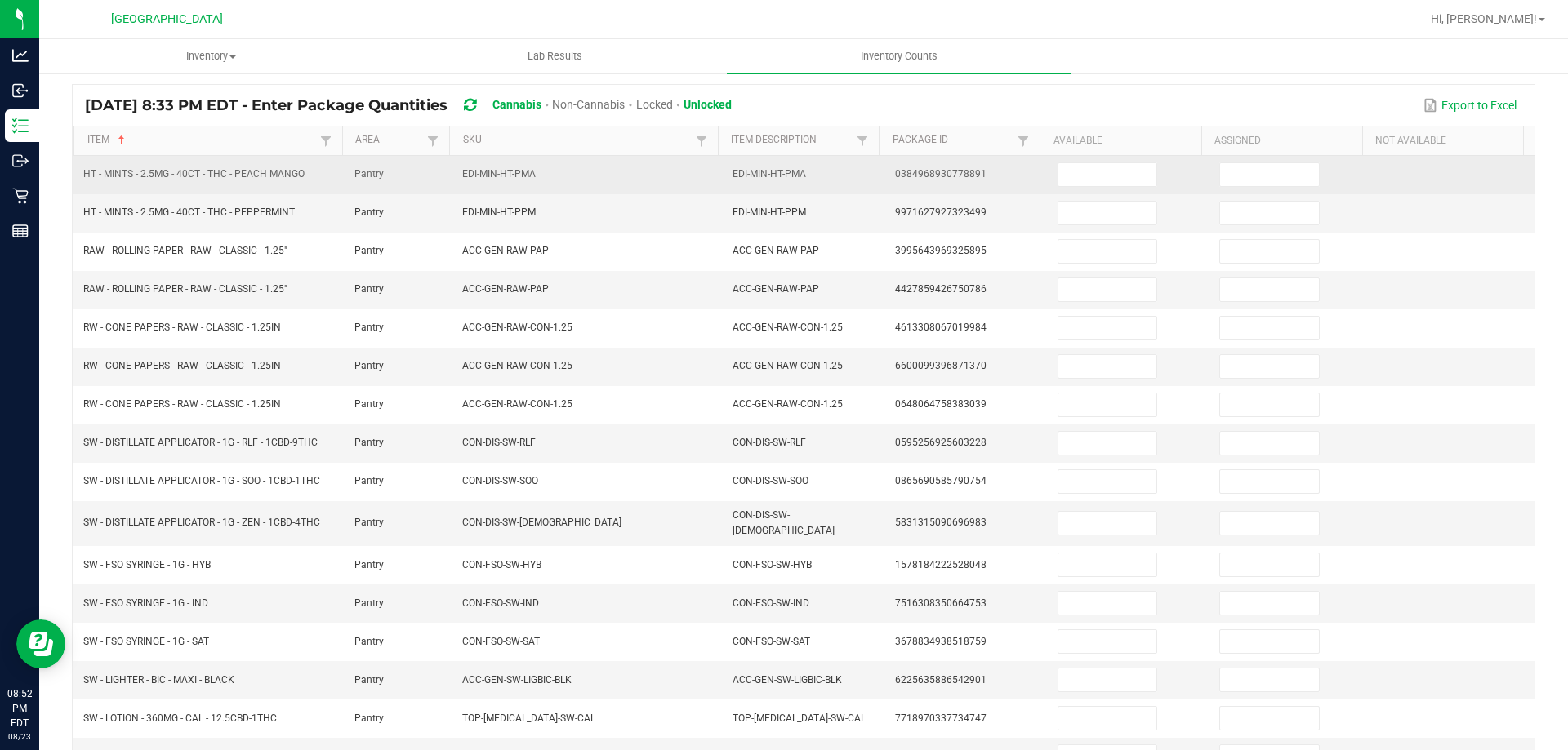
click at [1073, 188] on td at bounding box center [1128, 174] width 163 height 38
click at [1078, 173] on input at bounding box center [1107, 174] width 98 height 23
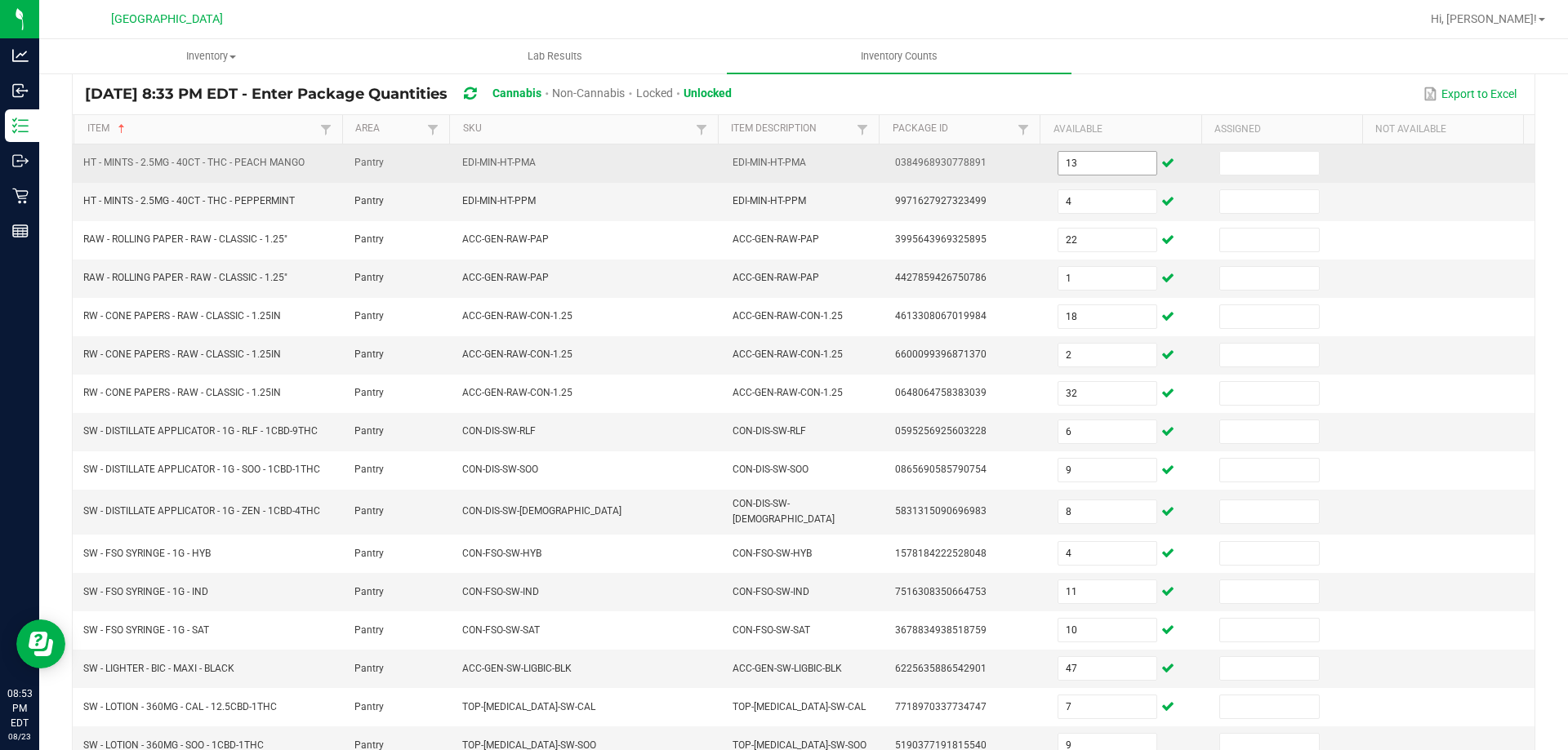
scroll to position [360, 0]
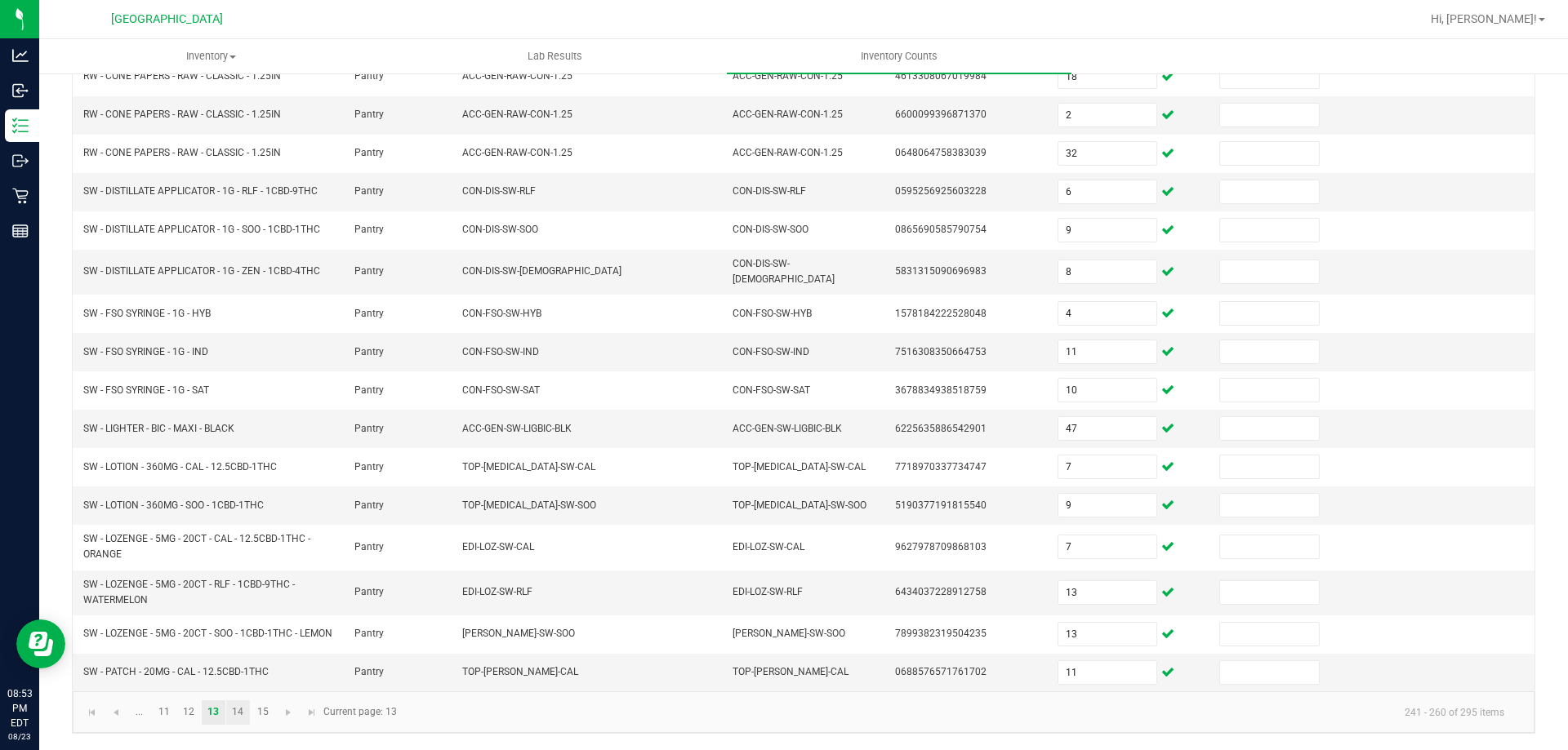
click at [236, 711] on link "14" at bounding box center [238, 713] width 24 height 25
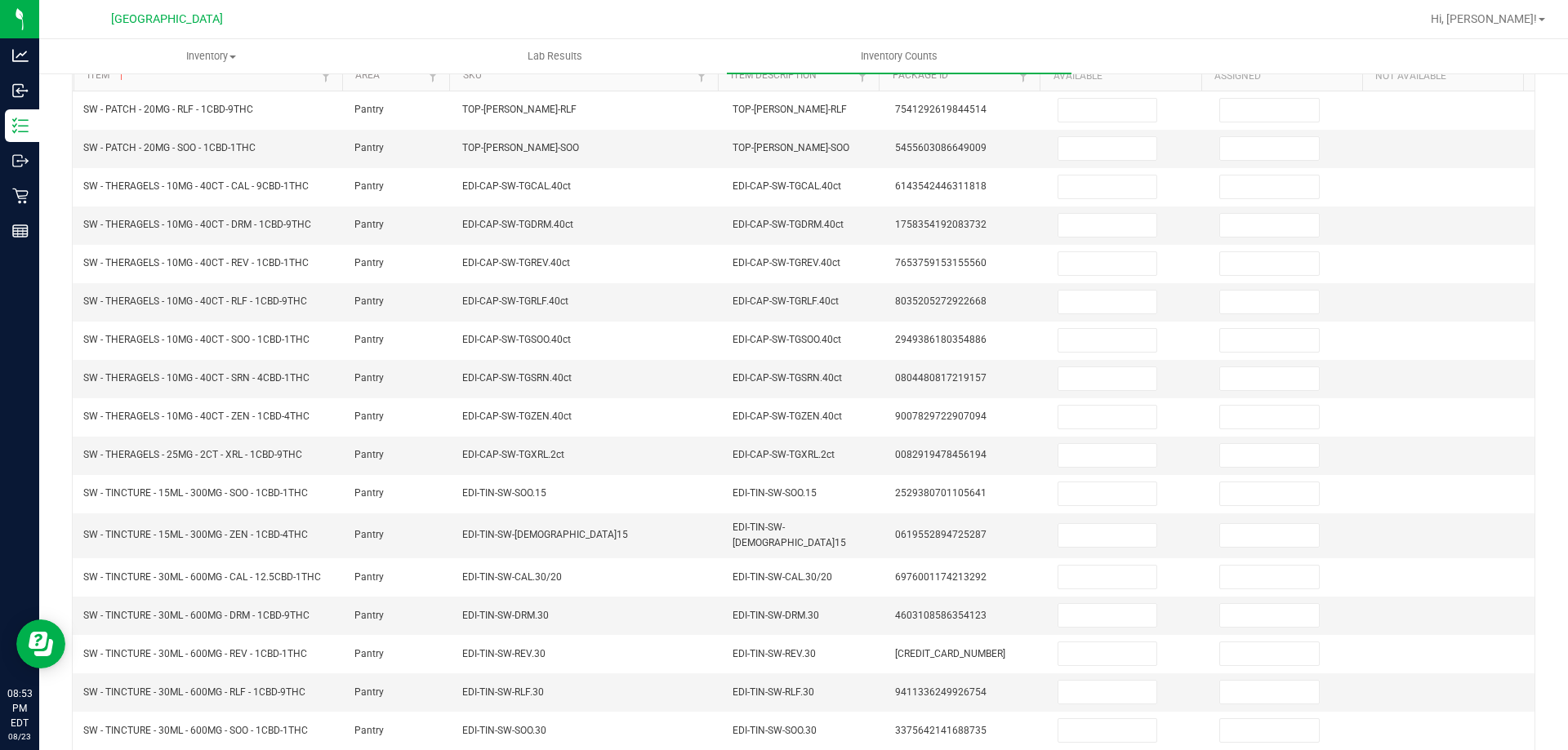
scroll to position [12, 0]
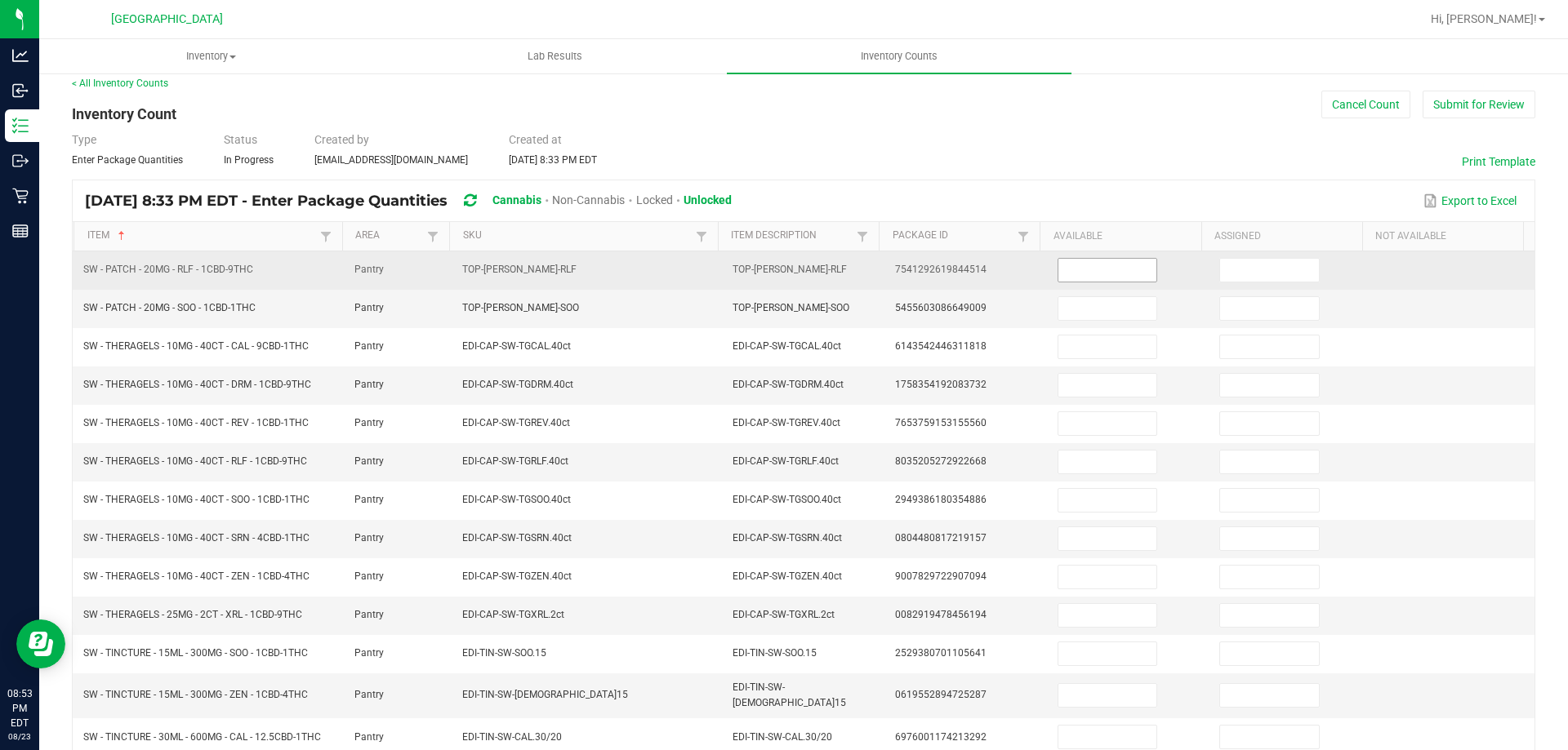
click at [1081, 263] on input at bounding box center [1107, 270] width 98 height 23
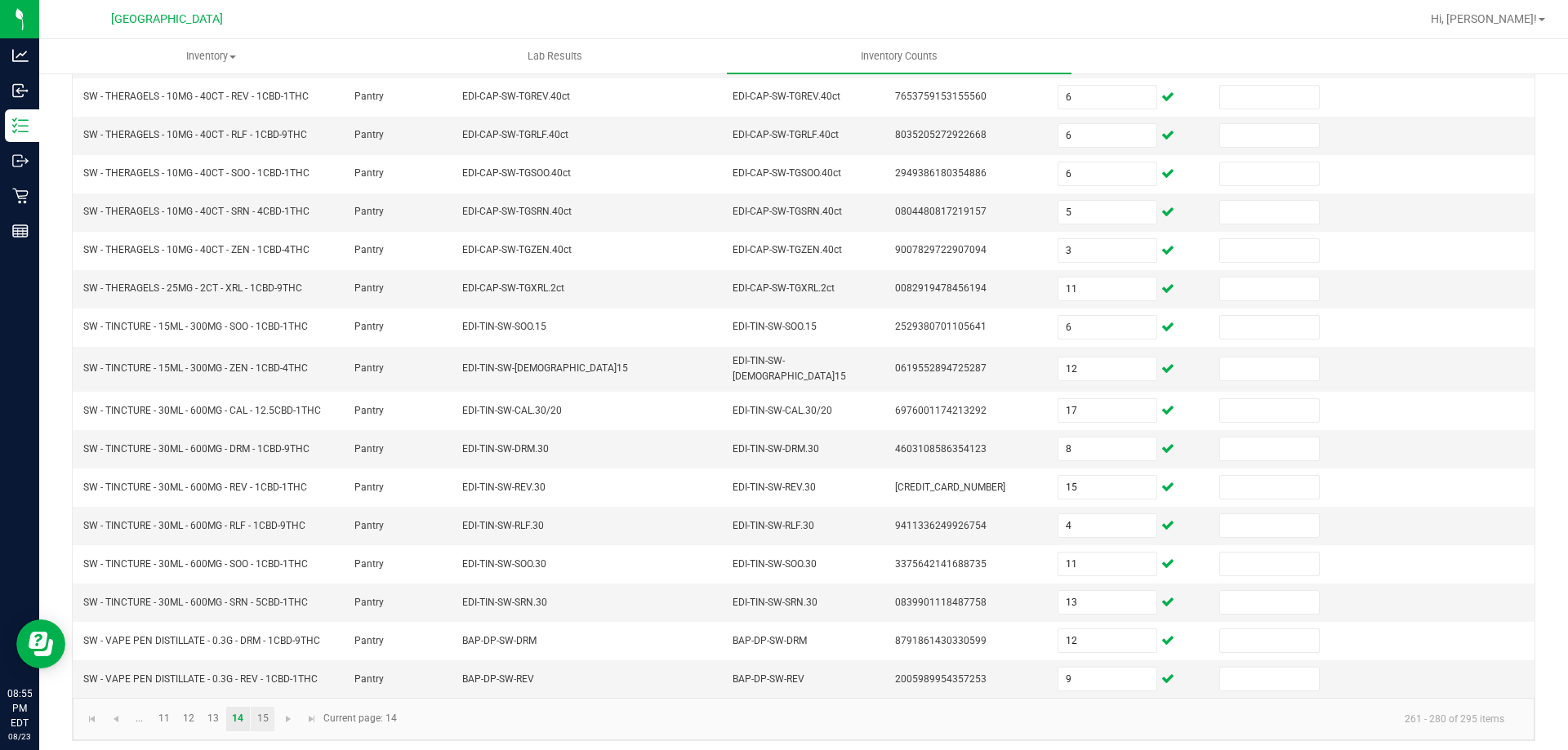
click at [258, 716] on link "15" at bounding box center [262, 718] width 24 height 25
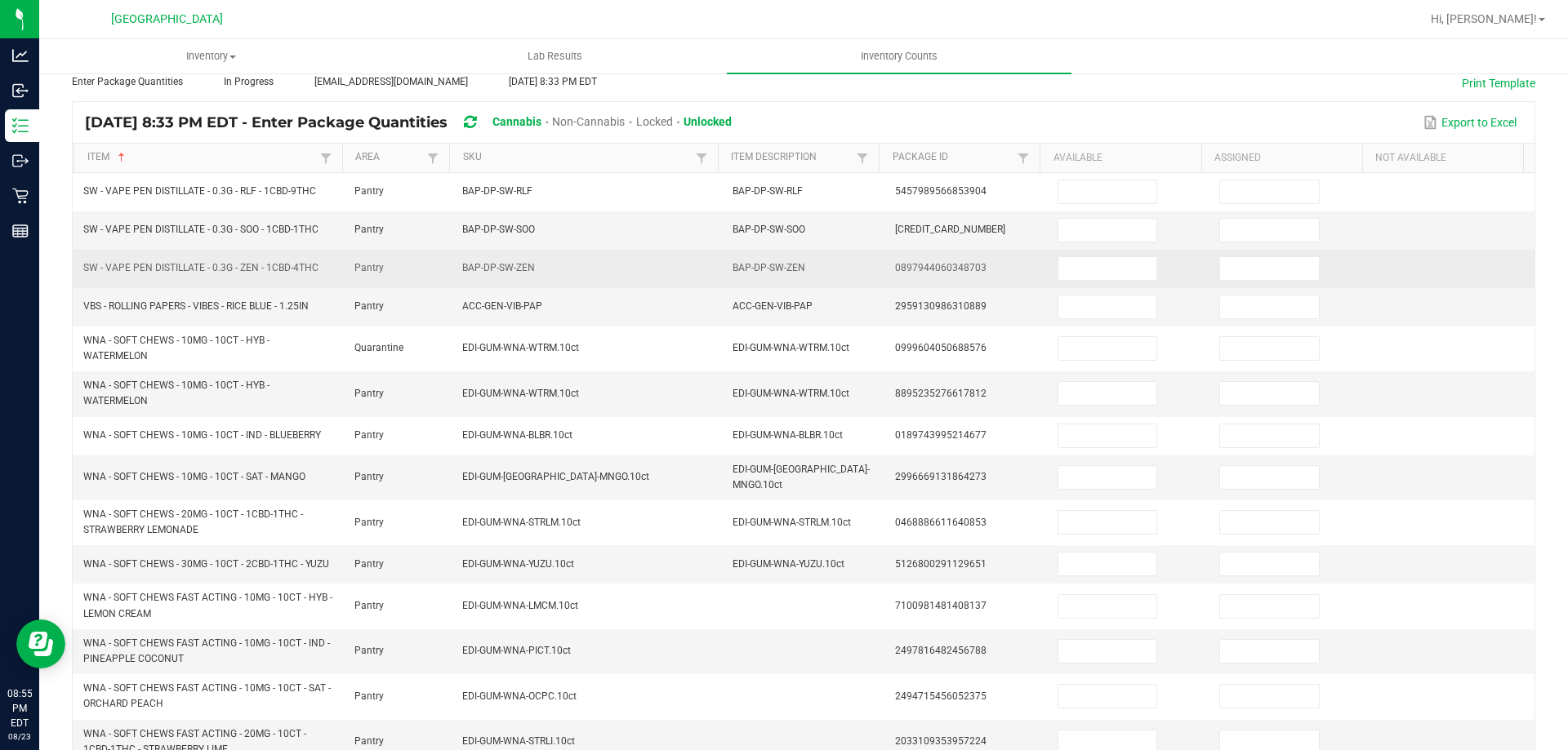
scroll to position [0, 0]
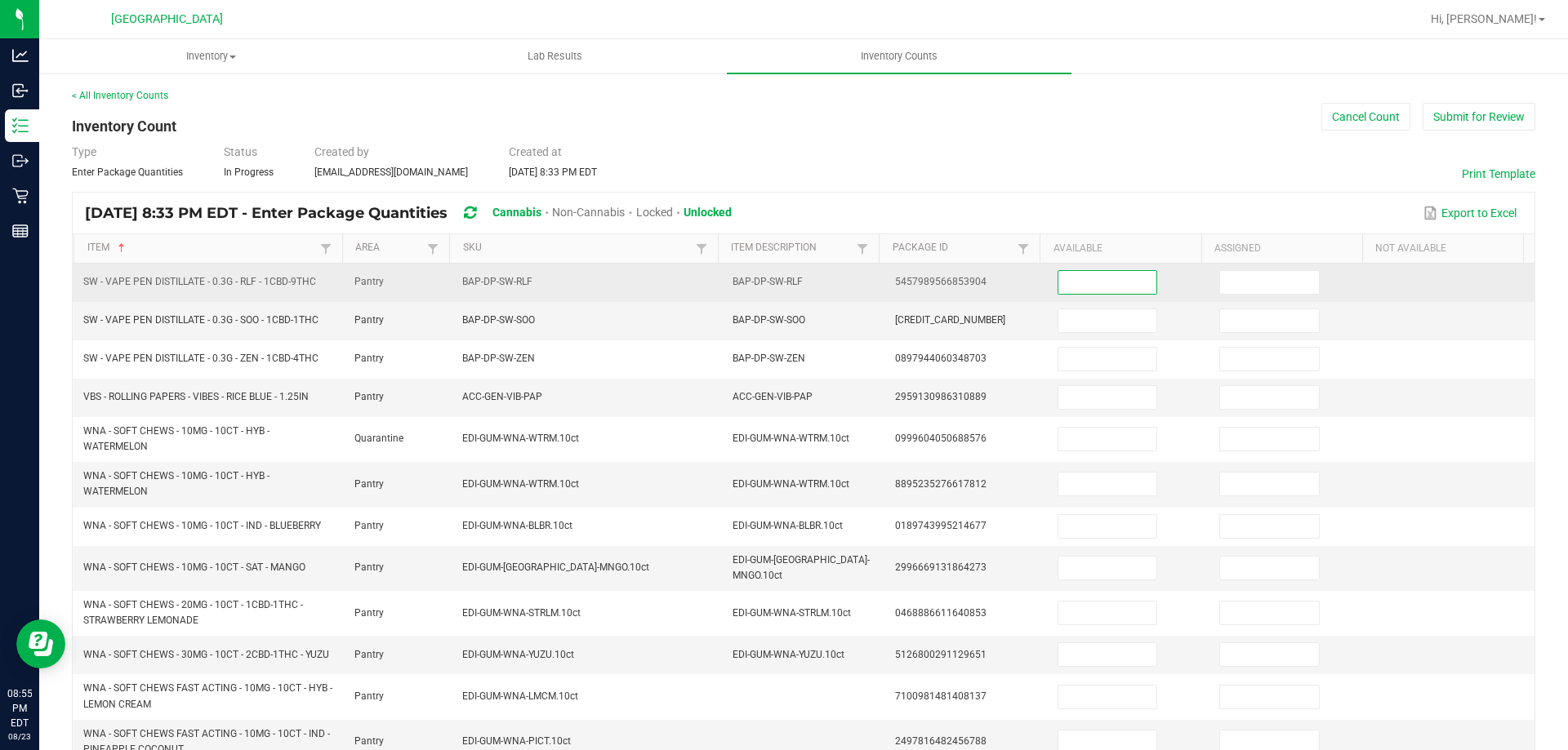
click at [1112, 277] on input at bounding box center [1107, 282] width 98 height 23
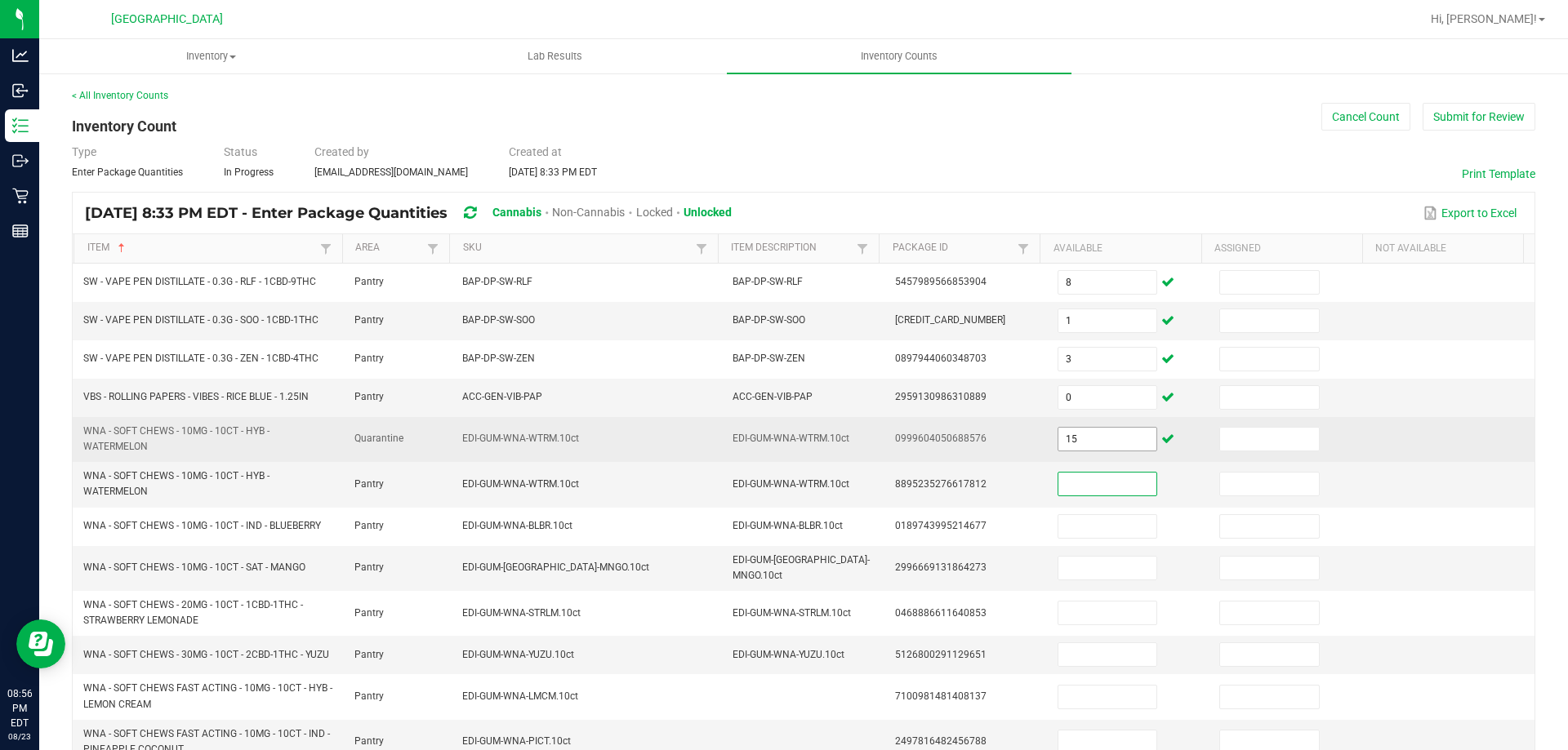
click at [1095, 439] on input "15" at bounding box center [1107, 439] width 98 height 23
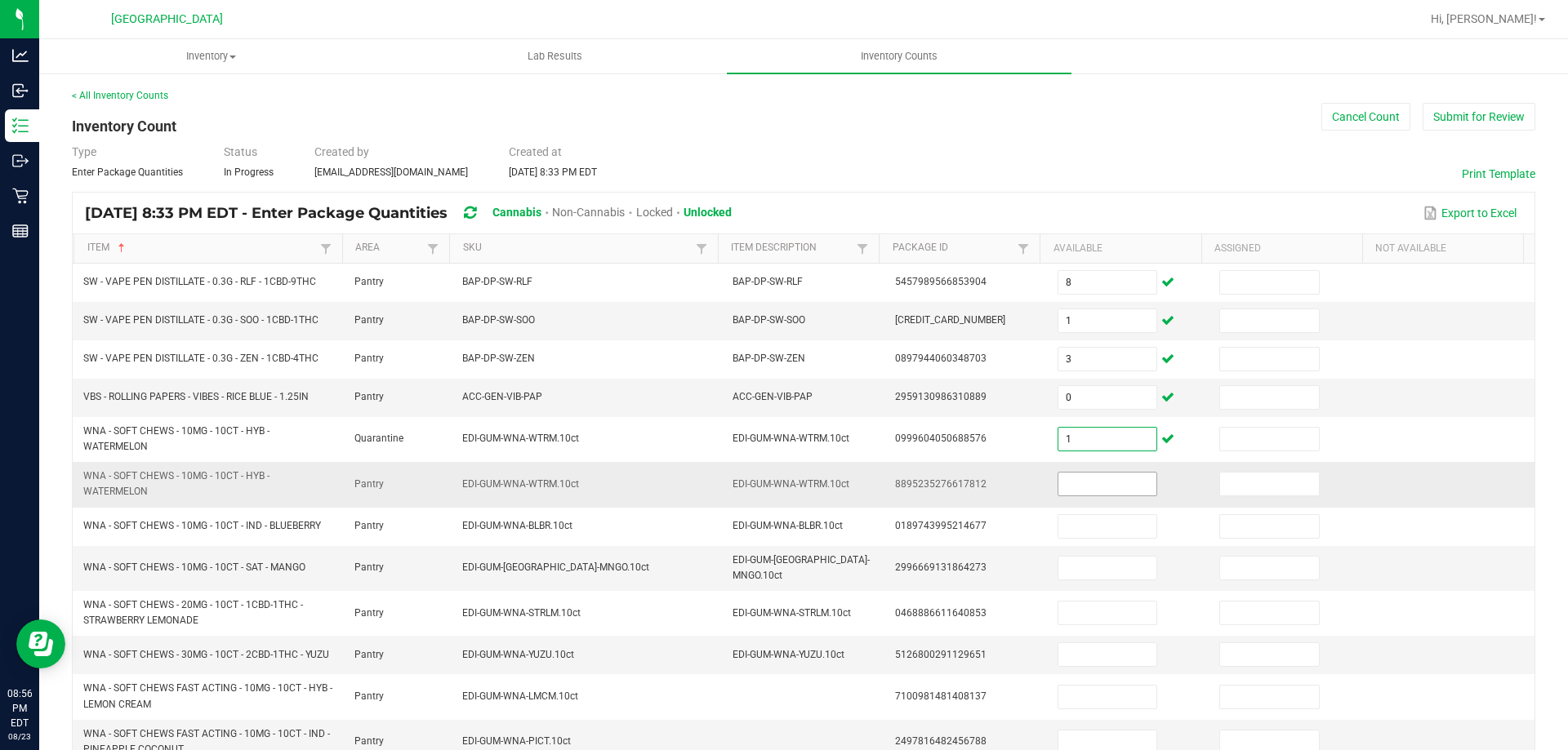
click at [1088, 488] on input at bounding box center [1107, 484] width 98 height 23
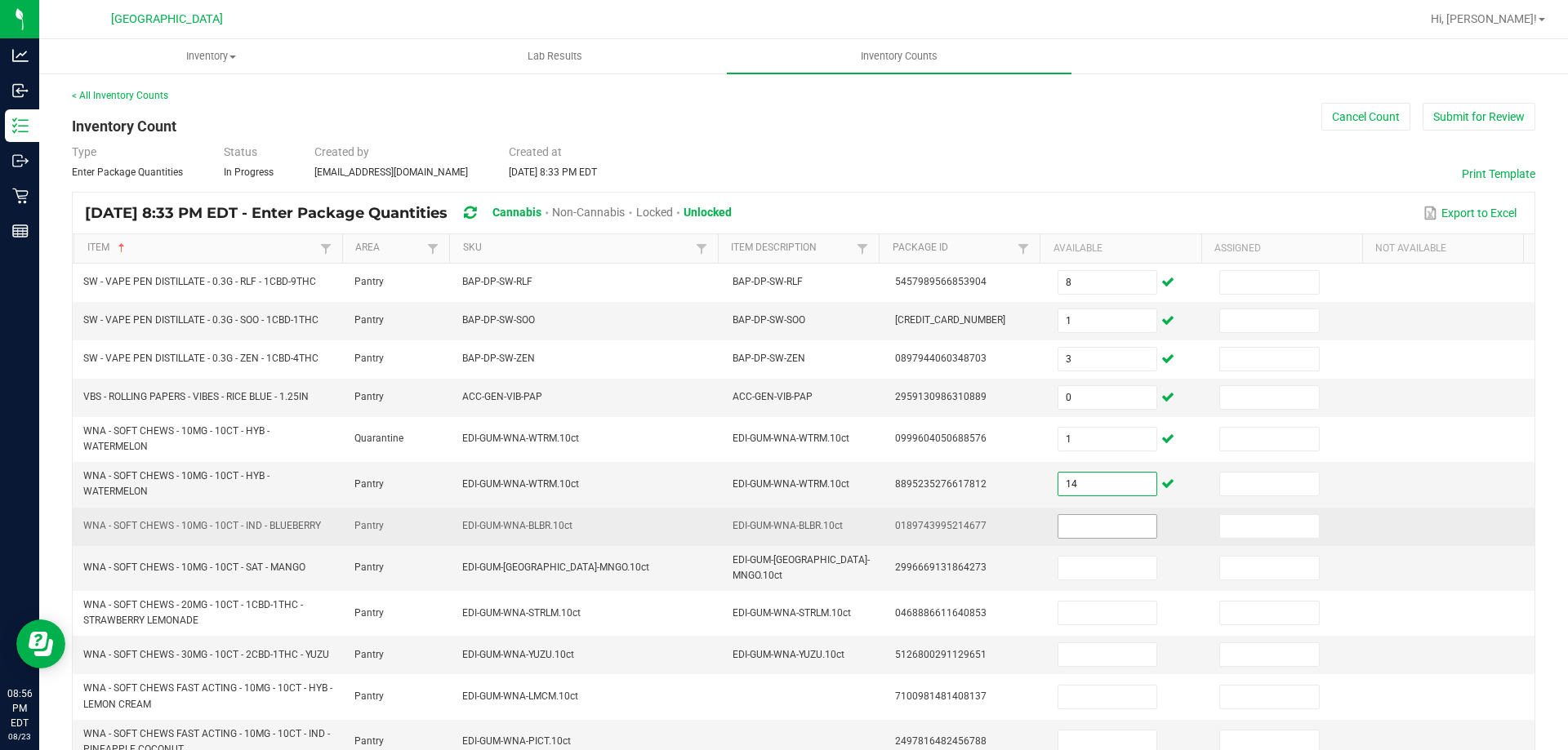
click at [1088, 520] on input at bounding box center [1107, 526] width 98 height 23
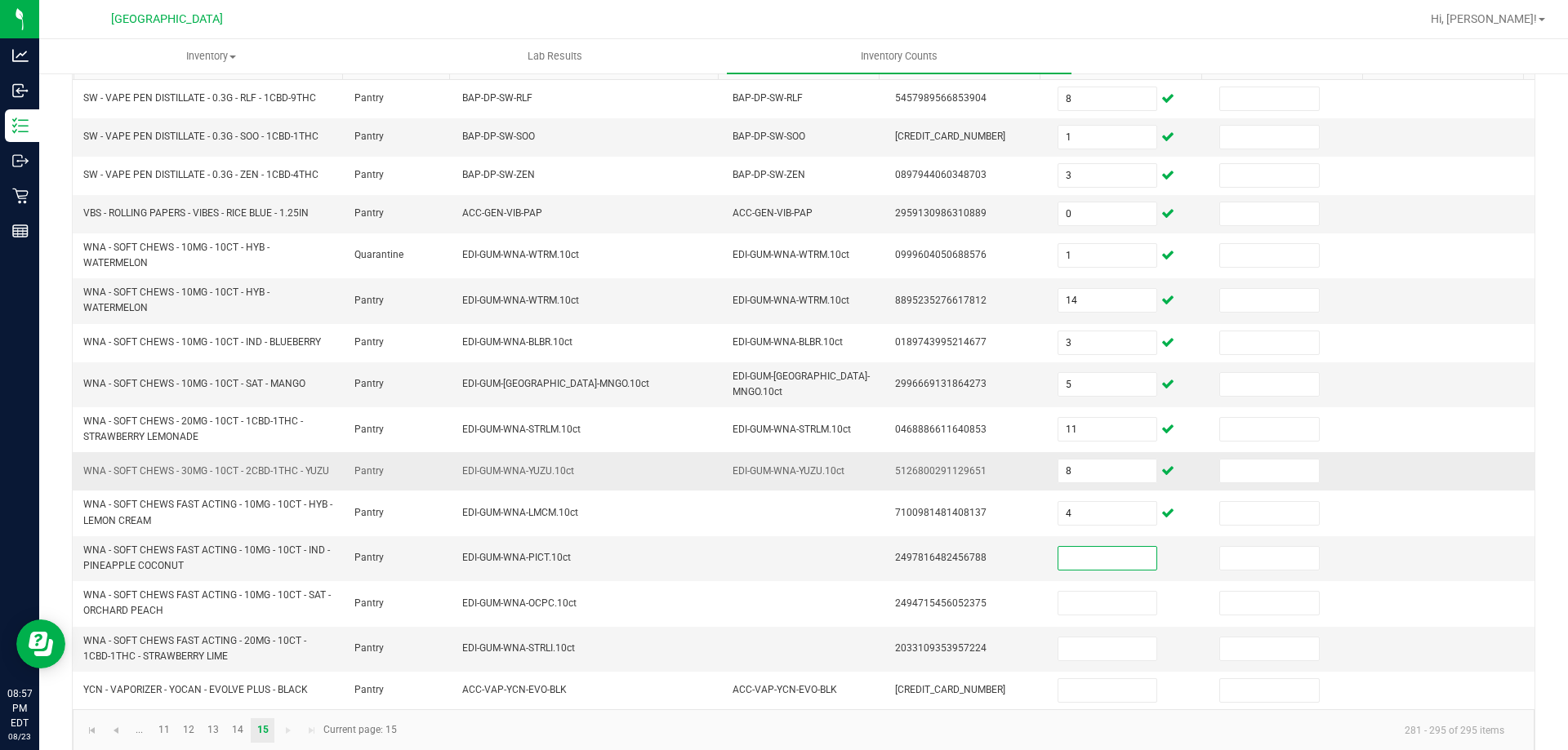
scroll to position [195, 0]
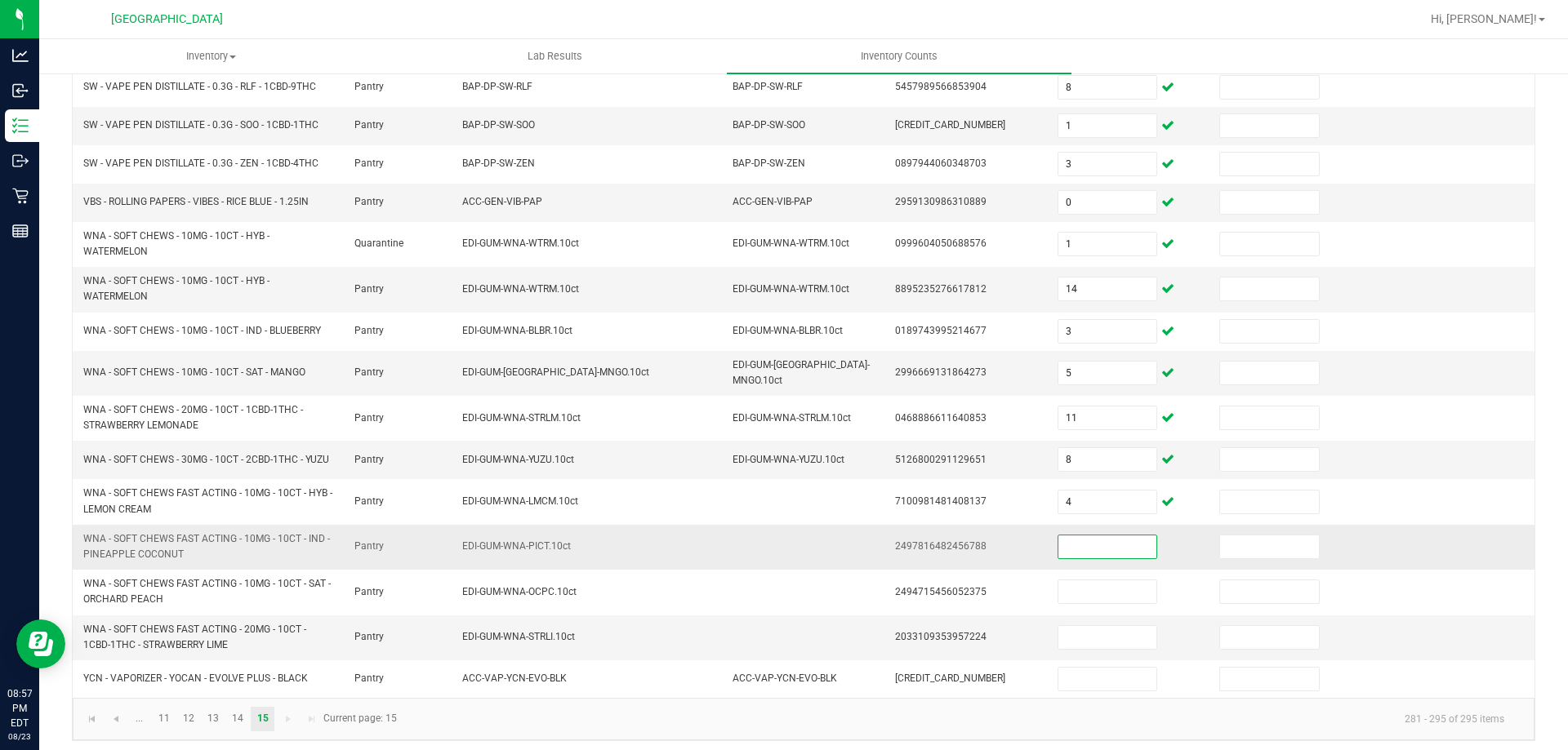
click at [1074, 538] on input at bounding box center [1107, 547] width 98 height 23
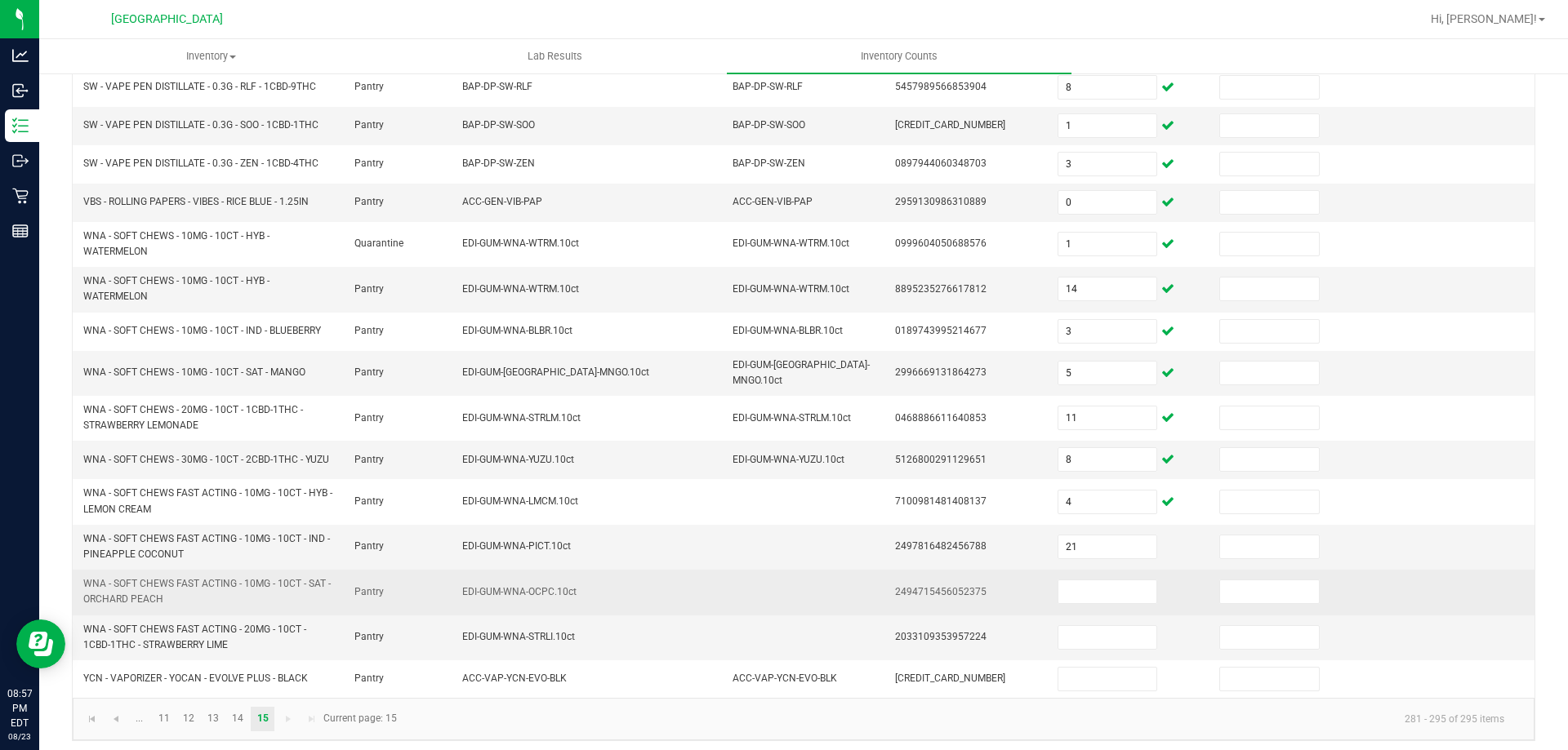
click at [1060, 604] on td at bounding box center [1128, 592] width 163 height 45
click at [1069, 590] on input at bounding box center [1107, 591] width 98 height 23
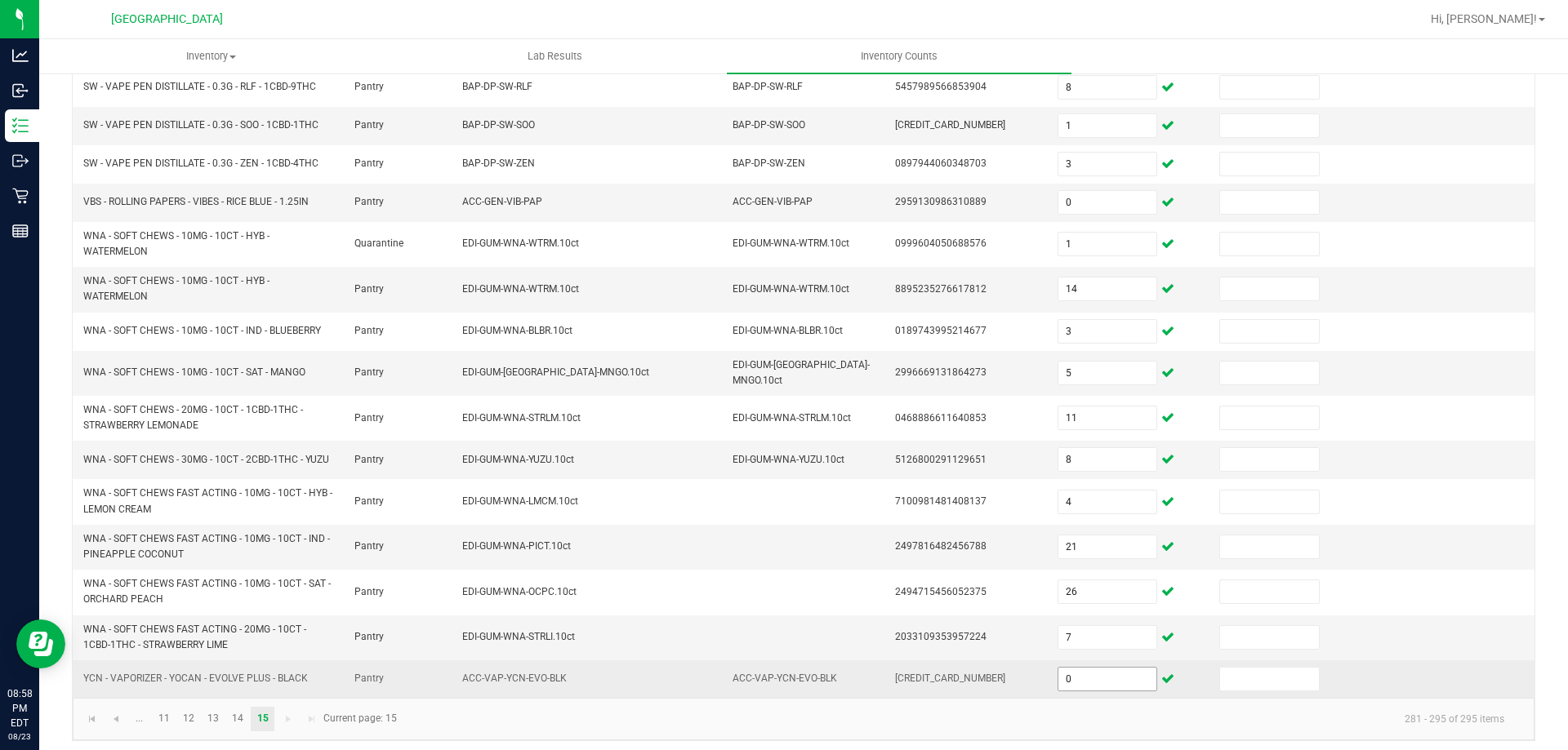
click at [1088, 668] on input "0" at bounding box center [1107, 679] width 98 height 23
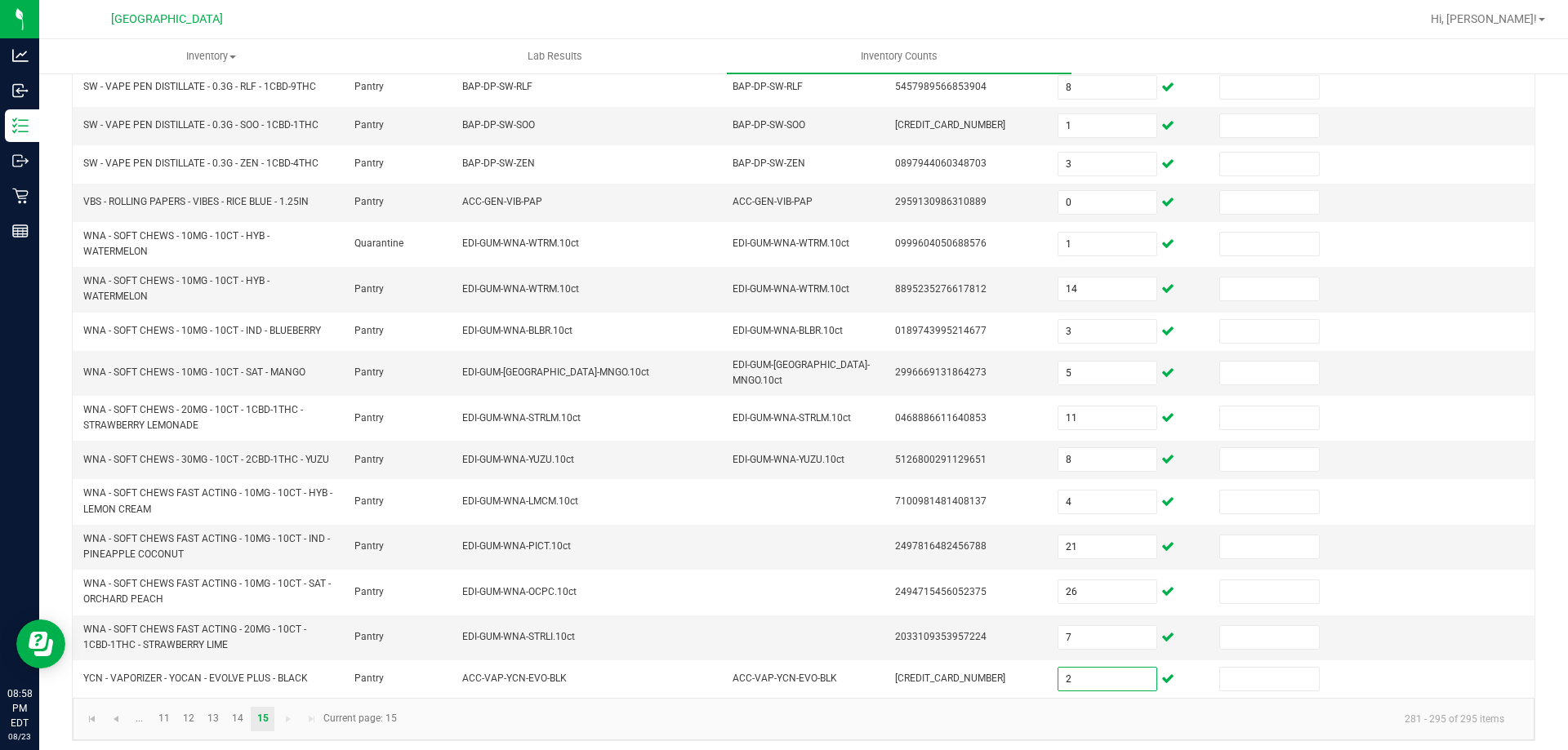
click at [1053, 716] on kendo-pager-info "281 - 295 of 295 items" at bounding box center [962, 718] width 1111 height 27
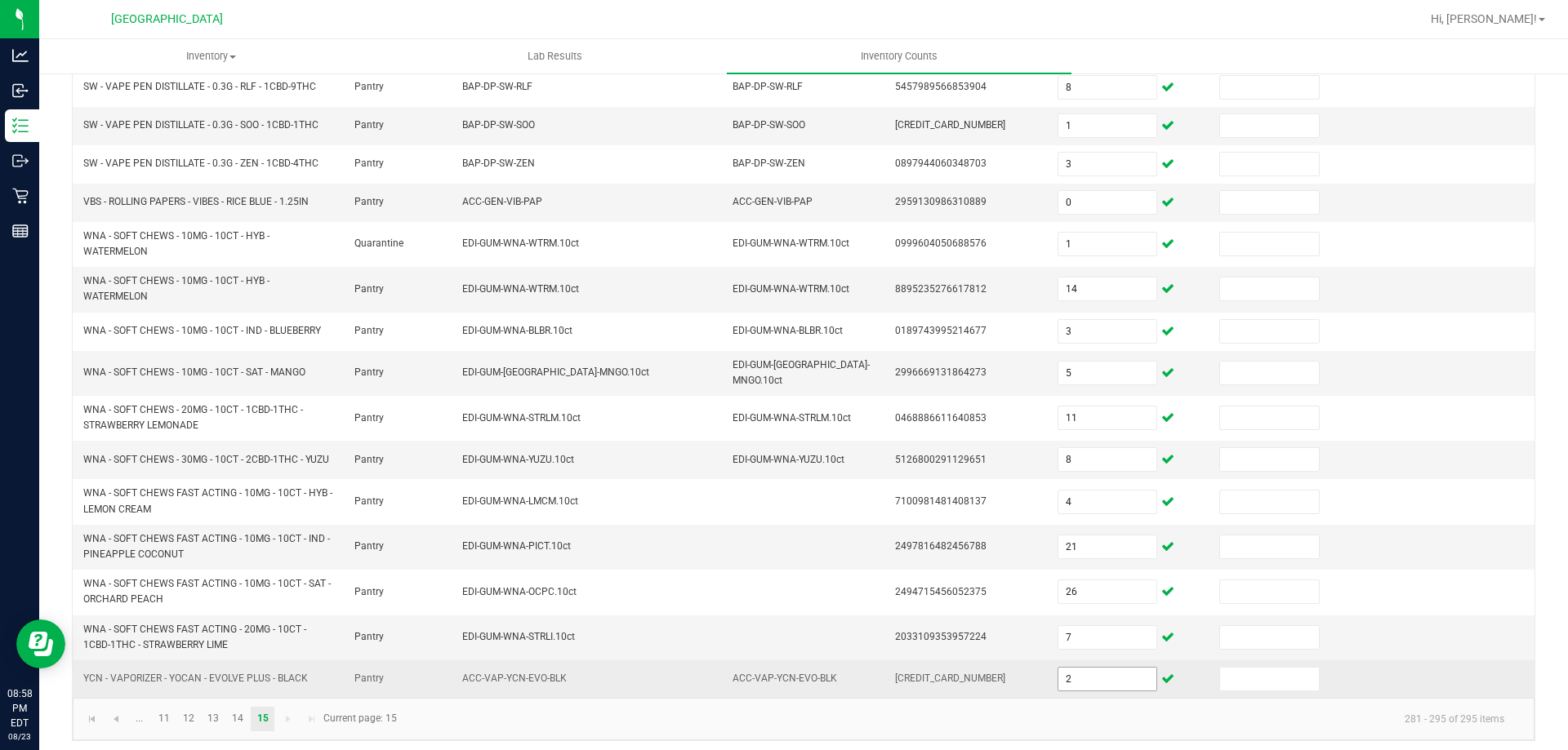
click at [1069, 683] on input "2" at bounding box center [1107, 679] width 98 height 23
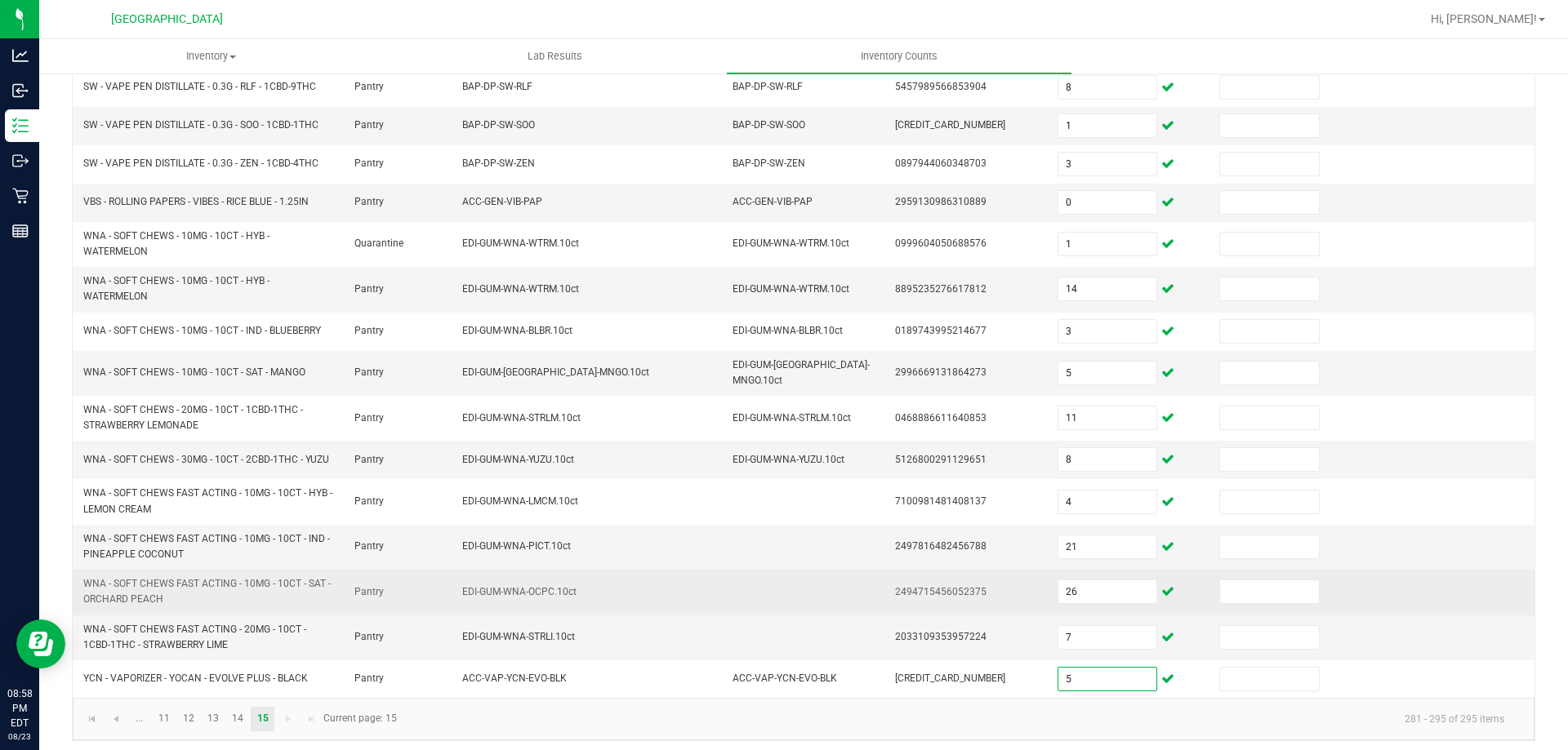
scroll to position [0, 0]
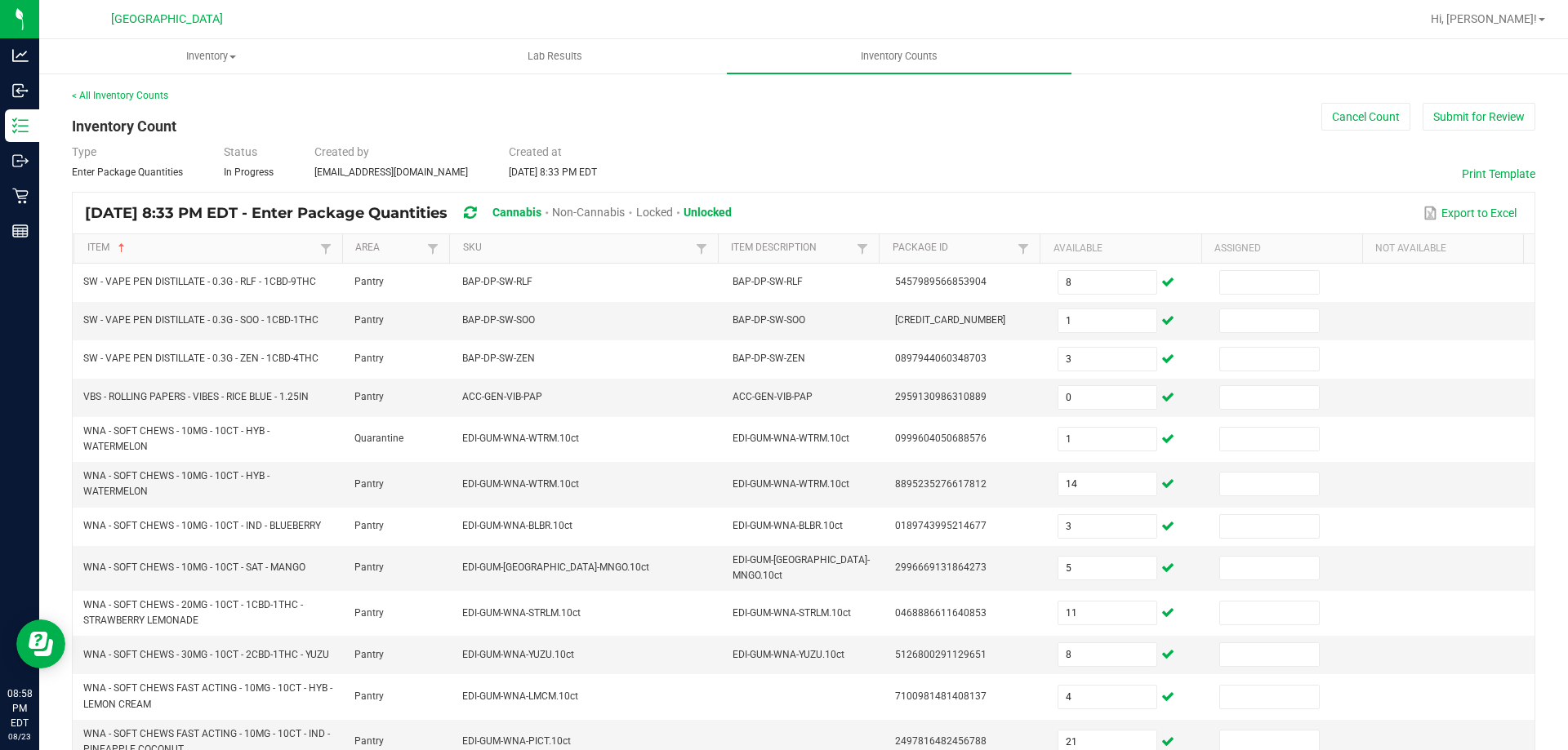
click at [1159, 179] on div "< All Inventory Counts Inventory Count Cancel Count Submit for Review Type Ente…" at bounding box center [803, 511] width 1464 height 849
click at [1510, 107] on button "Submit for Review" at bounding box center [1478, 116] width 112 height 28
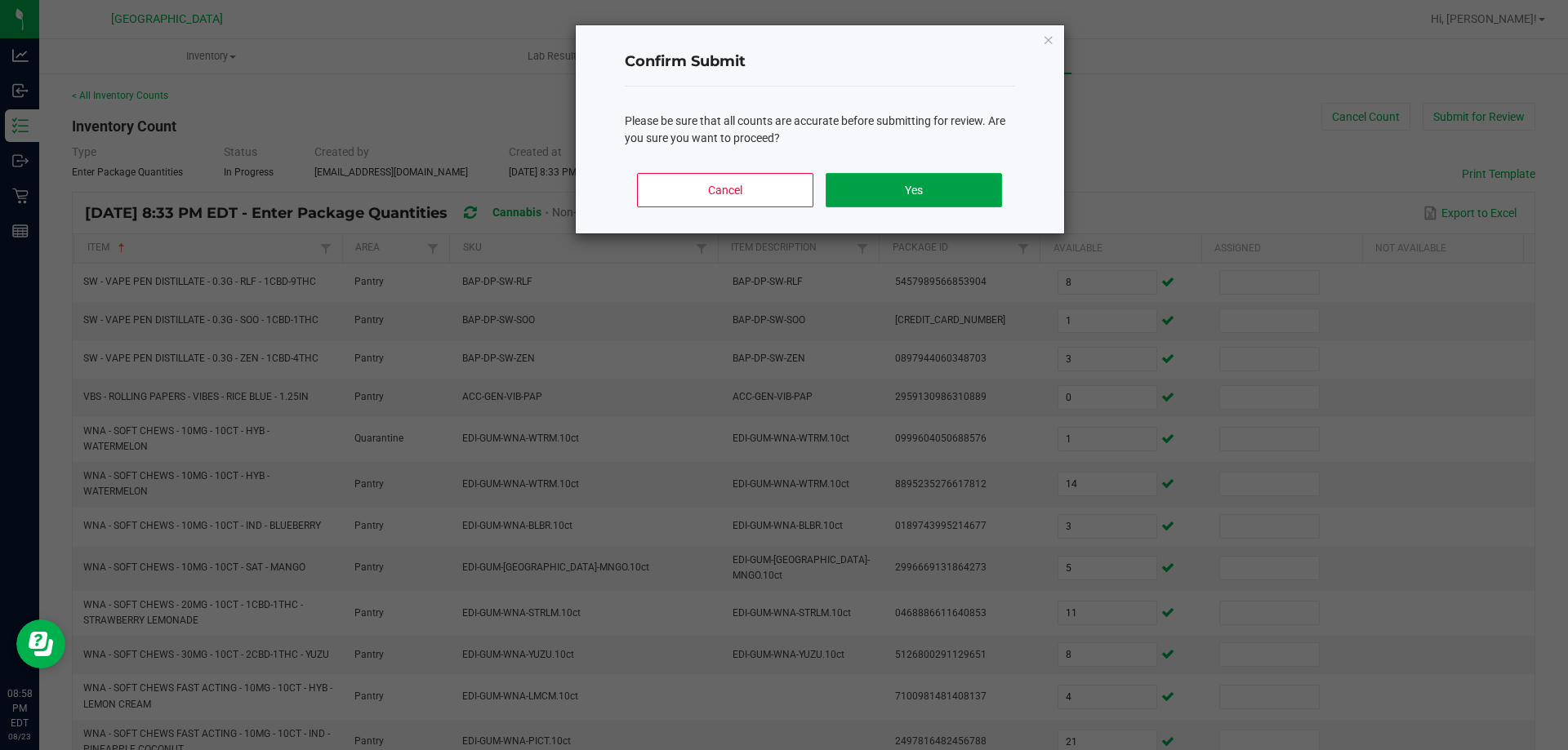
click at [904, 188] on button "Yes" at bounding box center [914, 190] width 175 height 34
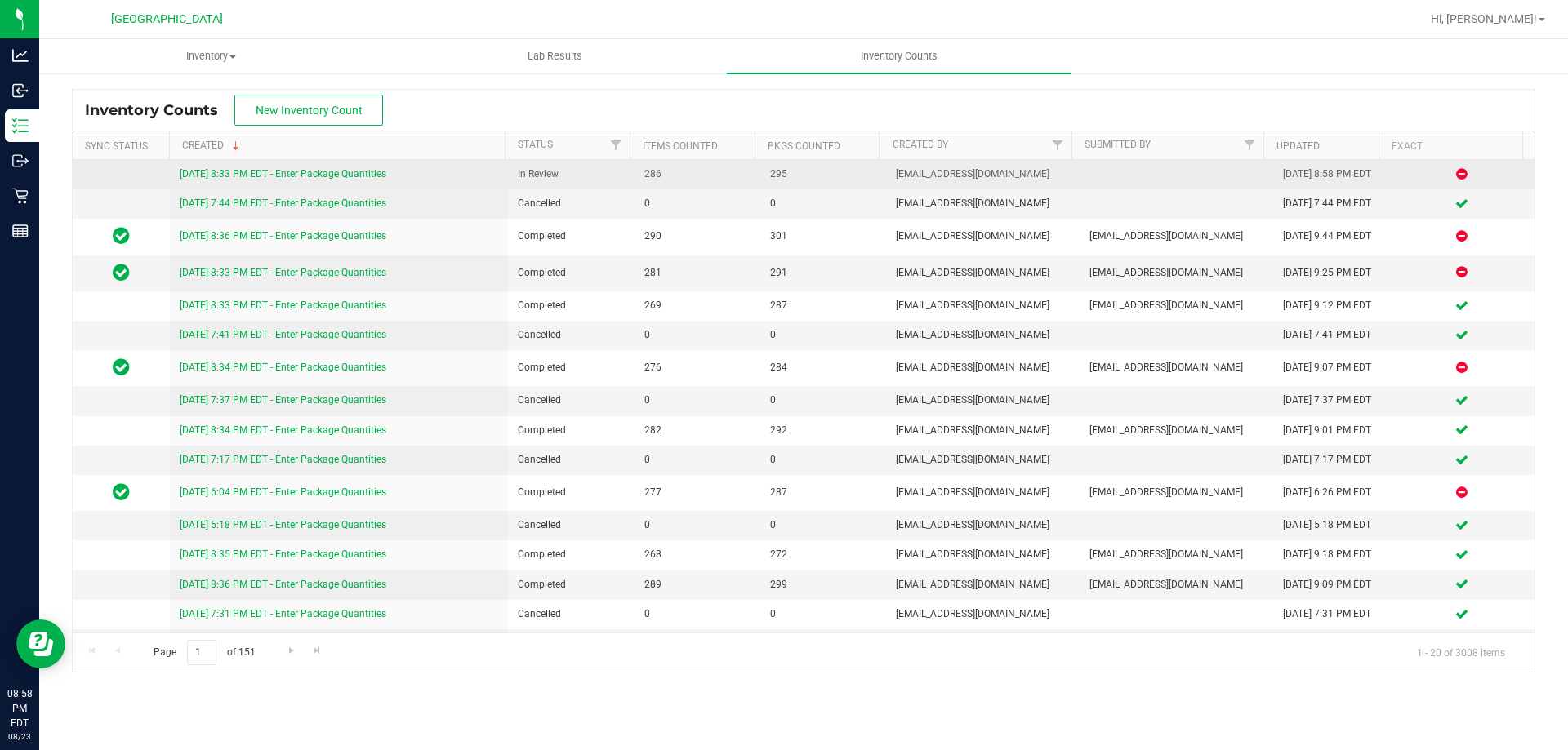
click at [289, 172] on link "[DATE] 8:33 PM EDT - Enter Package Quantities" at bounding box center [283, 174] width 207 height 12
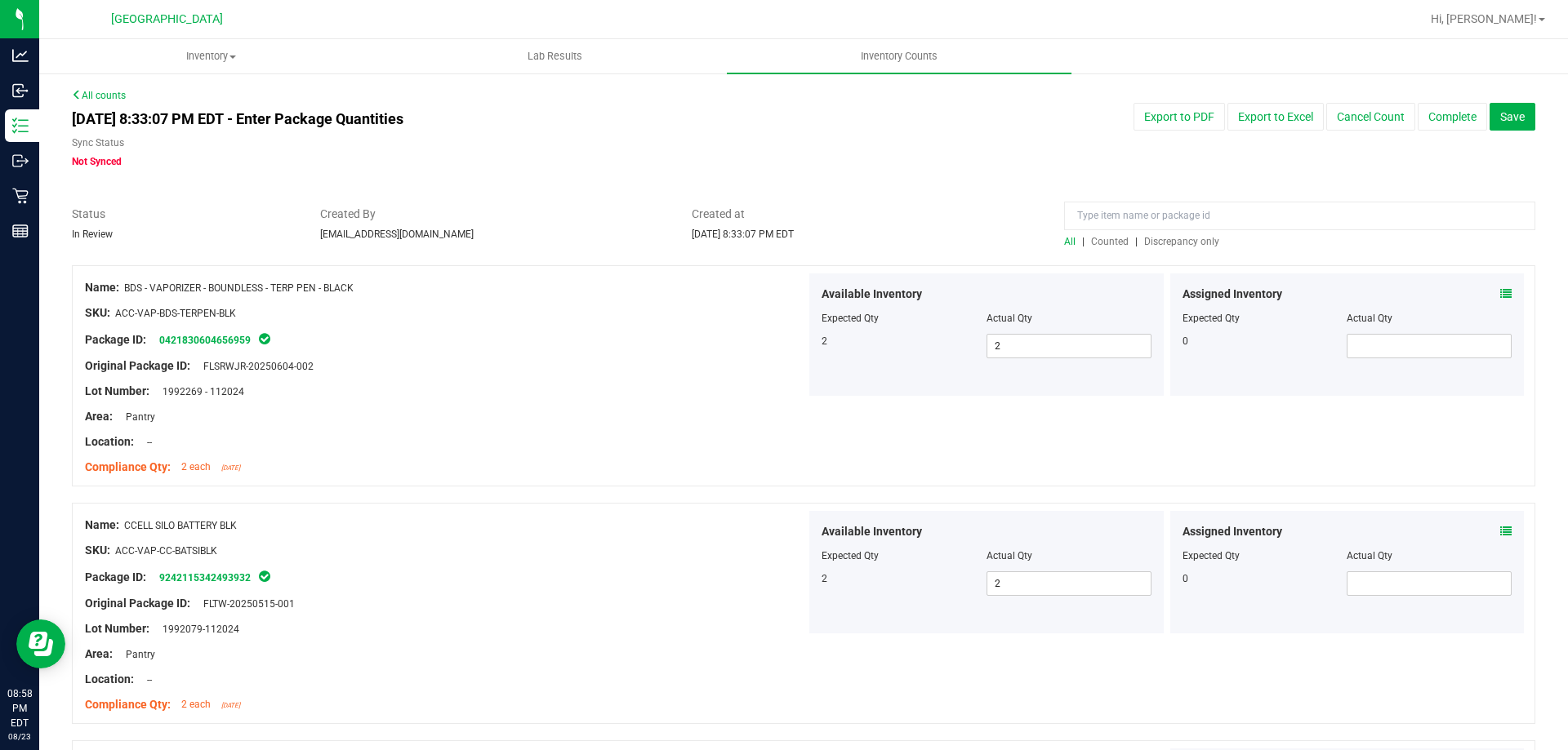
click at [1515, 29] on div "Hi, [PERSON_NAME]!" at bounding box center [1487, 19] width 127 height 29
click at [1515, 28] on div "Hi, [PERSON_NAME]!" at bounding box center [1487, 19] width 127 height 29
click at [1515, 27] on link "Hi, [PERSON_NAME]!" at bounding box center [1487, 19] width 127 height 17
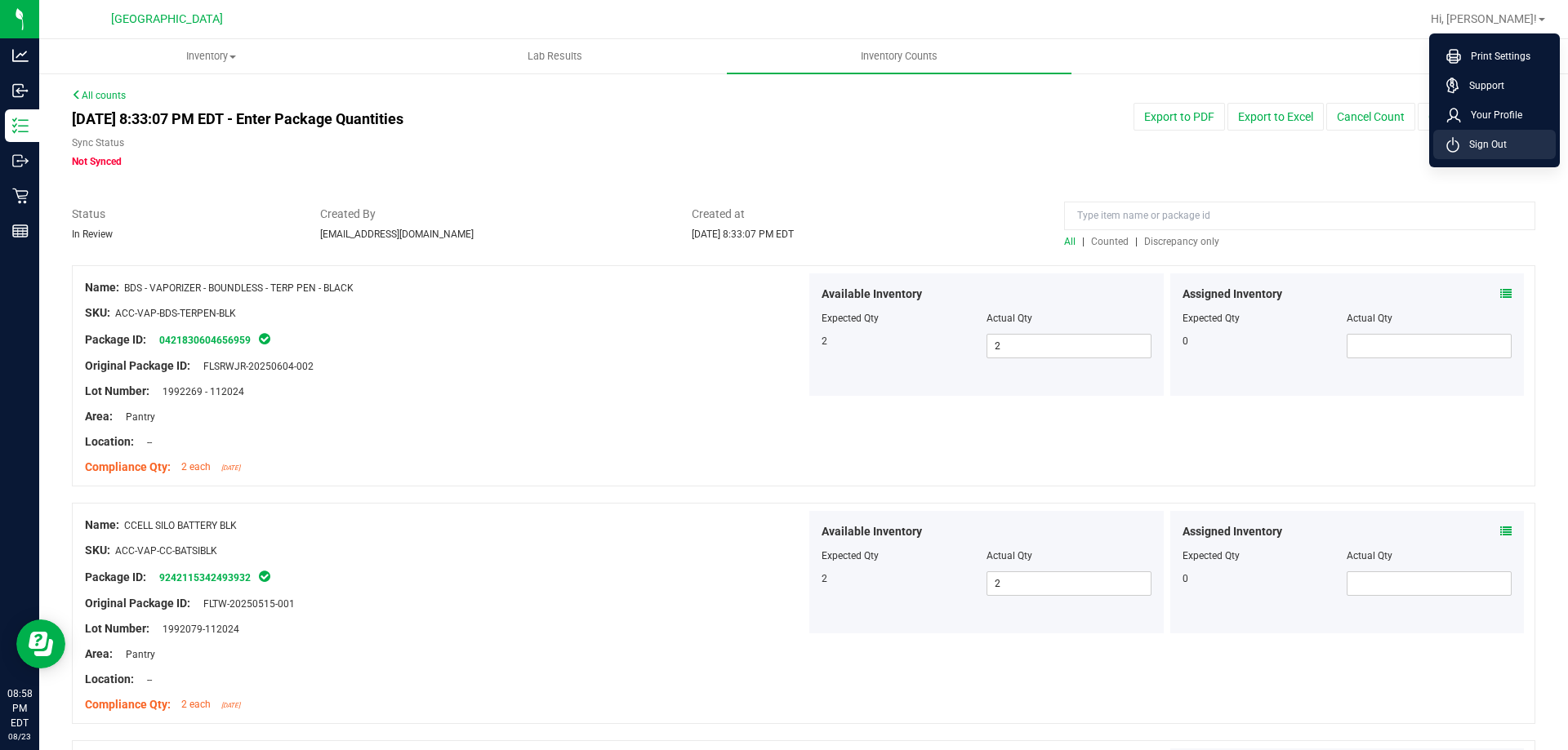
click at [1490, 141] on span "Sign Out" at bounding box center [1483, 144] width 47 height 17
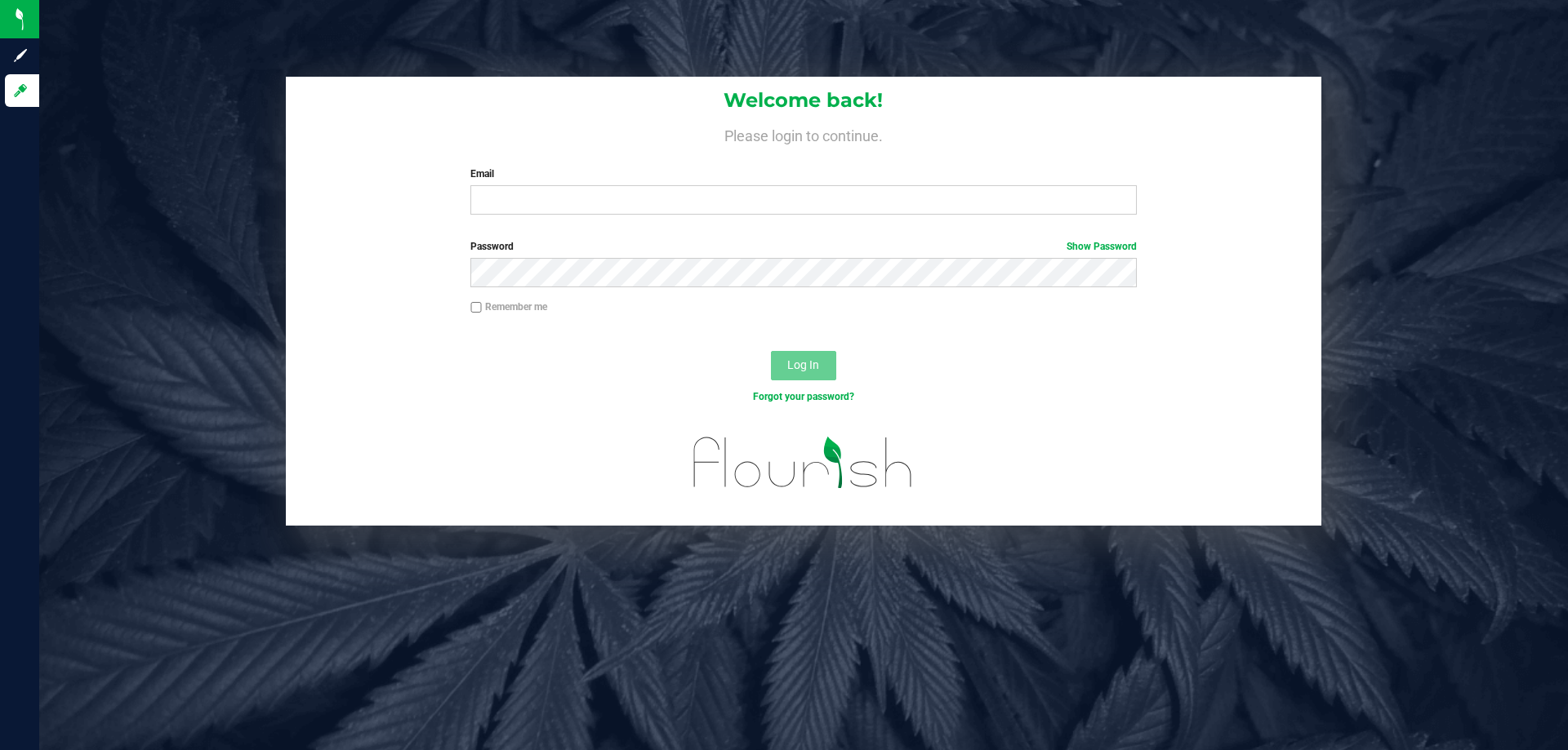
click at [796, 218] on div "Welcome back! Please login to continue. Email Required Please format your email…" at bounding box center [803, 152] width 1036 height 151
click at [797, 207] on input "Email" at bounding box center [802, 200] width 665 height 30
click at [771, 351] on button "Log In" at bounding box center [803, 366] width 65 height 30
